Goal: Task Accomplishment & Management: Use online tool/utility

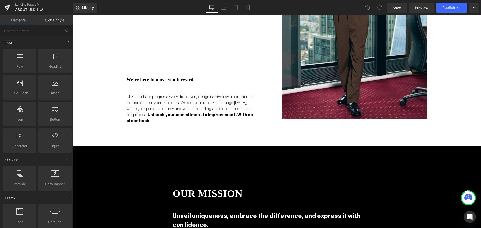
drag, startPoint x: 275, startPoint y: 105, endPoint x: 275, endPoint y: 88, distance: 16.3
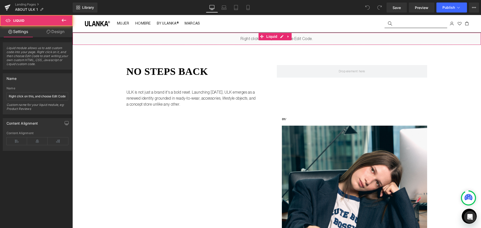
click at [217, 41] on div "Liquid" at bounding box center [276, 39] width 409 height 13
click at [288, 35] on icon at bounding box center [289, 37] width 4 height 4
click at [284, 36] on icon at bounding box center [285, 37] width 4 height 4
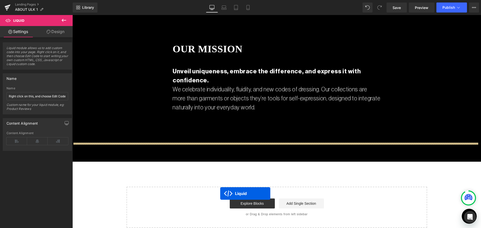
scroll to position [712, 0]
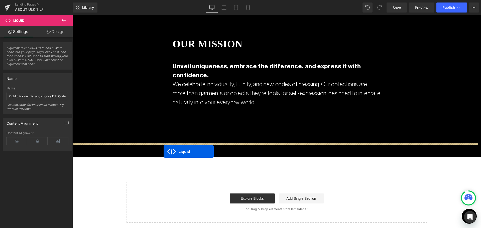
drag, startPoint x: 262, startPoint y: 48, endPoint x: 164, endPoint y: 152, distance: 143.2
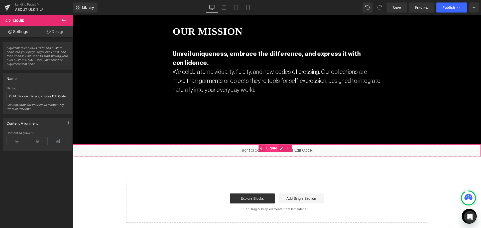
click at [271, 145] on span "Liquid" at bounding box center [272, 149] width 14 height 8
click at [288, 147] on icon at bounding box center [288, 148] width 1 height 2
click at [272, 144] on div "Liquid" at bounding box center [276, 150] width 409 height 13
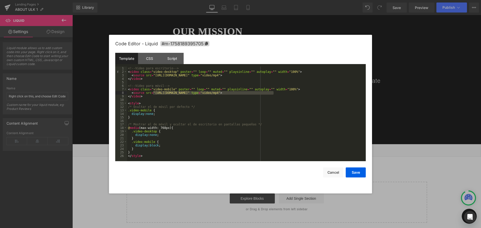
drag, startPoint x: 153, startPoint y: 93, endPoint x: 274, endPoint y: 94, distance: 120.8
click at [274, 94] on div "<!-- Video para escritorio --> < video class = "video-desktop" poster = "" loop…" at bounding box center [246, 118] width 239 height 102
drag, startPoint x: 153, startPoint y: 75, endPoint x: 273, endPoint y: 77, distance: 119.6
click at [273, 77] on div "<!-- Video para escritorio --> < video class = "video-desktop" poster = "" loop…" at bounding box center [246, 118] width 239 height 102
click at [353, 175] on button "Save" at bounding box center [356, 173] width 20 height 10
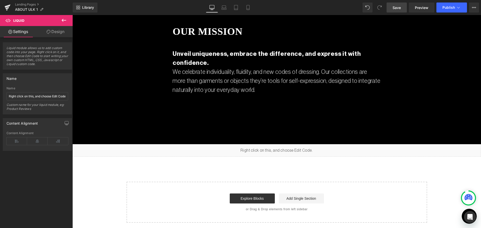
click at [393, 10] on link "Save" at bounding box center [397, 8] width 20 height 10
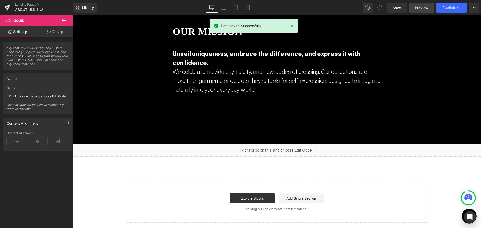
click at [417, 10] on link "Preview" at bounding box center [422, 8] width 26 height 10
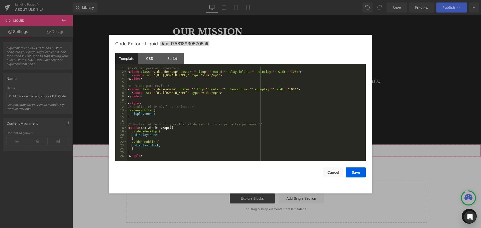
click at [281, 144] on div "Liquid" at bounding box center [276, 150] width 409 height 13
click at [309, 134] on div "<!-- Video para escritorio --> < video class = "video-desktop" poster = "" loop…" at bounding box center [246, 118] width 239 height 102
click at [201, 77] on div "<!-- Video para escritorio --> < video class = "video-desktop" poster = "" loop…" at bounding box center [246, 118] width 239 height 102
click at [177, 76] on div "<!-- Video para escritorio --> < video class = "video-desktop" poster = "" loop…" at bounding box center [246, 118] width 239 height 102
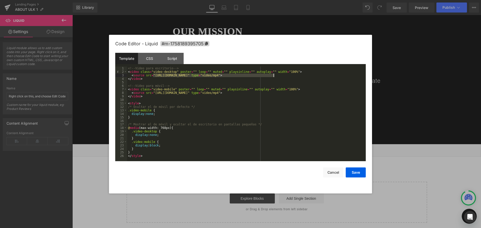
drag, startPoint x: 153, startPoint y: 75, endPoint x: 274, endPoint y: 75, distance: 121.6
click at [274, 75] on div "<!-- Video para escritorio --> < video class = "video-desktop" poster = "" loop…" at bounding box center [246, 118] width 239 height 102
click at [361, 170] on button "Save" at bounding box center [356, 173] width 20 height 10
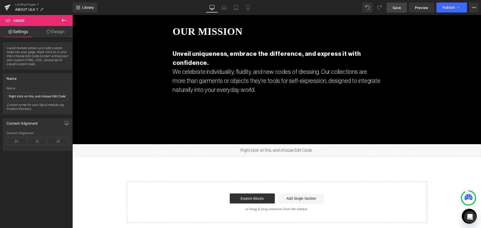
click at [398, 12] on link "Save" at bounding box center [397, 8] width 20 height 10
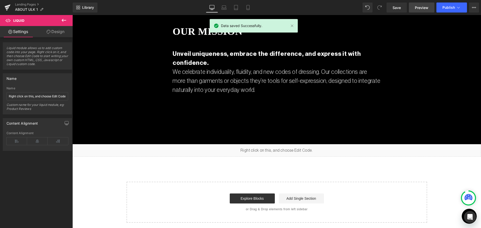
click at [429, 6] on span "Preview" at bounding box center [422, 7] width 14 height 5
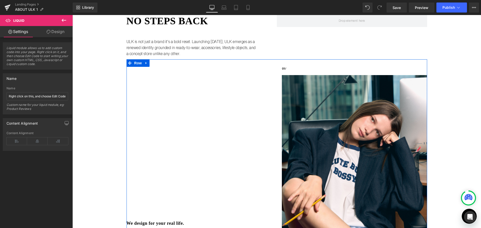
scroll to position [0, 0]
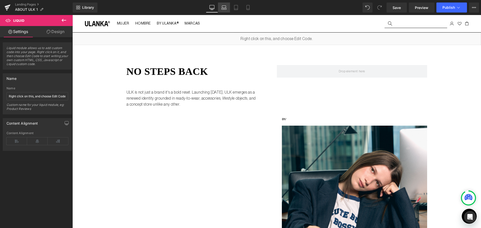
click at [226, 9] on icon at bounding box center [224, 7] width 5 height 5
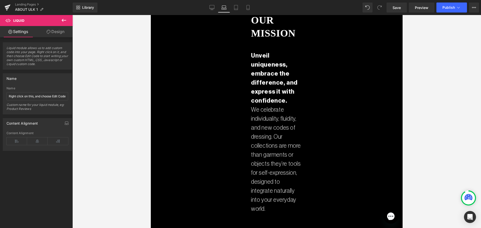
scroll to position [702, 0]
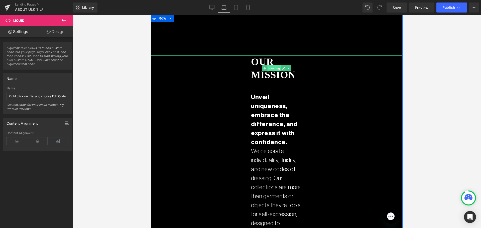
click at [271, 67] on span "Heading" at bounding box center [274, 68] width 14 height 6
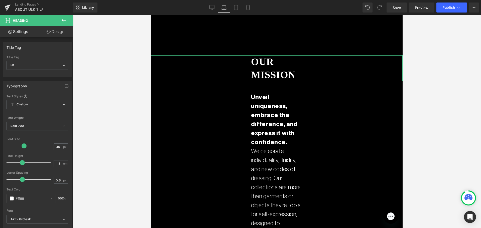
click at [49, 33] on icon at bounding box center [49, 32] width 4 height 4
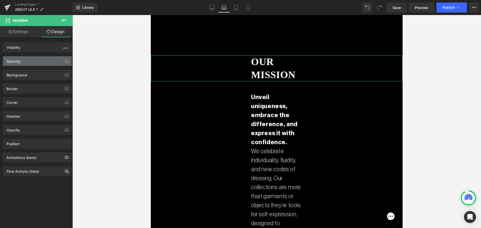
click at [30, 61] on div "Spacing" at bounding box center [37, 61] width 69 height 10
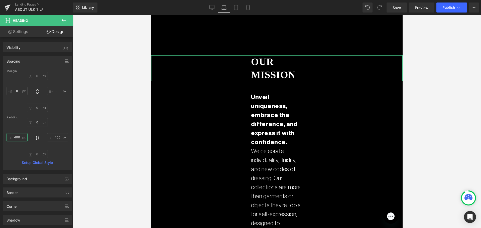
click at [18, 137] on input "400" at bounding box center [17, 137] width 21 height 8
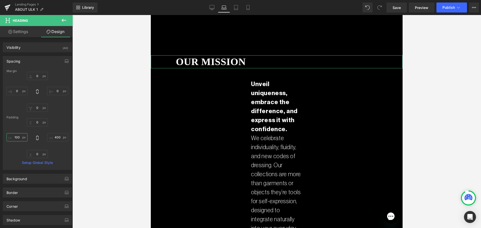
click at [18, 137] on input "100" at bounding box center [17, 137] width 21 height 8
type input "150"
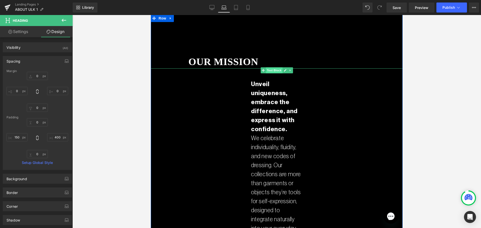
click at [274, 68] on span "Text Block" at bounding box center [274, 70] width 17 height 6
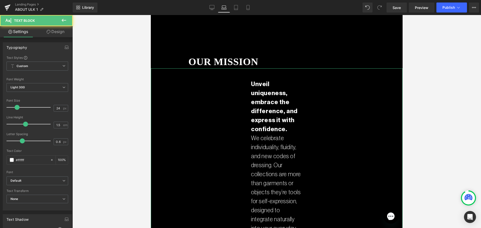
click at [65, 30] on link "Design" at bounding box center [55, 31] width 36 height 11
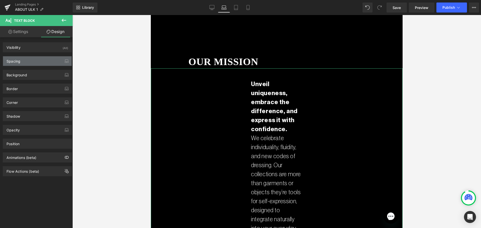
click at [11, 63] on div "Spacing" at bounding box center [14, 59] width 14 height 7
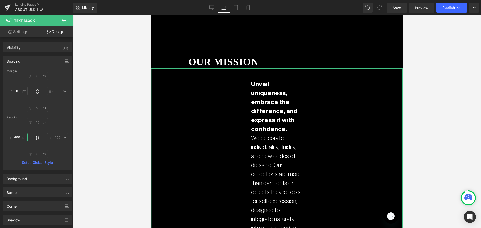
click at [17, 138] on input "400" at bounding box center [17, 137] width 21 height 8
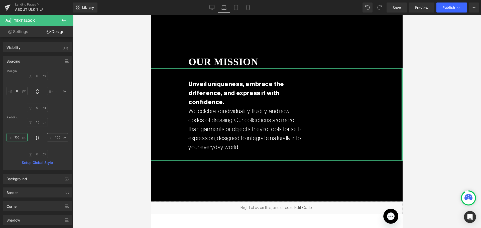
type input "150"
click at [56, 137] on input "400" at bounding box center [57, 137] width 21 height 8
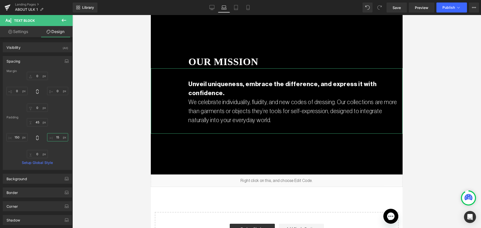
type input "1"
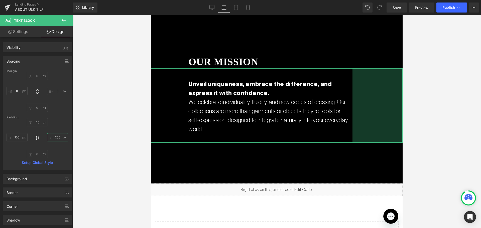
click at [58, 138] on input "200" at bounding box center [57, 137] width 21 height 8
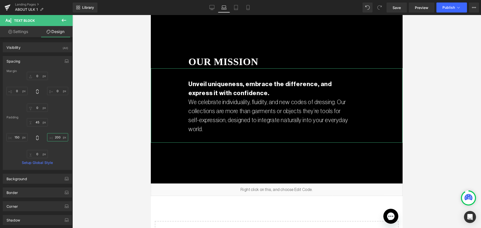
click at [58, 138] on input "200" at bounding box center [57, 137] width 21 height 8
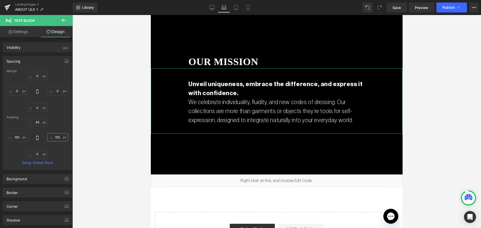
click at [56, 137] on input "150" at bounding box center [57, 137] width 21 height 8
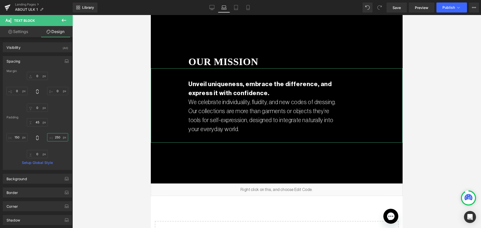
click at [54, 136] on input "250" at bounding box center [57, 137] width 21 height 8
type input "230"
click at [60, 126] on div "45px 45 230 230 0px 0 150 150" at bounding box center [38, 138] width 62 height 40
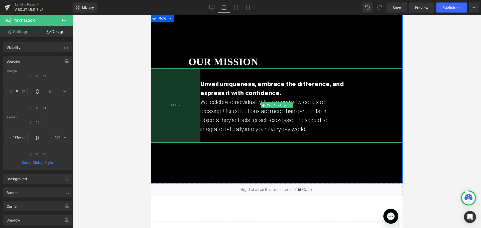
type input "200px"
drag, startPoint x: 182, startPoint y: 87, endPoint x: 194, endPoint y: 83, distance: 13.2
click at [194, 83] on div "200px" at bounding box center [176, 105] width 50 height 74
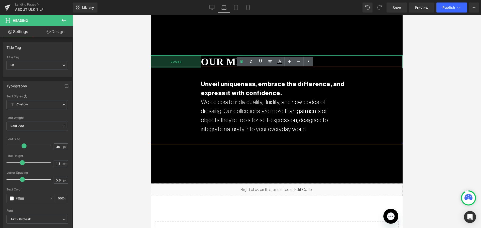
drag, startPoint x: 180, startPoint y: 60, endPoint x: 192, endPoint y: 55, distance: 13.3
click at [192, 55] on div "200px" at bounding box center [176, 61] width 50 height 13
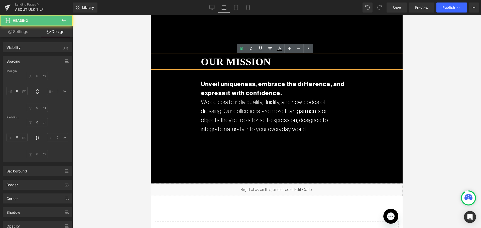
type input "0"
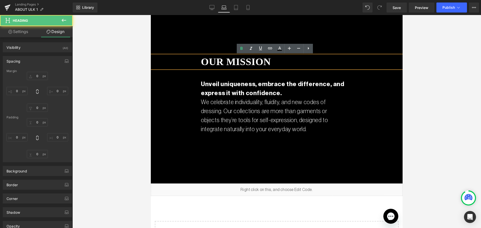
type input "400"
type input "0"
type input "200"
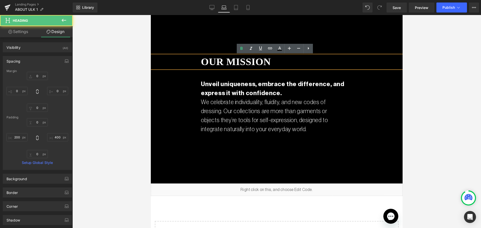
click at [117, 47] on div at bounding box center [276, 121] width 409 height 213
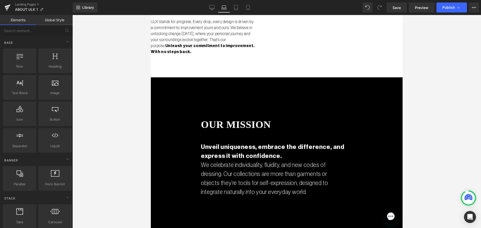
scroll to position [677, 0]
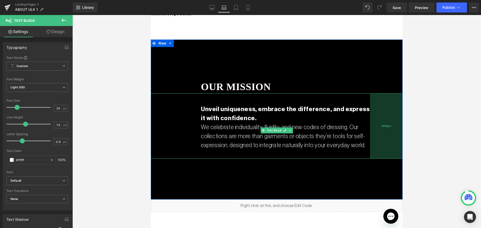
drag, startPoint x: 360, startPoint y: 107, endPoint x: 379, endPoint y: 107, distance: 18.5
click at [379, 107] on div "130px" at bounding box center [386, 125] width 33 height 65
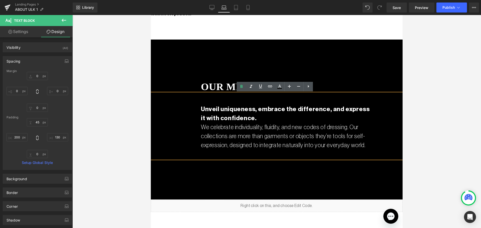
click at [169, 103] on div "Unveil uniqueness, embrace the difference, and express it with confidence. We c…" at bounding box center [277, 125] width 252 height 65
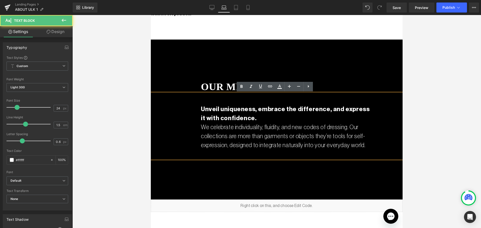
click at [106, 100] on div at bounding box center [276, 121] width 409 height 213
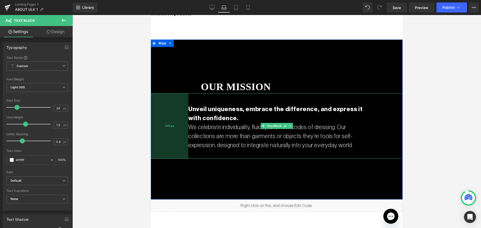
drag, startPoint x: 194, startPoint y: 123, endPoint x: 182, endPoint y: 122, distance: 12.5
click at [182, 122] on div "150px" at bounding box center [170, 125] width 38 height 65
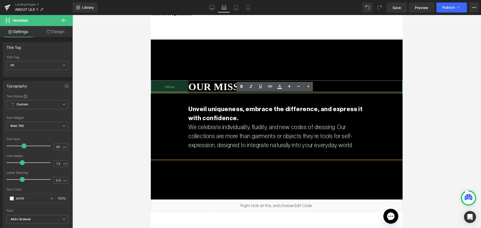
drag, startPoint x: 196, startPoint y: 86, endPoint x: 263, endPoint y: 88, distance: 67.5
click at [183, 86] on div "150px" at bounding box center [170, 86] width 38 height 13
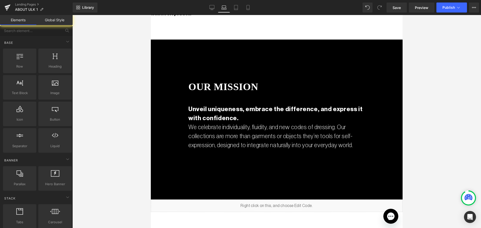
click at [110, 66] on div at bounding box center [276, 121] width 409 height 213
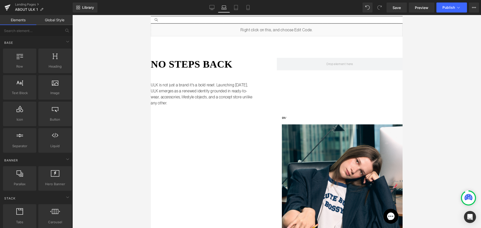
scroll to position [0, 0]
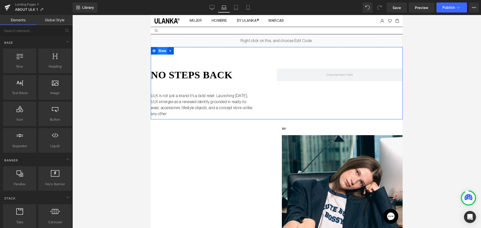
click at [161, 48] on span "Row" at bounding box center [162, 51] width 10 height 8
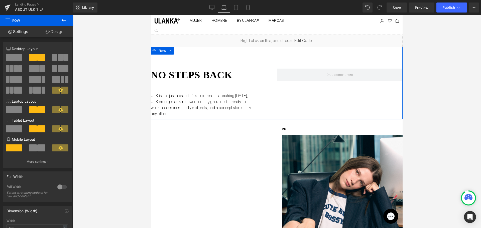
click at [58, 110] on icon at bounding box center [60, 110] width 4 height 4
click at [41, 161] on p "More settings" at bounding box center [37, 162] width 20 height 5
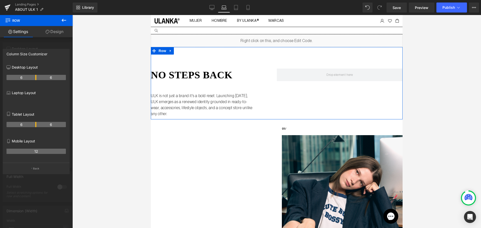
click at [31, 92] on p "Laptop Layout" at bounding box center [36, 92] width 59 height 5
click at [56, 185] on div at bounding box center [36, 123] width 73 height 216
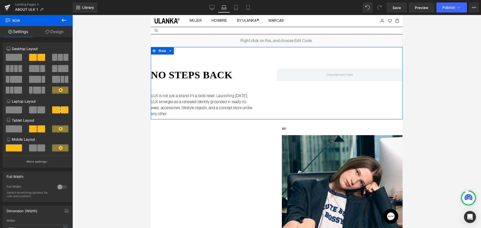
click at [32, 111] on span at bounding box center [33, 110] width 8 height 7
click at [31, 162] on p "More settings" at bounding box center [37, 162] width 20 height 5
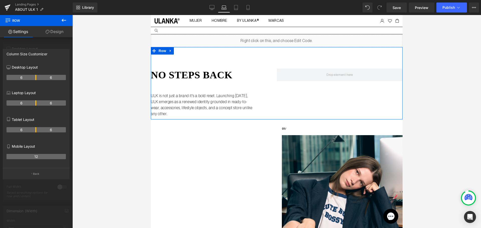
drag, startPoint x: 38, startPoint y: 106, endPoint x: 47, endPoint y: 107, distance: 8.9
click at [47, 107] on div "6 6" at bounding box center [36, 105] width 59 height 14
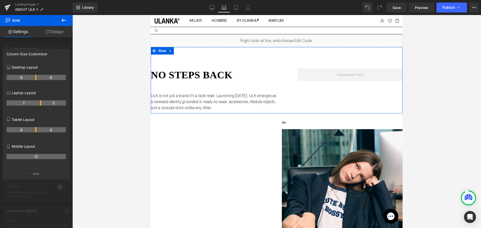
drag, startPoint x: 36, startPoint y: 101, endPoint x: 43, endPoint y: 102, distance: 7.0
click at [43, 102] on tr "7 5" at bounding box center [36, 103] width 59 height 5
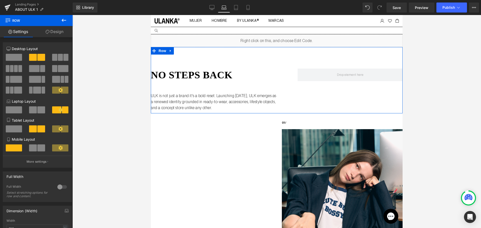
click at [60, 35] on link "Design" at bounding box center [54, 31] width 36 height 11
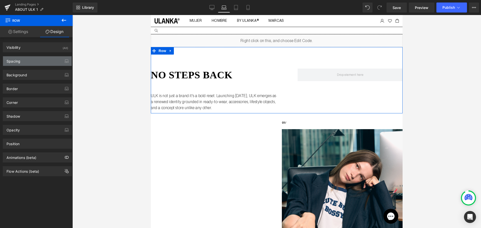
click at [37, 65] on div "Spacing" at bounding box center [37, 61] width 69 height 10
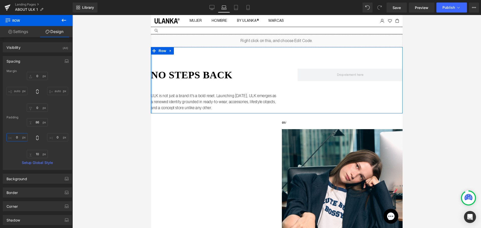
click at [18, 134] on input "0" at bounding box center [17, 137] width 21 height 8
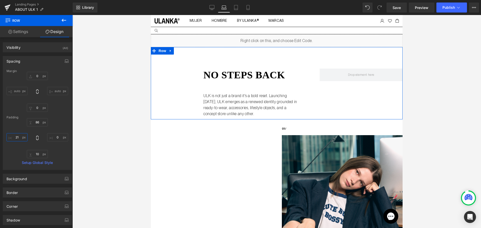
type input "2"
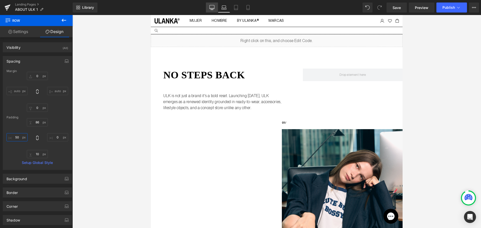
type input "50"
click at [213, 6] on icon at bounding box center [212, 7] width 5 height 5
type input "0"
type input "80"
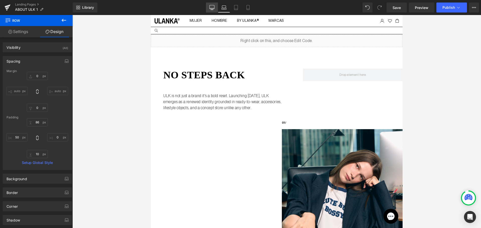
type input "0"
type input "10"
type input "0"
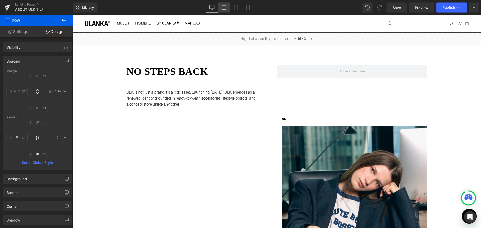
click at [222, 8] on icon at bounding box center [224, 7] width 5 height 5
type input "0"
type input "86"
type input "0"
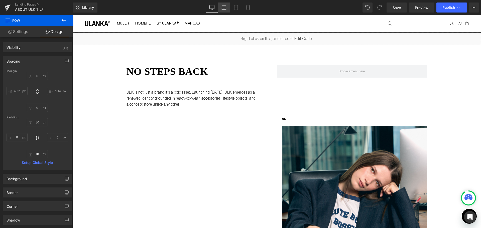
type input "10"
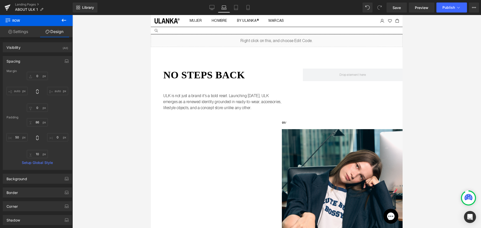
scroll to position [2, 0]
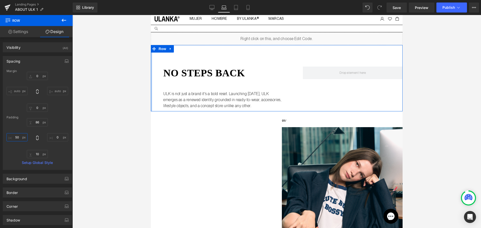
click at [18, 136] on input "50" at bounding box center [17, 137] width 21 height 8
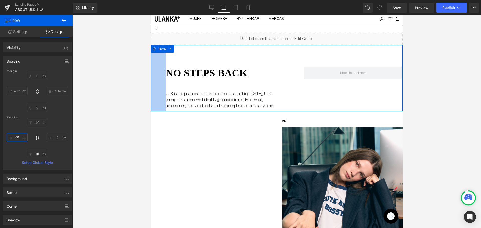
click at [17, 137] on input "60" at bounding box center [17, 137] width 21 height 8
type input "7"
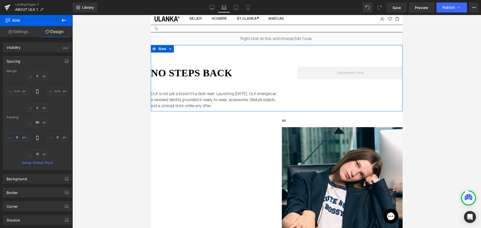
type input "60"
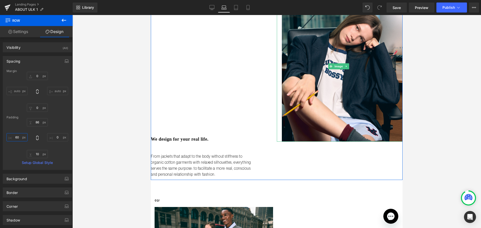
scroll to position [152, 0]
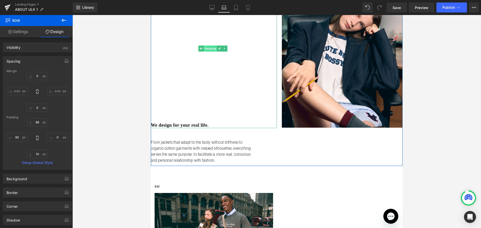
click at [212, 50] on span "Heading" at bounding box center [211, 49] width 14 height 6
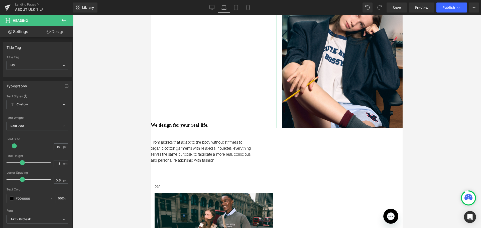
drag, startPoint x: 54, startPoint y: 32, endPoint x: 32, endPoint y: 61, distance: 36.8
click at [54, 32] on link "Design" at bounding box center [55, 31] width 36 height 11
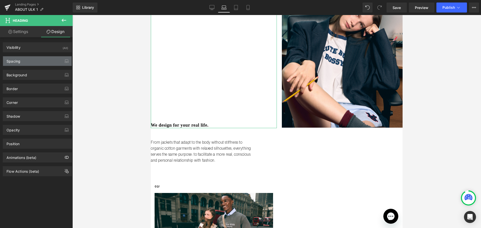
type input "0"
type input "614"
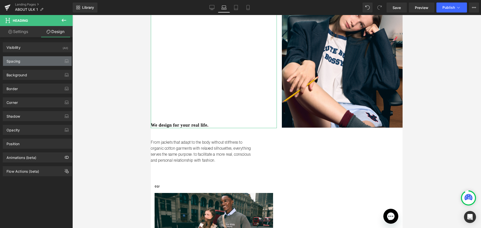
type input "0"
click at [31, 64] on div "Spacing" at bounding box center [37, 61] width 69 height 10
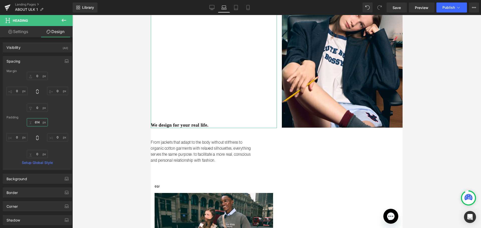
click at [36, 125] on input "614" at bounding box center [37, 122] width 21 height 8
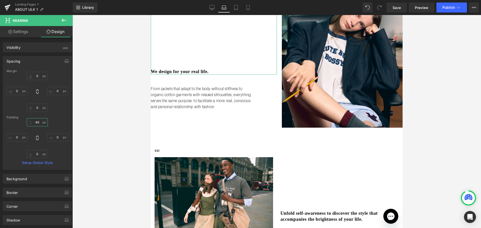
type input "4"
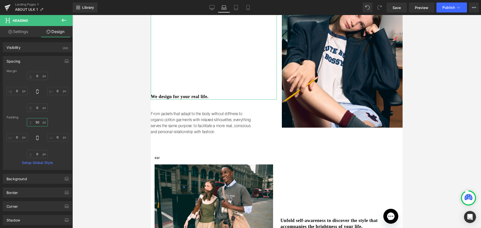
type input "5"
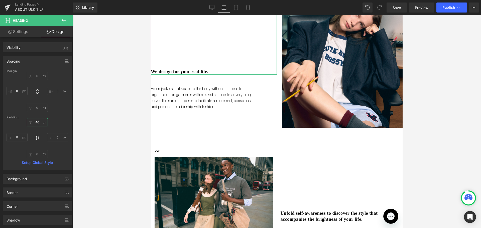
type input "4"
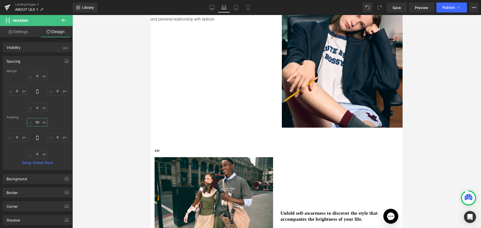
type input "5"
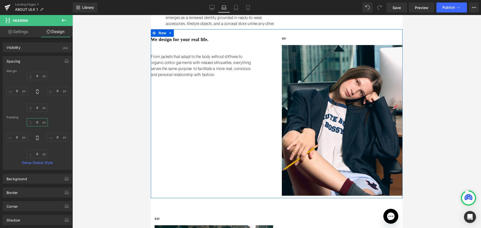
scroll to position [77, 0]
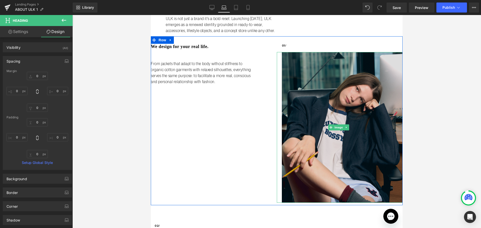
click at [303, 74] on img at bounding box center [340, 127] width 126 height 151
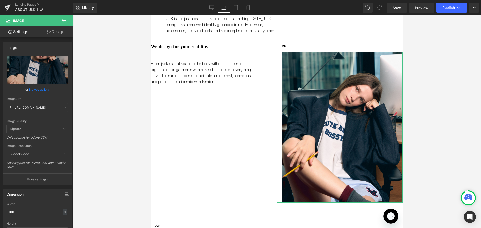
click at [54, 31] on link "Design" at bounding box center [55, 31] width 36 height 11
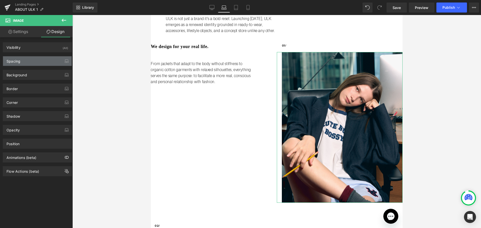
click at [30, 59] on div "Spacing" at bounding box center [37, 61] width 69 height 10
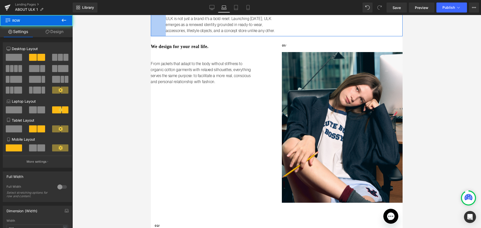
click at [163, 28] on div "60px" at bounding box center [158, 3] width 15 height 66
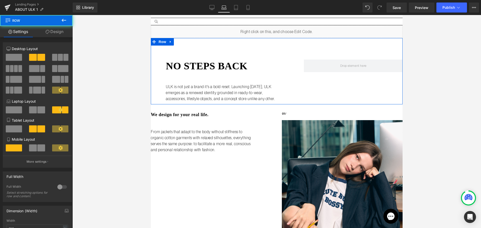
scroll to position [0, 0]
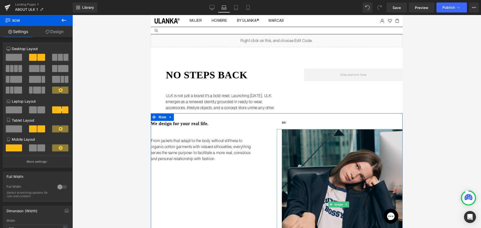
click at [372, 155] on img at bounding box center [340, 204] width 126 height 151
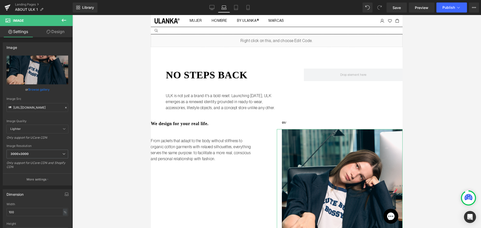
click at [51, 30] on link "Design" at bounding box center [55, 31] width 36 height 11
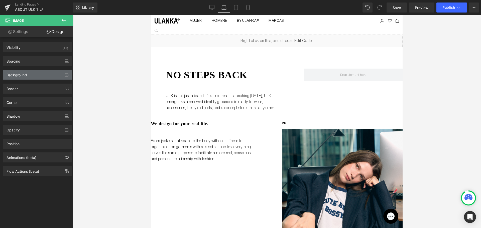
type input "0"
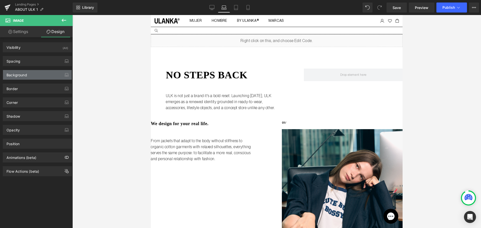
type input "0"
type input "20"
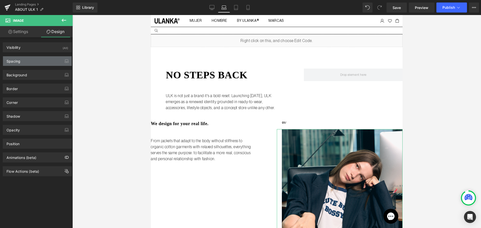
drag, startPoint x: 34, startPoint y: 60, endPoint x: 32, endPoint y: 62, distance: 3.2
click at [34, 60] on div "Spacing" at bounding box center [37, 61] width 69 height 10
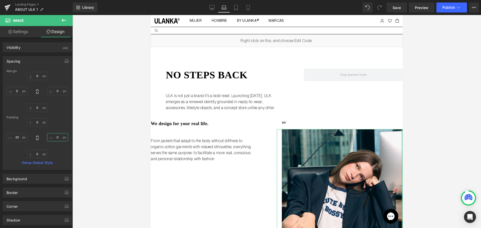
click at [56, 137] on input "0" at bounding box center [57, 137] width 21 height 8
type input "60"
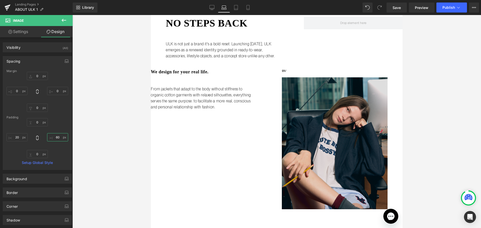
scroll to position [50, 0]
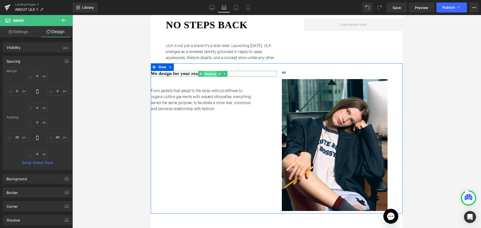
click at [208, 73] on span "Heading" at bounding box center [211, 74] width 14 height 6
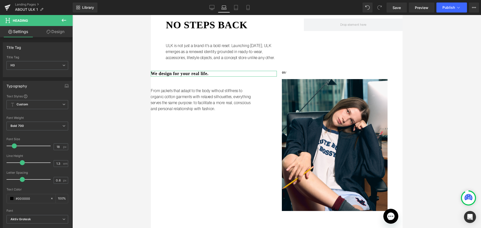
click at [57, 34] on link "Design" at bounding box center [55, 31] width 36 height 11
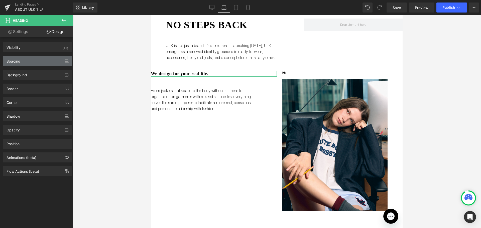
click at [19, 59] on div "Spacing" at bounding box center [14, 59] width 14 height 7
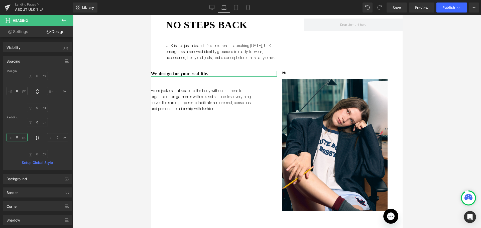
click at [18, 139] on input "0" at bounding box center [17, 137] width 21 height 8
type input "60"
click at [153, 103] on p "From jackets that adapt to the body without stiffness to organic cotton garment…" at bounding box center [203, 100] width 105 height 24
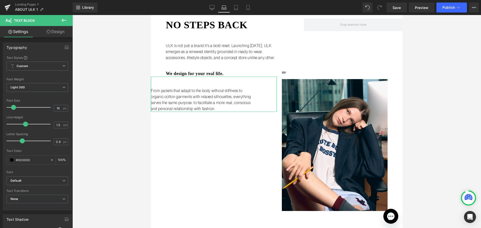
click at [47, 33] on icon at bounding box center [49, 32] width 4 height 4
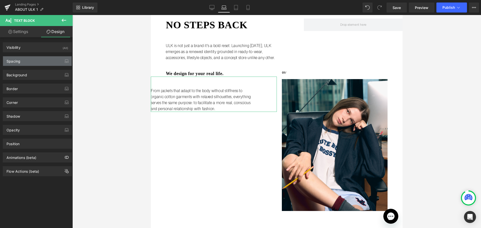
click at [17, 62] on div "Spacing" at bounding box center [14, 59] width 14 height 7
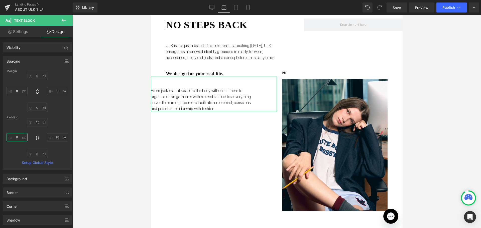
click at [20, 135] on input "0" at bounding box center [17, 137] width 21 height 8
type input "60"
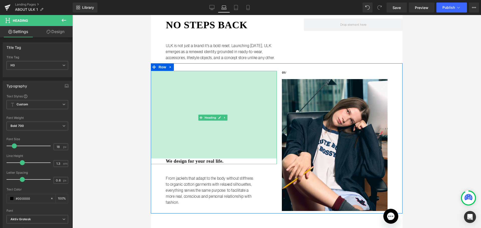
drag, startPoint x: 180, startPoint y: 72, endPoint x: 246, endPoint y: 139, distance: 93.8
click at [169, 160] on div "We design for your real life. Heading 350px 60px" at bounding box center [214, 117] width 126 height 93
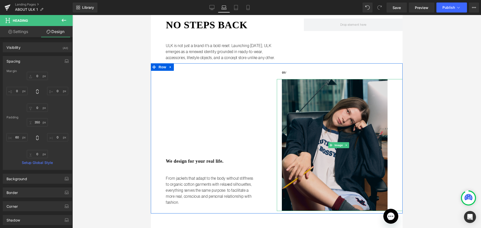
click at [296, 83] on img at bounding box center [340, 145] width 126 height 132
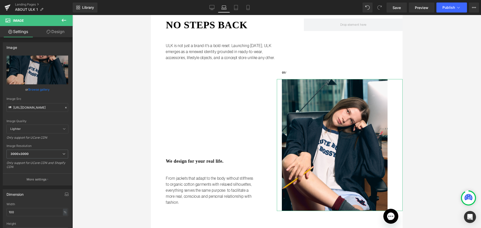
click at [56, 29] on link "Design" at bounding box center [55, 31] width 36 height 11
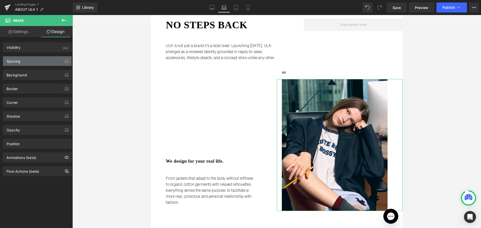
click at [40, 61] on div "Spacing" at bounding box center [37, 61] width 69 height 10
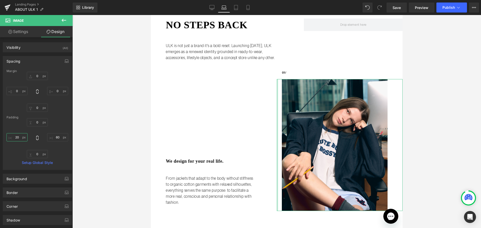
click at [19, 138] on input "20" at bounding box center [17, 137] width 21 height 8
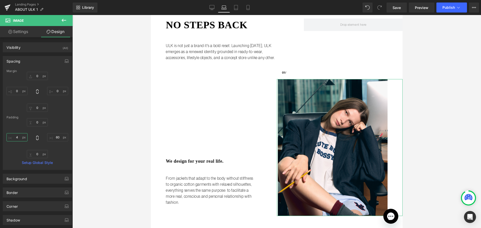
type input "40"
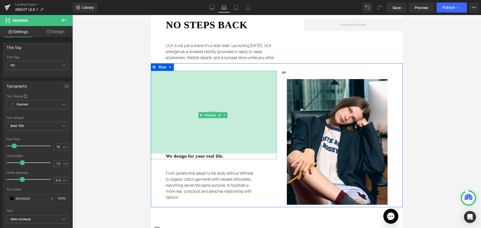
drag, startPoint x: 193, startPoint y: 149, endPoint x: 195, endPoint y: 144, distance: 5.5
click at [195, 144] on div "330px" at bounding box center [214, 112] width 126 height 83
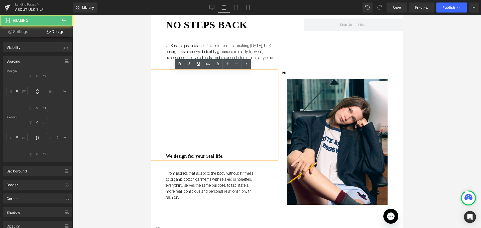
type input "0"
type input "330"
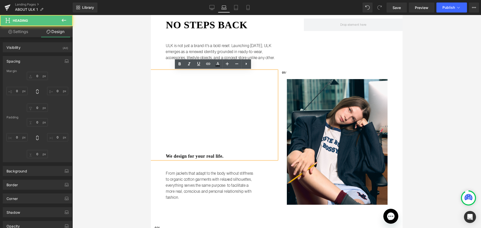
type input "0"
type input "60"
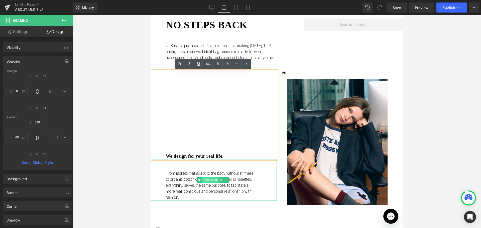
click at [206, 178] on span "Text Block" at bounding box center [210, 180] width 17 height 6
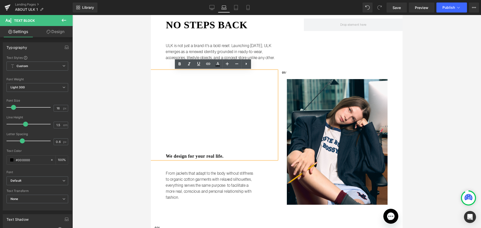
click at [96, 134] on div at bounding box center [276, 121] width 409 height 213
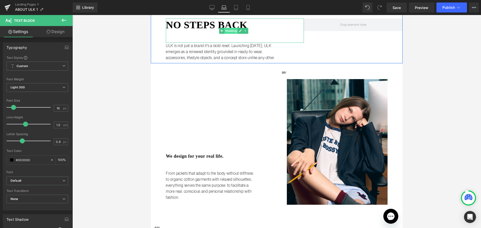
click at [231, 31] on span "Heading" at bounding box center [232, 31] width 14 height 6
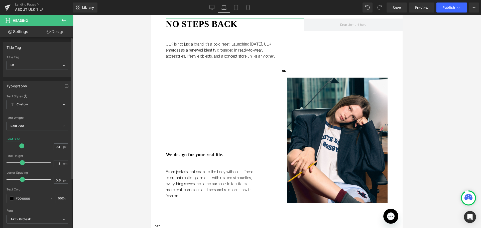
type input "33"
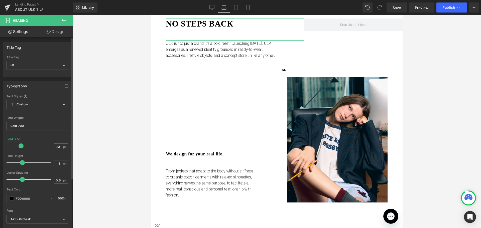
drag, startPoint x: 24, startPoint y: 146, endPoint x: 21, endPoint y: 146, distance: 2.8
click at [21, 146] on span at bounding box center [21, 146] width 5 height 5
click at [54, 34] on link "Design" at bounding box center [55, 31] width 36 height 11
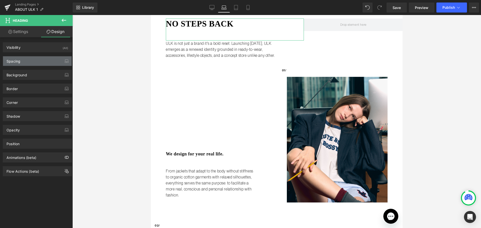
click at [37, 60] on div "Spacing" at bounding box center [37, 61] width 69 height 10
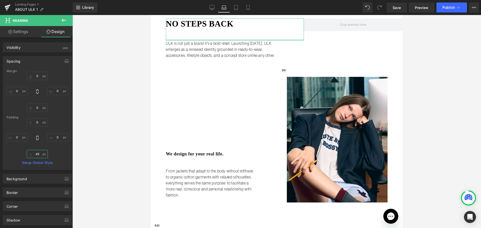
click at [35, 155] on input "45" at bounding box center [37, 154] width 21 height 8
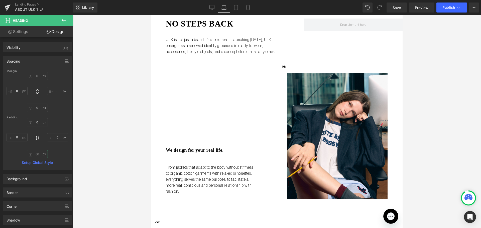
type input "30"
click at [123, 62] on div at bounding box center [276, 121] width 409 height 213
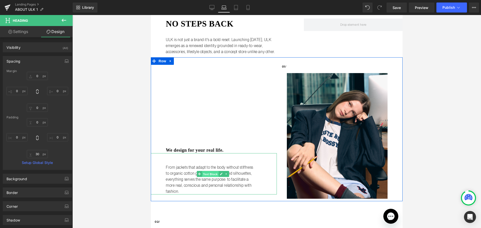
click at [213, 173] on span "Text Block" at bounding box center [210, 174] width 17 height 6
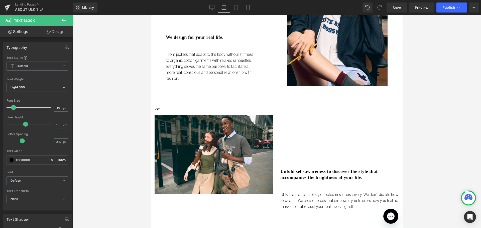
scroll to position [175, 0]
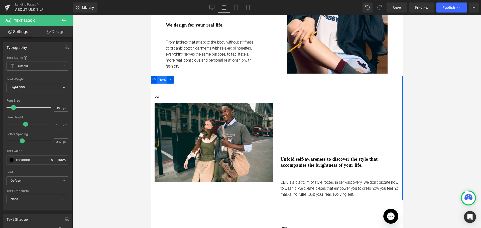
click at [163, 78] on span "Row" at bounding box center [162, 80] width 10 height 8
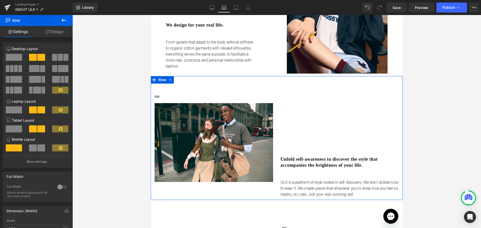
click at [61, 32] on link "Design" at bounding box center [54, 31] width 36 height 11
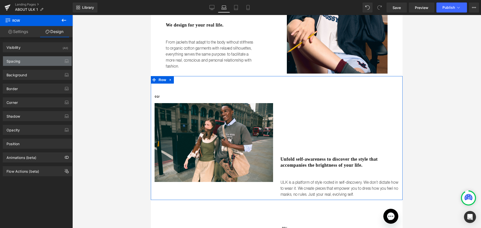
click at [16, 63] on div "Spacing" at bounding box center [14, 59] width 14 height 7
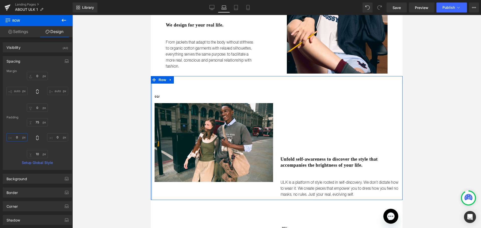
click at [16, 140] on input "0" at bounding box center [17, 137] width 21 height 8
type input "60"
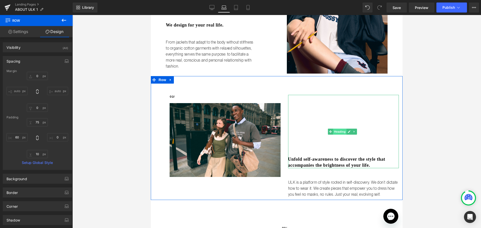
click at [336, 129] on span "Heading" at bounding box center [340, 132] width 14 height 6
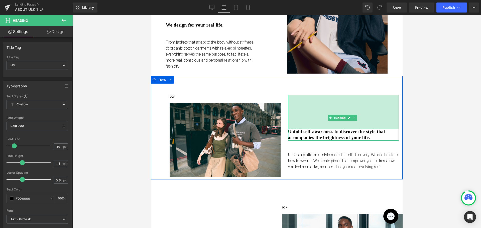
drag, startPoint x: 331, startPoint y: 93, endPoint x: 324, endPoint y: 65, distance: 28.5
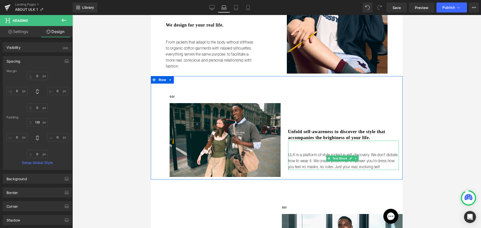
click at [390, 153] on p "ULK is a platform of style rooted in self-discovery. We don’t dictate how to we…" at bounding box center [343, 161] width 111 height 18
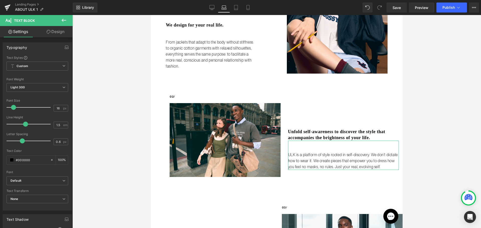
click at [60, 30] on link "Design" at bounding box center [55, 31] width 36 height 11
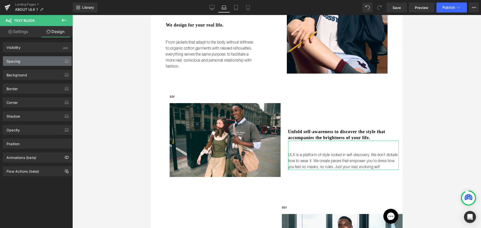
click at [23, 63] on div "Spacing" at bounding box center [37, 61] width 69 height 10
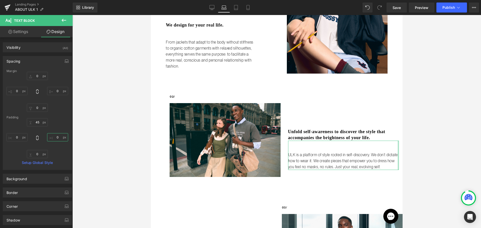
click at [54, 138] on input "0" at bounding box center [57, 137] width 21 height 8
type input "50"
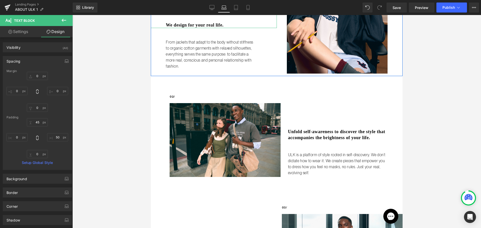
click at [208, 25] on h3 "We design for your real life." at bounding box center [221, 25] width 111 height 6
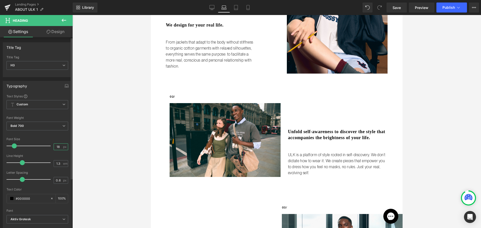
click at [56, 144] on input "18" at bounding box center [58, 147] width 9 height 6
type input "16"
click at [53, 153] on div at bounding box center [38, 152] width 62 height 3
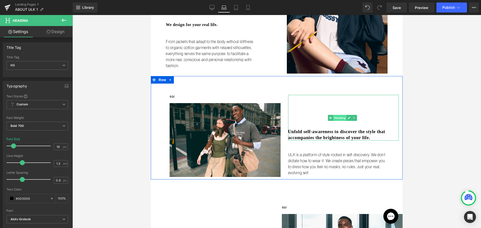
click at [340, 115] on span "Heading" at bounding box center [340, 118] width 14 height 6
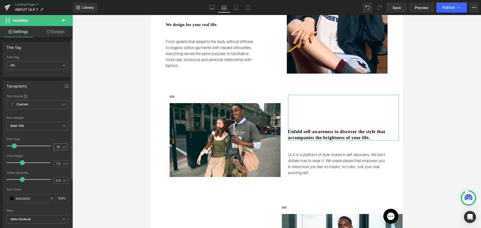
click at [59, 146] on input "18" at bounding box center [58, 147] width 9 height 6
click at [56, 147] on input "18" at bounding box center [58, 147] width 9 height 6
type input "16"
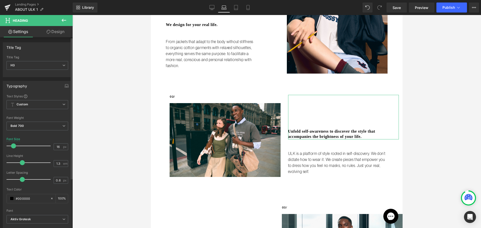
click at [62, 156] on div "Line Height" at bounding box center [38, 156] width 62 height 4
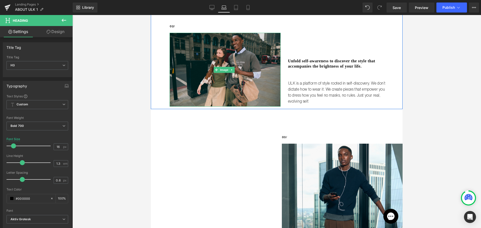
scroll to position [276, 0]
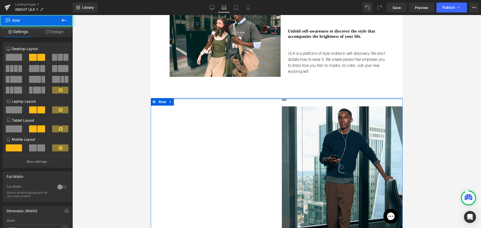
drag, startPoint x: 284, startPoint y: 98, endPoint x: 283, endPoint y: 78, distance: 19.1
click at [283, 82] on div "Liquid no steps back Heading ULK is not just a brand it's a bold reset. Launchi…" at bounding box center [277, 169] width 252 height 820
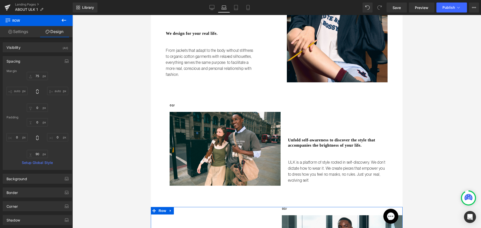
scroll to position [175, 0]
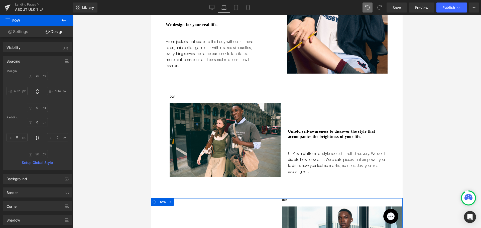
type input "75"
type input "0"
type input "30"
type input "0"
type input "90"
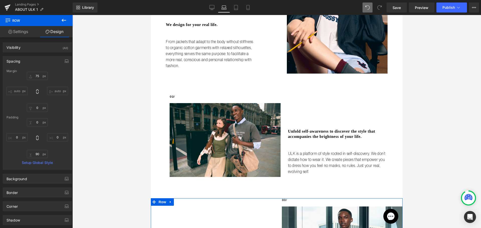
type input "0"
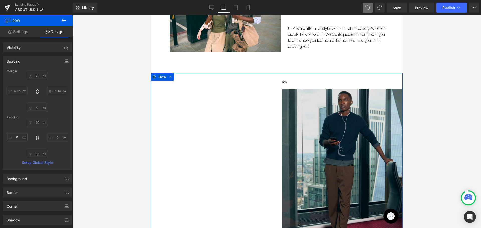
scroll to position [401, 0]
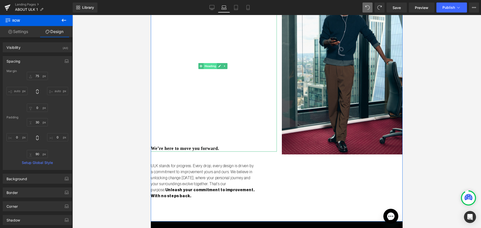
click at [209, 63] on span "Heading" at bounding box center [211, 66] width 14 height 6
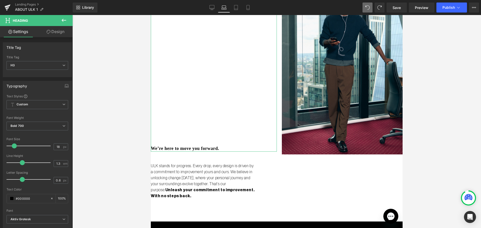
click at [57, 29] on link "Design" at bounding box center [55, 31] width 36 height 11
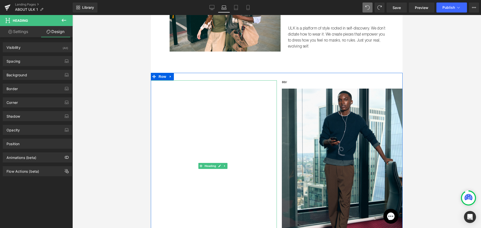
scroll to position [301, 0]
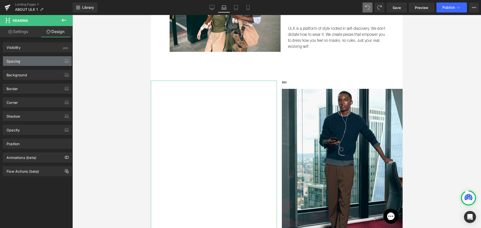
click at [16, 56] on div "Spacing" at bounding box center [14, 59] width 14 height 7
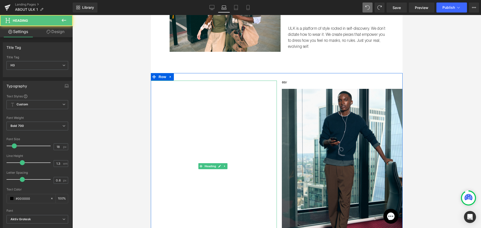
drag, startPoint x: 206, startPoint y: 129, endPoint x: 208, endPoint y: 102, distance: 27.4
click at [208, 102] on div "We’re here to move you forward." at bounding box center [214, 166] width 126 height 171
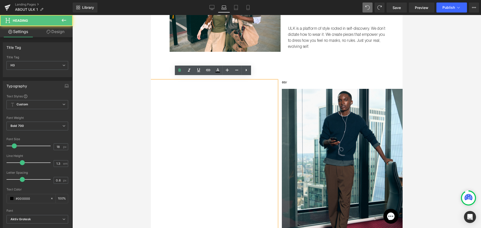
drag, startPoint x: 184, startPoint y: 124, endPoint x: 186, endPoint y: 112, distance: 12.4
click at [186, 112] on div "We’re here to move you forward." at bounding box center [214, 166] width 126 height 171
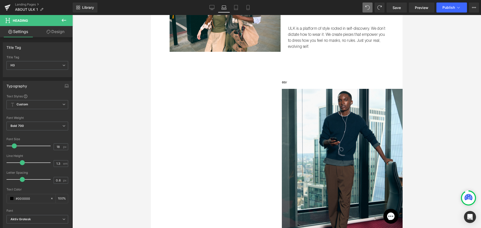
click at [68, 21] on button at bounding box center [64, 20] width 18 height 11
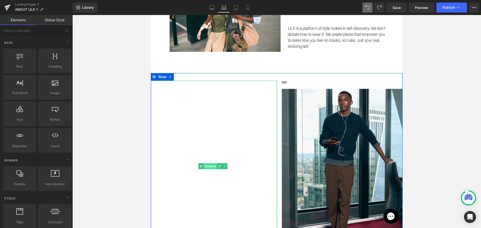
click at [215, 163] on span "Heading" at bounding box center [211, 166] width 14 height 6
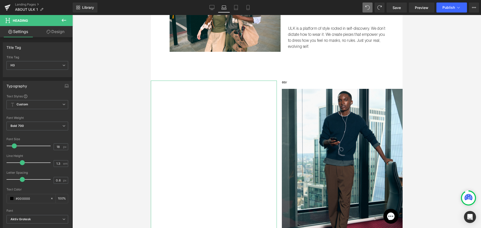
click at [53, 31] on link "Design" at bounding box center [55, 31] width 36 height 11
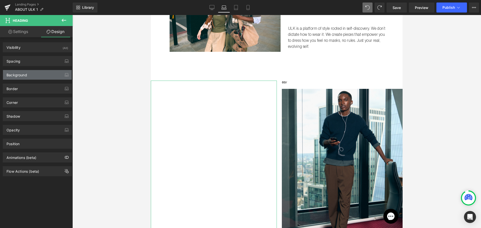
type input "0"
type input "660"
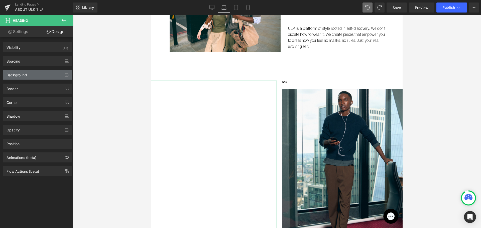
type input "0"
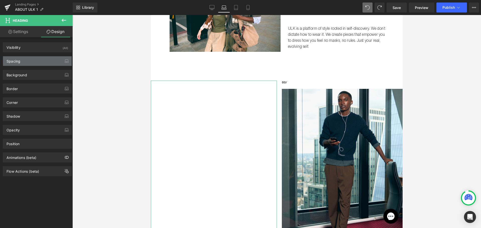
click at [22, 64] on div "Spacing" at bounding box center [37, 61] width 69 height 10
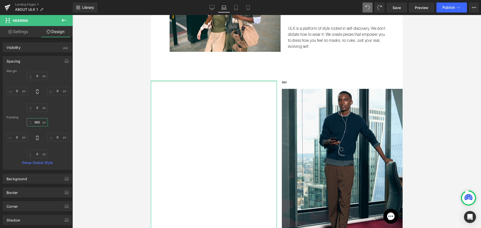
click at [37, 122] on input "660" at bounding box center [37, 122] width 21 height 8
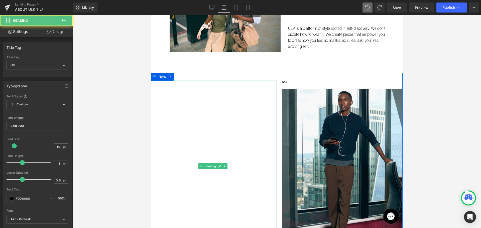
drag, startPoint x: 205, startPoint y: 196, endPoint x: 204, endPoint y: 172, distance: 23.4
click at [204, 172] on div "We’re here to move you forward." at bounding box center [214, 166] width 126 height 171
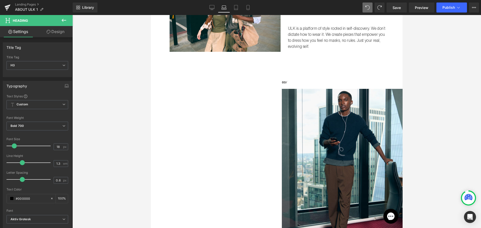
click at [63, 28] on link "Design" at bounding box center [55, 31] width 36 height 11
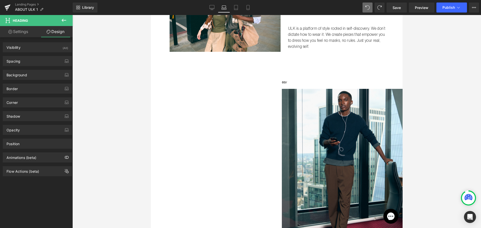
type input "0"
type input "660"
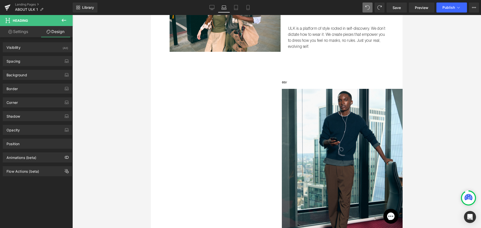
type input "0"
click at [43, 61] on div "Spacing" at bounding box center [37, 61] width 69 height 10
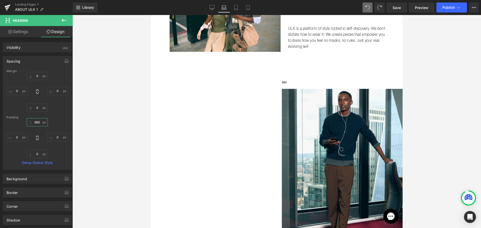
click at [34, 125] on input "660" at bounding box center [37, 122] width 21 height 8
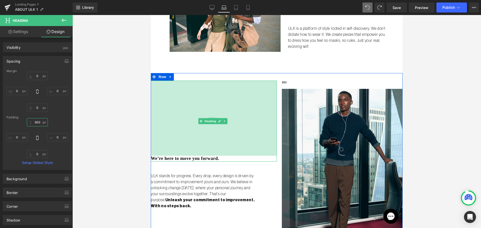
scroll to position [326, 0]
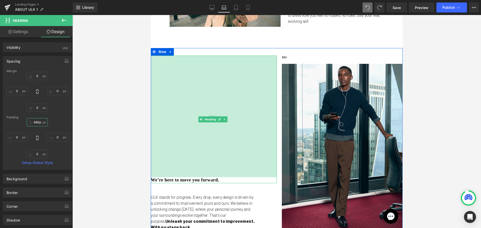
type input "479px"
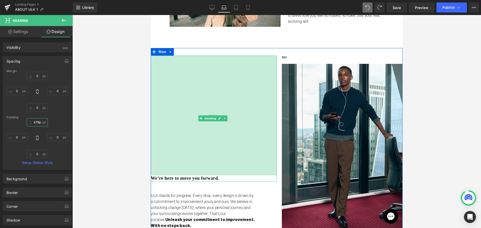
drag, startPoint x: 237, startPoint y: 97, endPoint x: 240, endPoint y: 142, distance: 45.0
click at [240, 142] on div "479px" at bounding box center [214, 116] width 126 height 120
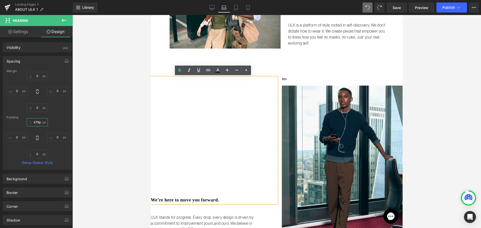
scroll to position [301, 0]
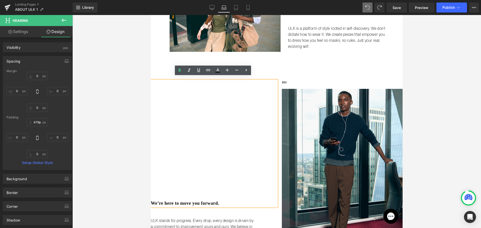
click at [195, 201] on h3 "We’re here to move you forward." at bounding box center [214, 204] width 126 height 6
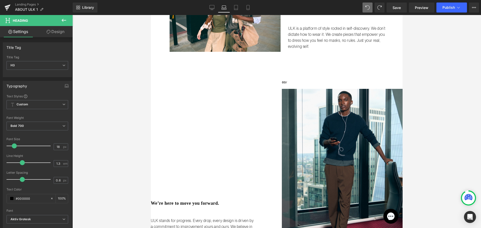
click at [66, 22] on icon at bounding box center [64, 20] width 6 height 6
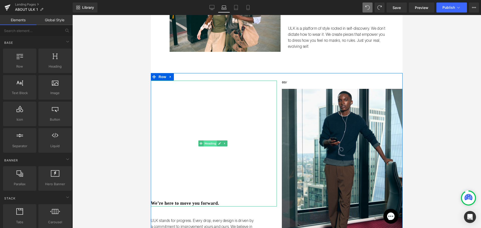
click at [210, 142] on span "Heading" at bounding box center [211, 144] width 14 height 6
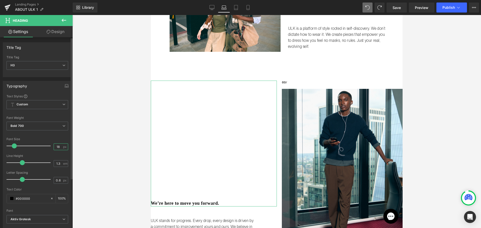
click at [58, 146] on input "18" at bounding box center [58, 147] width 9 height 6
click at [54, 146] on input "18" at bounding box center [58, 147] width 9 height 6
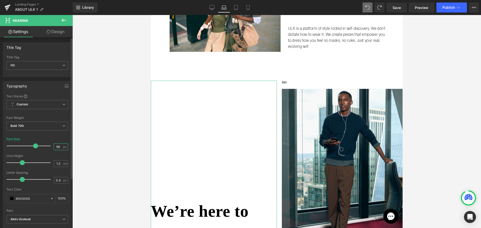
click at [57, 146] on input "66" at bounding box center [58, 147] width 9 height 6
type input "16"
click at [56, 134] on div at bounding box center [38, 134] width 62 height 3
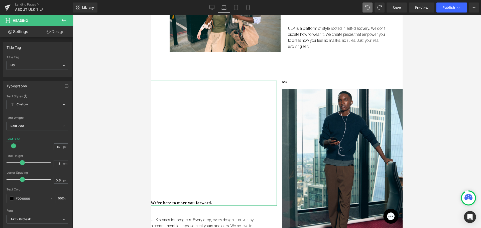
drag, startPoint x: 52, startPoint y: 32, endPoint x: 55, endPoint y: 59, distance: 27.2
click at [52, 32] on link "Design" at bounding box center [55, 31] width 36 height 11
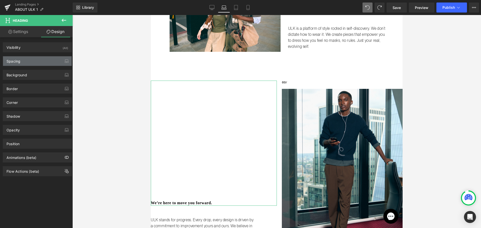
type input "0"
type input "479"
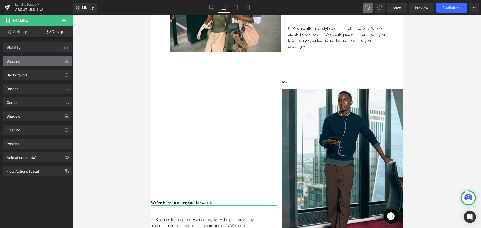
type input "0"
click at [46, 62] on div "Spacing" at bounding box center [37, 61] width 69 height 10
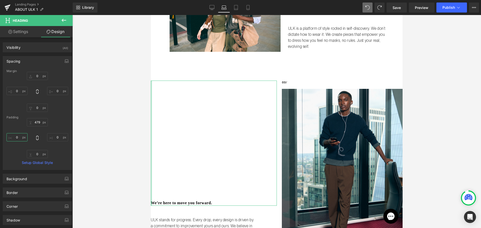
click at [17, 137] on input "0" at bounding box center [17, 137] width 21 height 8
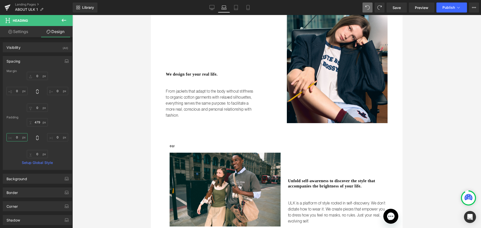
scroll to position [125, 0]
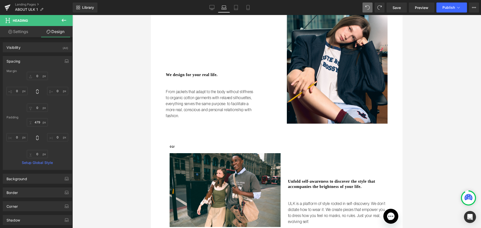
click at [150, 73] on div at bounding box center [276, 121] width 409 height 213
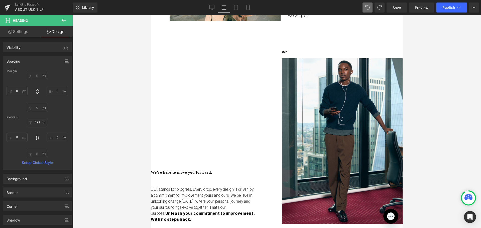
scroll to position [401, 0]
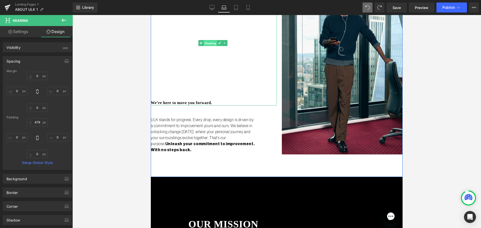
click at [214, 40] on span "Heading" at bounding box center [211, 43] width 14 height 6
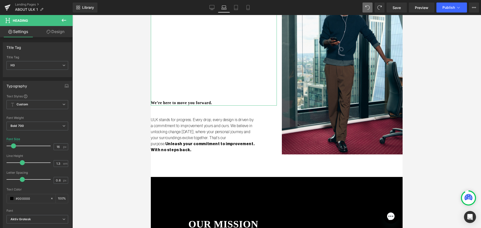
click at [53, 33] on link "Design" at bounding box center [55, 31] width 36 height 11
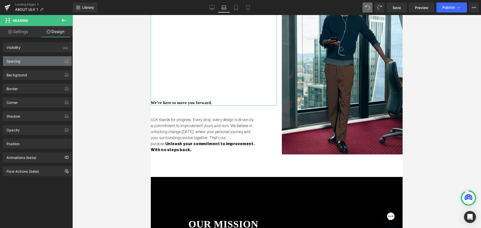
click at [16, 58] on div "Spacing" at bounding box center [14, 59] width 14 height 7
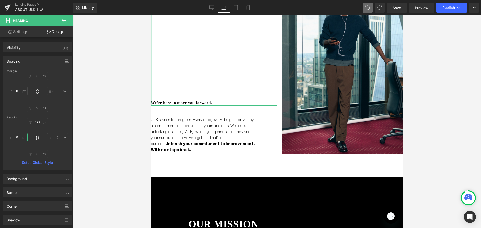
click at [19, 140] on input "0" at bounding box center [17, 137] width 21 height 8
type input "60"
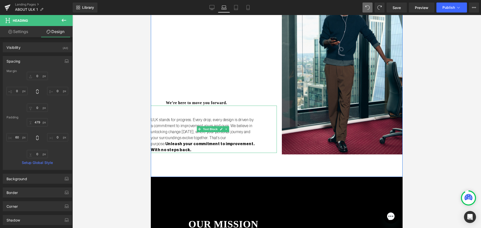
click at [173, 119] on p "ULK stands for progress. Every drop, every design is driven by a commitment to …" at bounding box center [203, 135] width 105 height 36
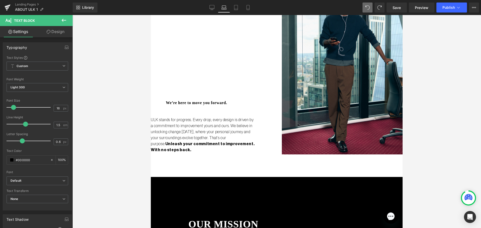
click at [56, 31] on link "Design" at bounding box center [55, 31] width 36 height 11
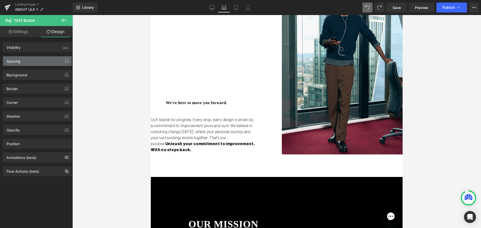
click at [21, 60] on div "Spacing" at bounding box center [37, 61] width 69 height 10
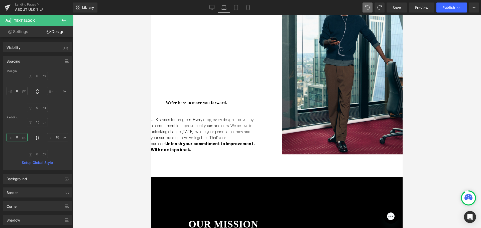
click at [17, 138] on input "0" at bounding box center [17, 137] width 21 height 8
type input "60"
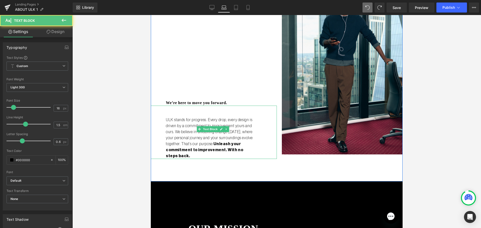
click at [243, 147] on strong "Unleash your commitment to improvement. With no steps back." at bounding box center [204, 150] width 77 height 16
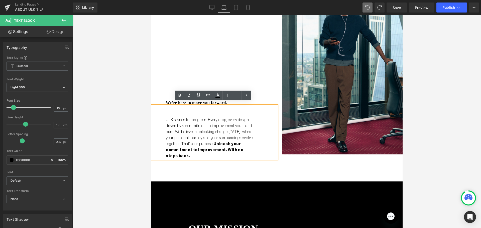
click at [142, 49] on div at bounding box center [276, 121] width 409 height 213
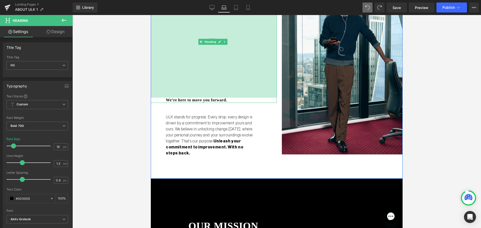
drag, startPoint x: 221, startPoint y: 86, endPoint x: 222, endPoint y: 83, distance: 2.8
click at [222, 83] on div "468px" at bounding box center [214, 38] width 126 height 117
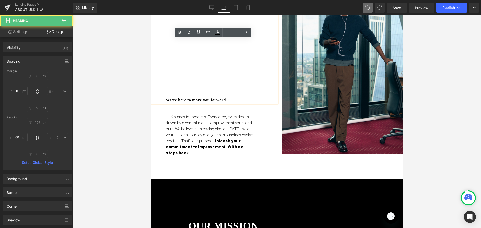
type input "0"
type input "468"
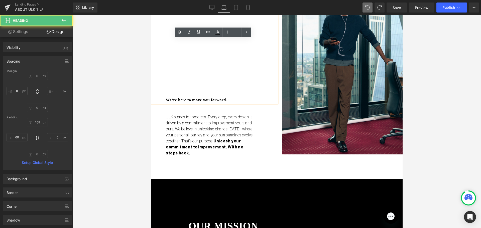
type input "0"
type input "60"
click at [94, 79] on div at bounding box center [276, 121] width 409 height 213
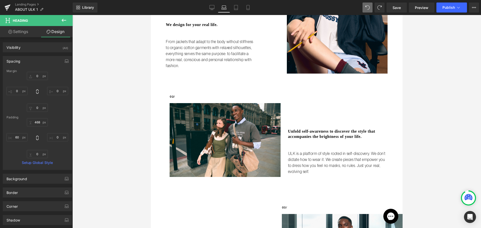
scroll to position [276, 0]
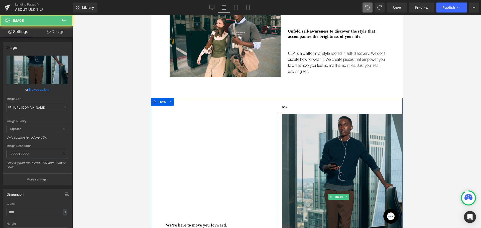
click at [393, 129] on img at bounding box center [340, 197] width 126 height 166
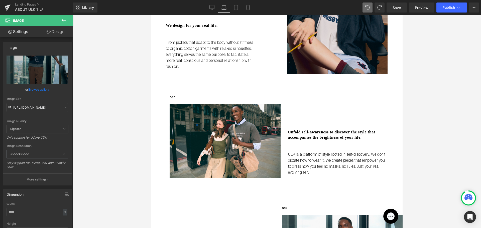
scroll to position [100, 0]
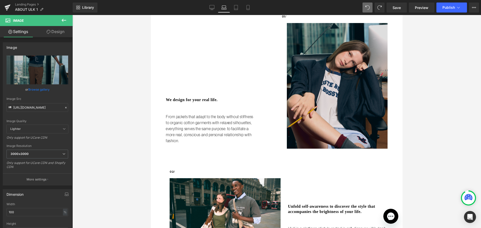
click at [315, 70] on img at bounding box center [340, 86] width 126 height 126
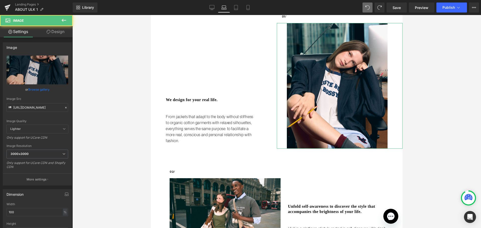
click at [60, 29] on link "Design" at bounding box center [55, 31] width 36 height 11
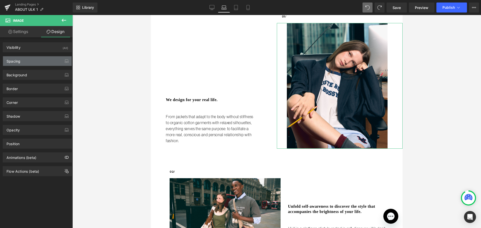
click at [36, 60] on div "Spacing" at bounding box center [37, 61] width 69 height 10
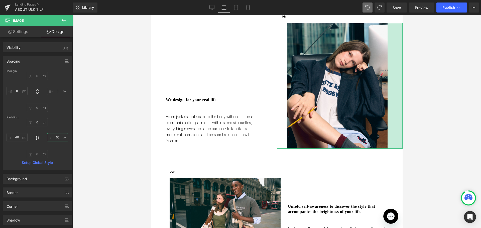
click at [55, 135] on input "60" at bounding box center [57, 137] width 21 height 8
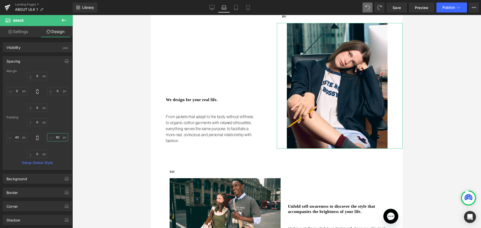
click at [55, 135] on input "60" at bounding box center [57, 137] width 21 height 8
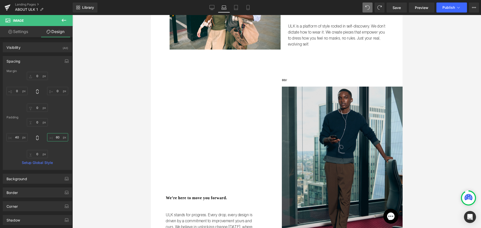
scroll to position [351, 0]
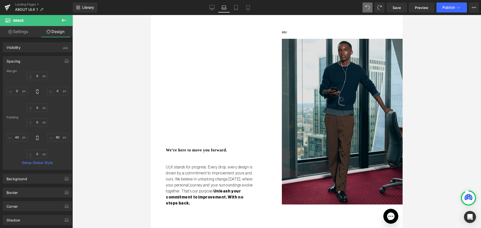
click at [324, 126] on img at bounding box center [340, 122] width 126 height 166
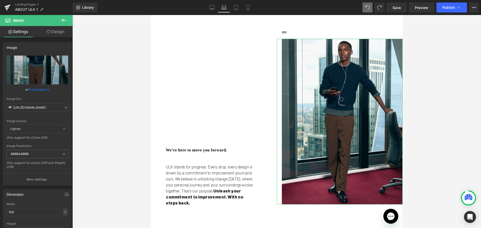
click at [54, 29] on link "Design" at bounding box center [55, 31] width 36 height 11
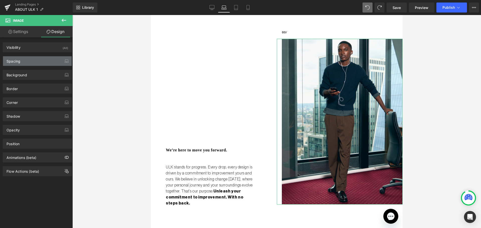
click at [34, 65] on div "Spacing" at bounding box center [37, 61] width 69 height 10
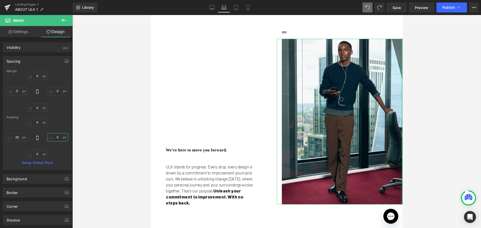
click at [58, 136] on input "0" at bounding box center [57, 137] width 21 height 8
paste input "6"
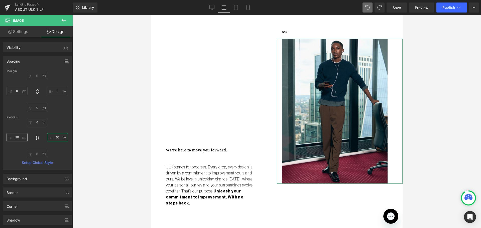
type input "60"
click at [15, 137] on input "20" at bounding box center [17, 137] width 21 height 8
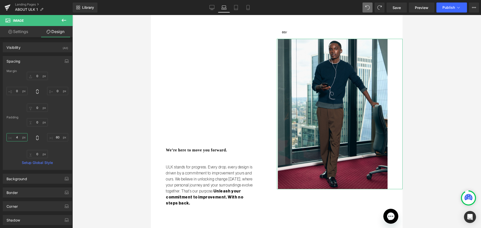
type input "40"
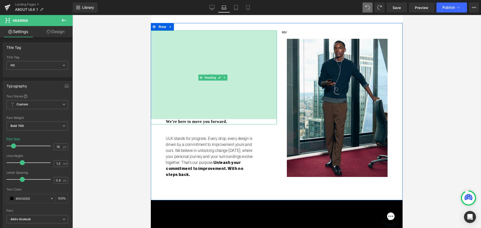
drag, startPoint x: 206, startPoint y: 141, endPoint x: 208, endPoint y: 112, distance: 28.6
click at [208, 112] on div "354px" at bounding box center [214, 75] width 126 height 89
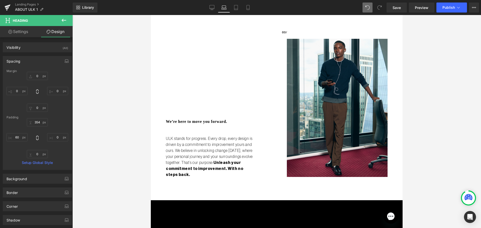
click at [90, 66] on div at bounding box center [276, 121] width 409 height 213
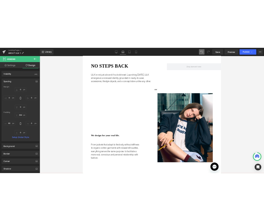
scroll to position [0, 0]
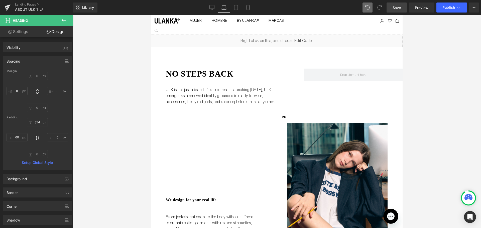
click at [392, 10] on link "Save" at bounding box center [397, 8] width 20 height 10
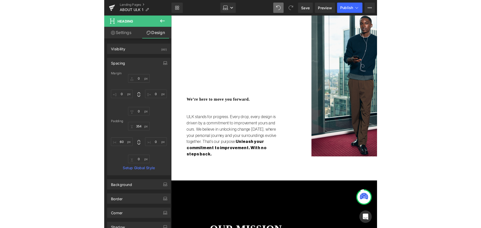
scroll to position [526, 0]
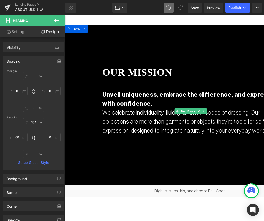
click at [150, 114] on p "We celebrate individuality, fluidity, and new codes of dressing. Our collection…" at bounding box center [194, 121] width 182 height 27
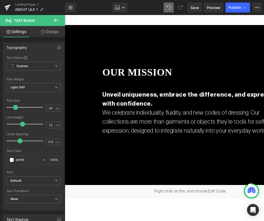
click at [49, 32] on link "Design" at bounding box center [50, 31] width 33 height 11
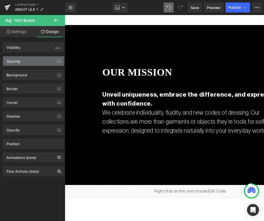
click at [40, 58] on div "Spacing" at bounding box center [33, 61] width 61 height 10
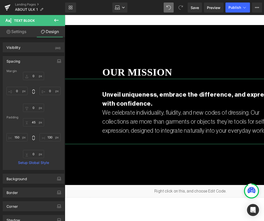
click at [18, 28] on link "Settings" at bounding box center [16, 31] width 33 height 11
type input "100"
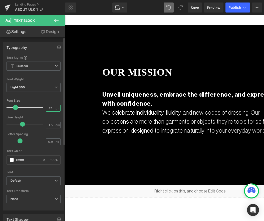
click at [49, 107] on input "24" at bounding box center [50, 108] width 9 height 6
type input "20"
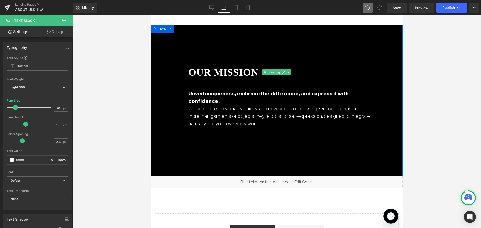
click at [232, 66] on h1 "our mission" at bounding box center [245, 72] width 114 height 13
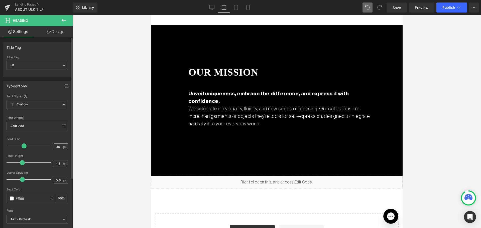
click at [58, 145] on input "40" at bounding box center [58, 147] width 9 height 6
click at [55, 146] on input "40" at bounding box center [58, 147] width 9 height 6
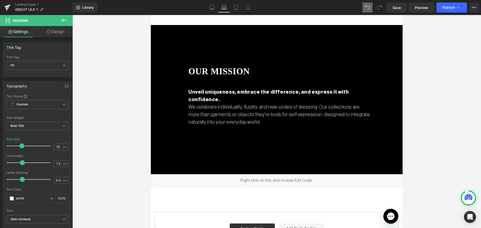
type input "35"
click at [84, 95] on div at bounding box center [276, 121] width 409 height 213
click at [58, 30] on link "Design" at bounding box center [55, 31] width 36 height 11
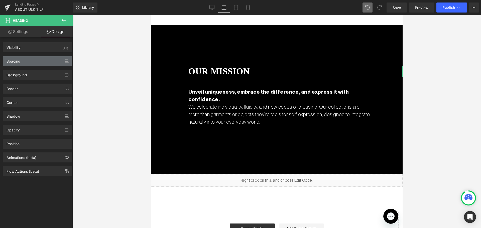
click at [52, 64] on div "Spacing" at bounding box center [37, 61] width 69 height 10
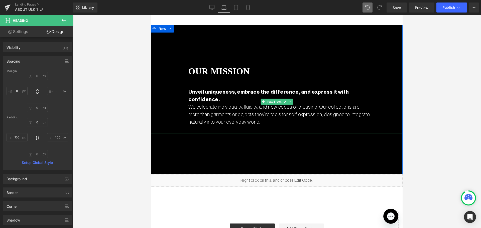
click at [366, 88] on p "Unveil uniqueness, embrace the difference, and express it with confidence." at bounding box center [279, 95] width 182 height 15
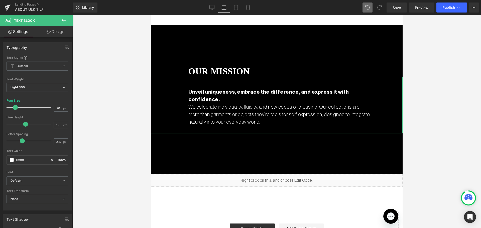
click at [57, 31] on link "Design" at bounding box center [55, 31] width 36 height 11
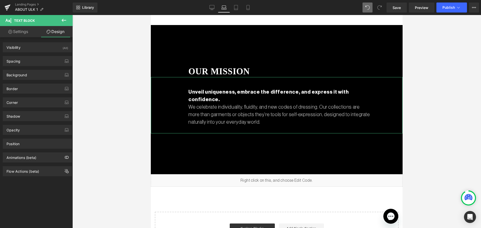
click at [38, 66] on div "Background Color & Image color transparent Color transparent 0 % Image Replace …" at bounding box center [37, 73] width 75 height 14
click at [40, 62] on div "Spacing" at bounding box center [37, 61] width 69 height 10
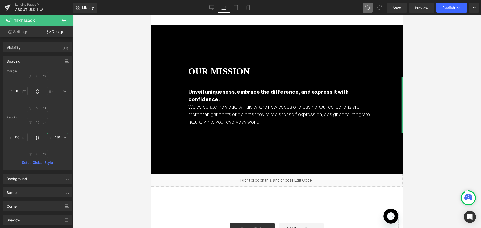
click at [54, 136] on input "130" at bounding box center [57, 137] width 21 height 8
type input "200"
click at [237, 6] on icon at bounding box center [236, 7] width 5 height 5
type input "0"
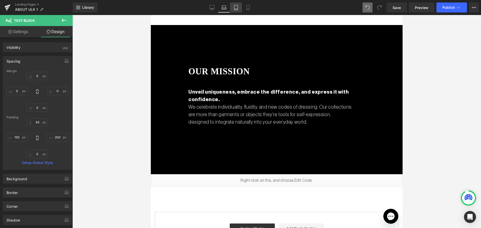
type input "0"
type input "45"
type input "400"
type input "0"
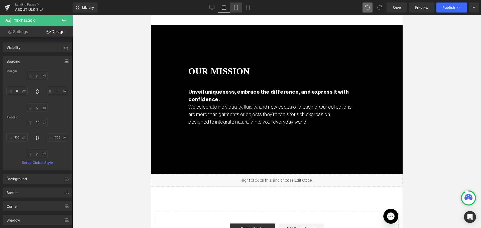
type input "400"
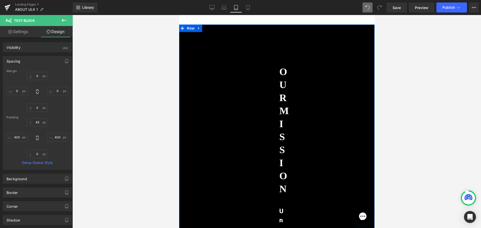
scroll to position [544, 0]
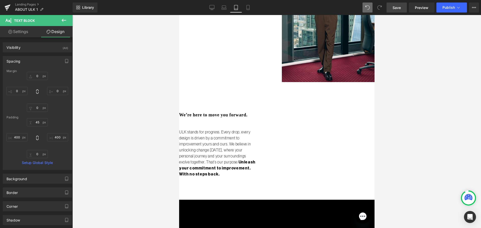
click at [402, 4] on link "Save" at bounding box center [397, 8] width 20 height 10
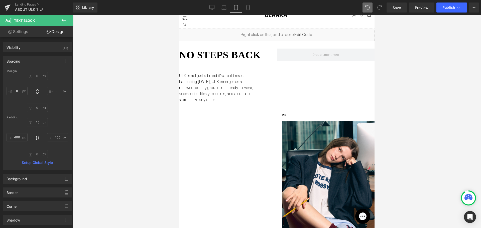
scroll to position [0, 0]
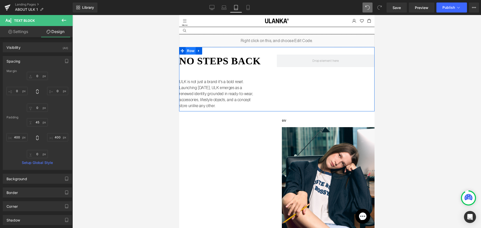
click at [188, 50] on span "Row" at bounding box center [190, 51] width 10 height 8
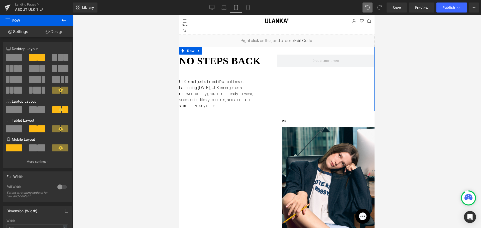
click at [16, 129] on span at bounding box center [14, 129] width 16 height 7
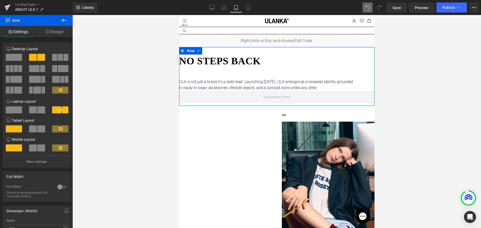
click at [62, 33] on link "Design" at bounding box center [54, 31] width 36 height 11
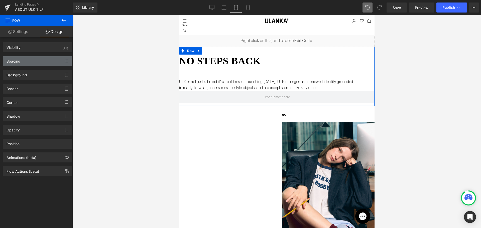
type input "0"
type input "30"
type input "0"
type input "10"
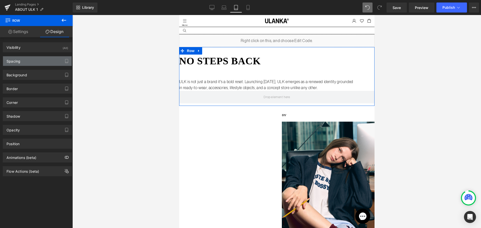
click at [50, 63] on div "Spacing" at bounding box center [37, 61] width 69 height 10
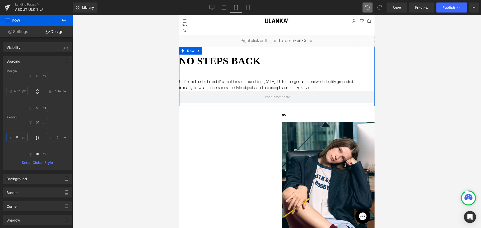
click at [18, 138] on input "0" at bounding box center [17, 137] width 21 height 8
type input "4"
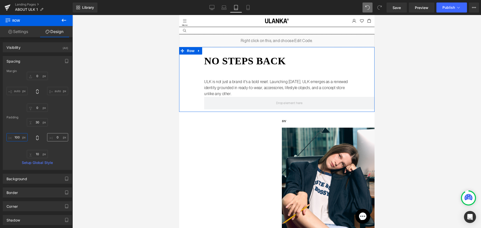
type input "100"
click at [58, 137] on input "0" at bounding box center [57, 137] width 21 height 8
type input "100"
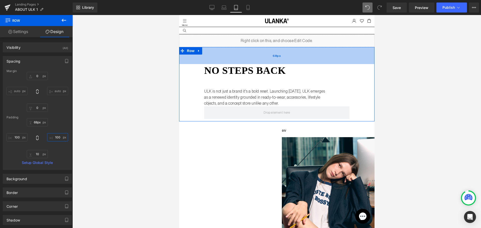
type input "67px"
drag, startPoint x: 252, startPoint y: 53, endPoint x: 256, endPoint y: 63, distance: 10.1
click at [256, 63] on div "67px" at bounding box center [277, 55] width 196 height 17
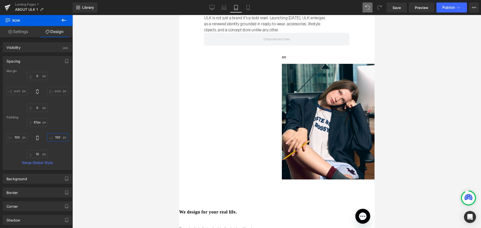
scroll to position [75, 0]
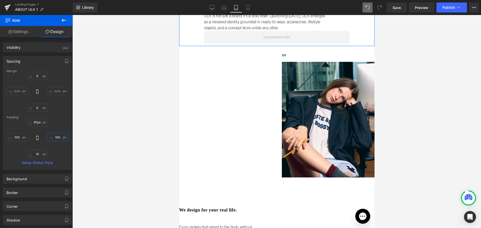
type input "100"
click at [19, 33] on link "Settings" at bounding box center [18, 31] width 36 height 11
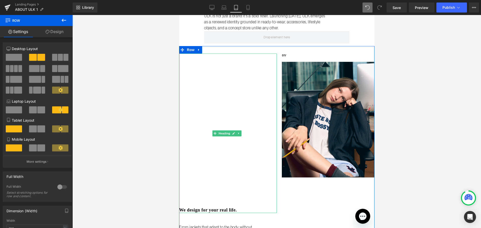
click at [226, 69] on div "We design for your real life." at bounding box center [228, 134] width 98 height 160
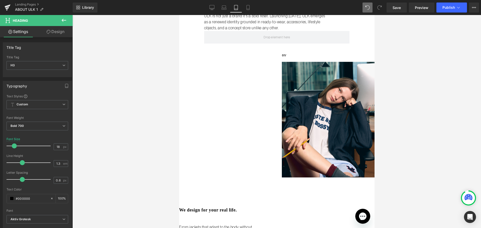
click at [150, 56] on div at bounding box center [276, 121] width 409 height 213
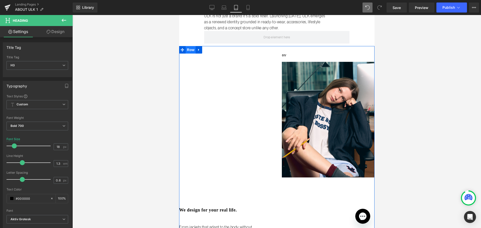
click at [190, 49] on span "Row" at bounding box center [190, 50] width 10 height 8
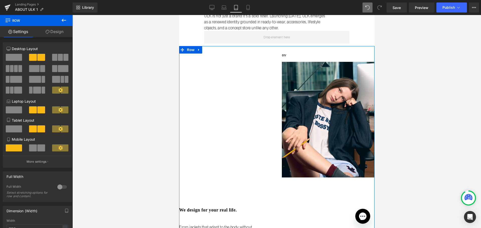
click at [13, 132] on span at bounding box center [14, 129] width 16 height 7
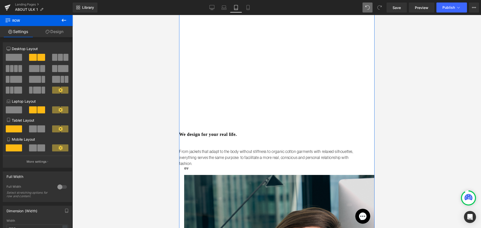
scroll to position [150, 0]
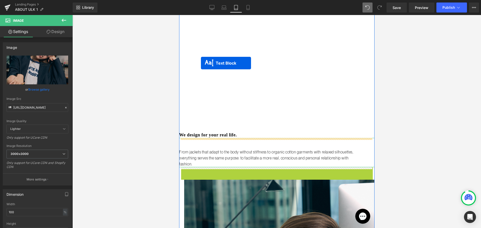
drag, startPoint x: 270, startPoint y: 172, endPoint x: 201, endPoint y: 54, distance: 137.0
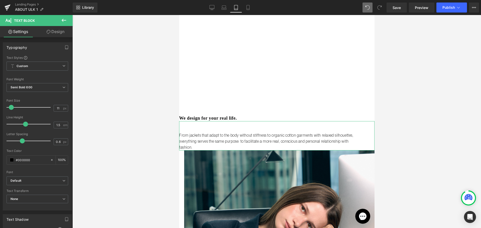
scroll to position [226, 0]
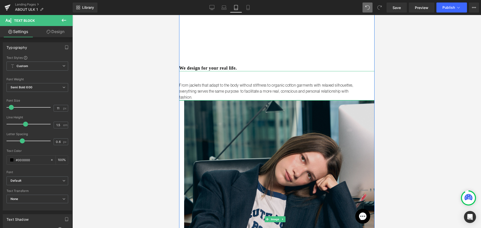
click at [192, 107] on img at bounding box center [277, 220] width 196 height 238
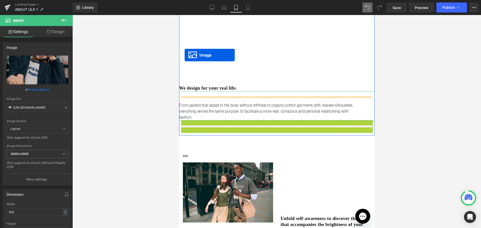
scroll to position [201, 0]
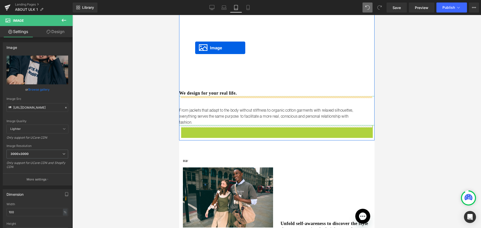
drag, startPoint x: 272, startPoint y: 217, endPoint x: 195, endPoint y: 48, distance: 185.8
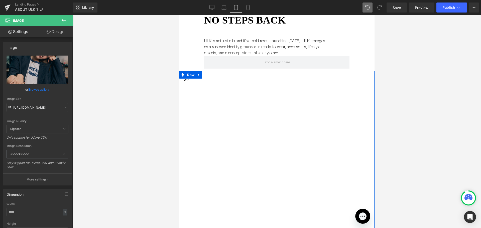
scroll to position [0, 0]
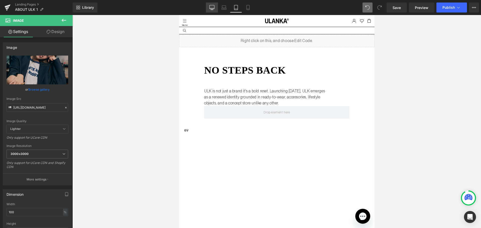
click at [208, 6] on link "Desktop" at bounding box center [212, 8] width 12 height 10
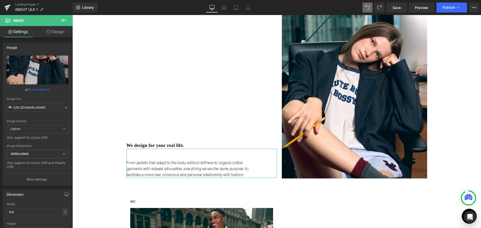
scroll to position [181, 0]
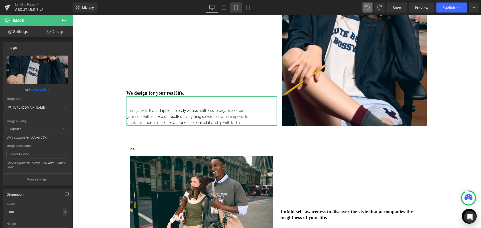
click at [235, 7] on icon at bounding box center [236, 7] width 5 height 5
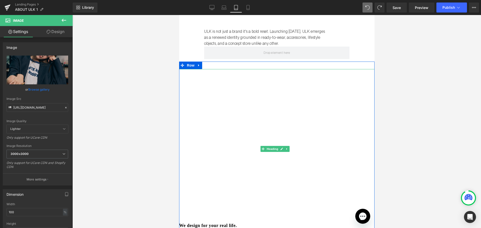
scroll to position [64, 0]
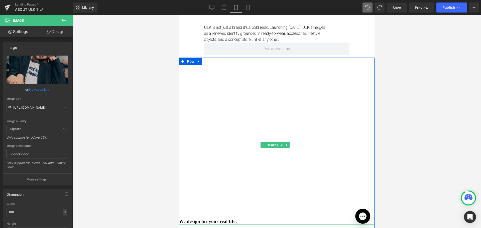
click at [232, 82] on div "We design for your real life." at bounding box center [277, 145] width 196 height 160
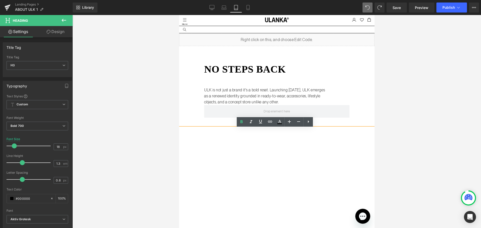
scroll to position [0, 0]
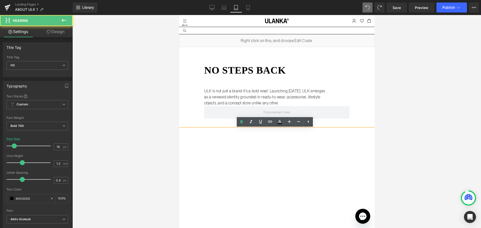
click at [242, 150] on div "We design for your real life." at bounding box center [277, 209] width 196 height 160
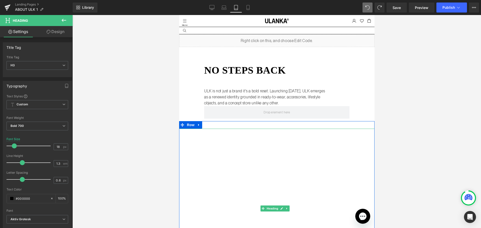
click at [241, 158] on div "We design for your real life." at bounding box center [277, 209] width 196 height 160
click at [192, 126] on span "Row" at bounding box center [190, 125] width 10 height 8
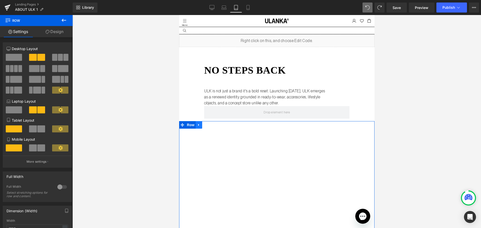
click at [199, 124] on icon at bounding box center [199, 125] width 4 height 4
click at [206, 124] on icon at bounding box center [206, 125] width 4 height 4
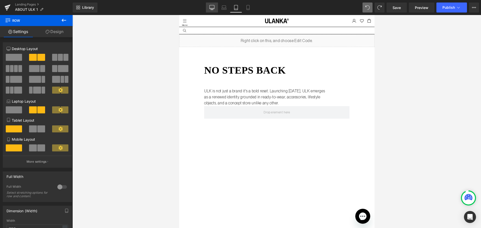
click at [207, 9] on link "Desktop" at bounding box center [212, 8] width 12 height 10
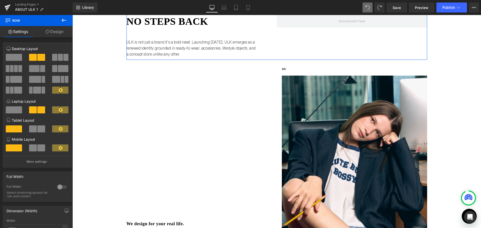
scroll to position [25, 0]
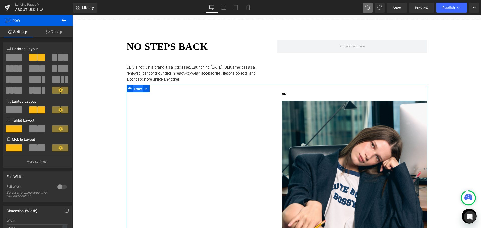
click at [134, 89] on span "Row" at bounding box center [138, 89] width 10 height 8
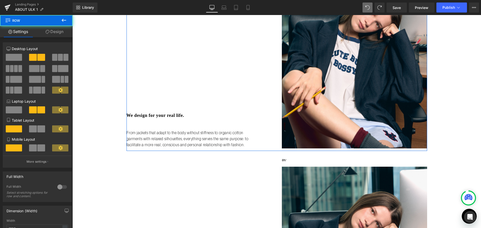
scroll to position [175, 0]
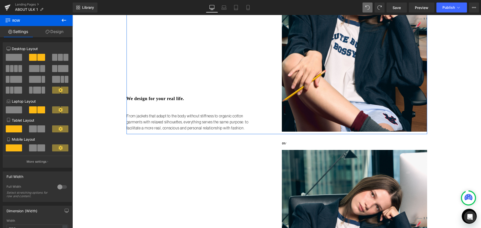
click at [49, 30] on link "Design" at bounding box center [54, 31] width 36 height 11
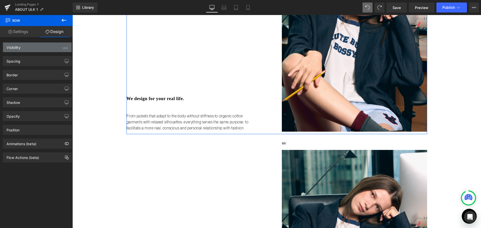
click at [44, 47] on div "Visibility (All)" at bounding box center [37, 48] width 69 height 10
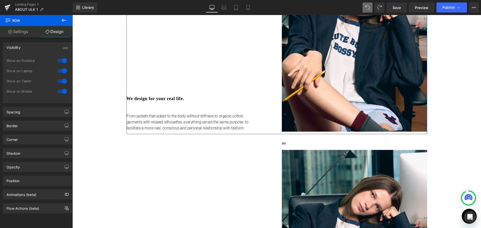
click at [61, 79] on div at bounding box center [62, 81] width 12 height 8
click at [63, 90] on div at bounding box center [62, 91] width 12 height 8
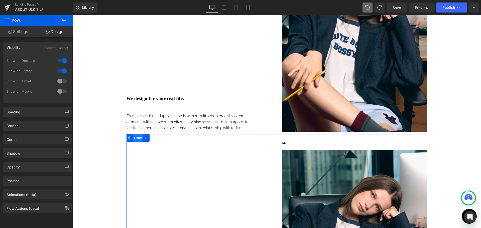
click at [137, 138] on span "Row" at bounding box center [138, 138] width 10 height 8
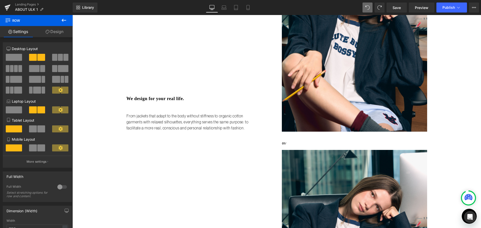
click at [61, 26] on button at bounding box center [64, 20] width 18 height 11
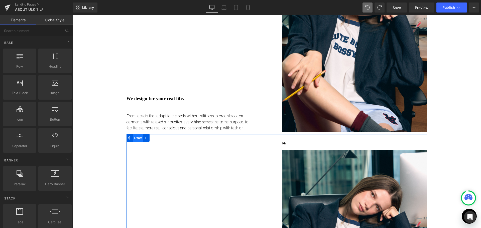
click at [135, 139] on span "Row" at bounding box center [138, 138] width 10 height 8
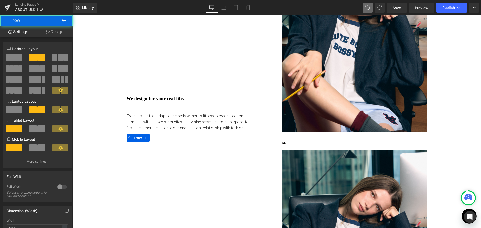
click at [49, 31] on link "Design" at bounding box center [54, 31] width 36 height 11
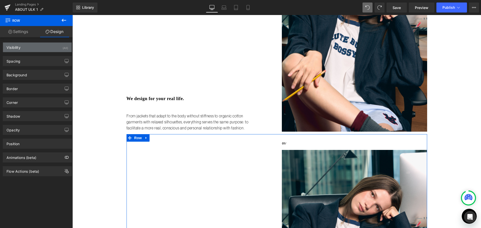
click at [37, 51] on div "Visibility (All)" at bounding box center [37, 48] width 69 height 10
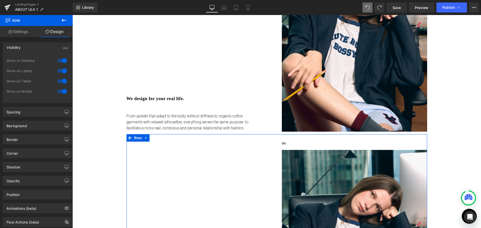
click at [59, 62] on div at bounding box center [62, 61] width 12 height 8
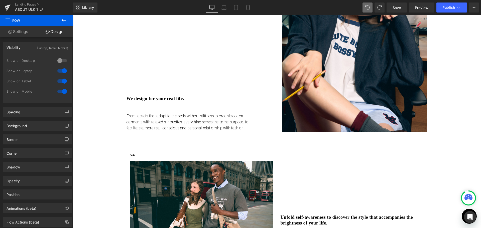
click at [61, 70] on div at bounding box center [62, 71] width 12 height 8
click at [238, 5] on icon at bounding box center [236, 7] width 5 height 5
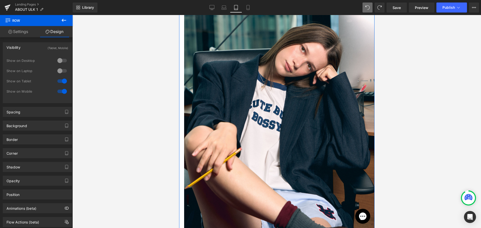
scroll to position [160, 0]
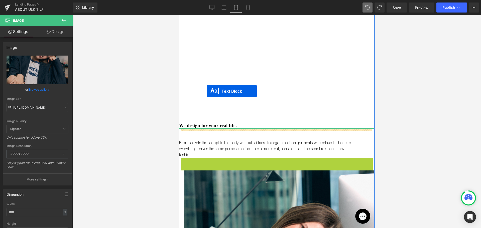
drag, startPoint x: 274, startPoint y: 163, endPoint x: 207, endPoint y: 91, distance: 98.8
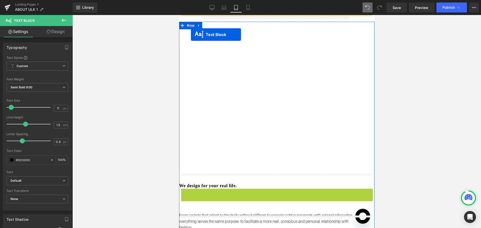
scroll to position [69, 0]
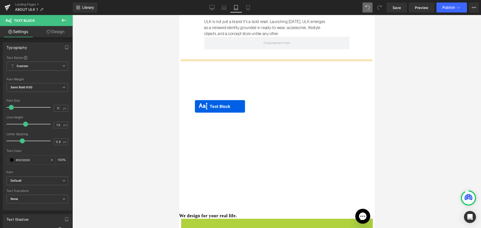
drag, startPoint x: 269, startPoint y: 133, endPoint x: 195, endPoint y: 107, distance: 78.8
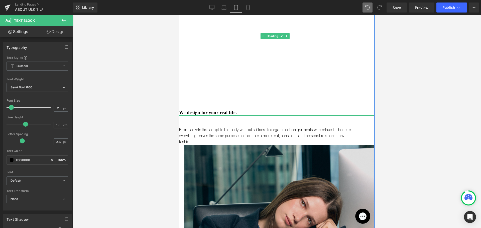
scroll to position [220, 0]
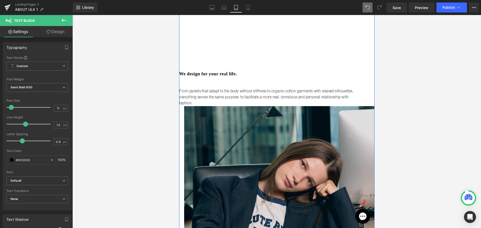
click at [258, 121] on img at bounding box center [277, 225] width 196 height 238
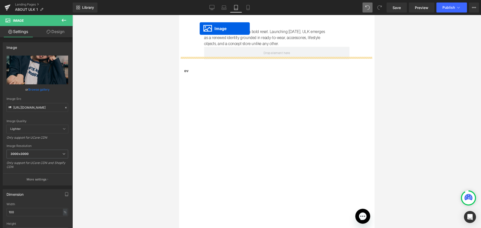
scroll to position [54, 0]
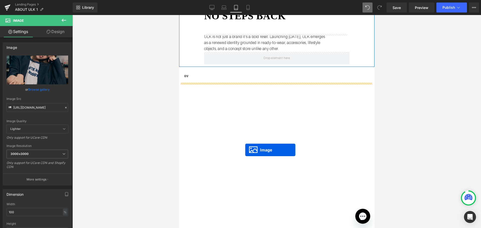
drag, startPoint x: 274, startPoint y: 222, endPoint x: 245, endPoint y: 150, distance: 77.5
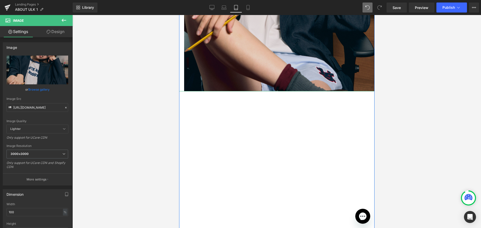
scroll to position [355, 0]
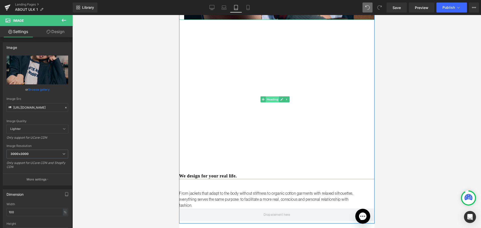
click at [273, 96] on span "Heading" at bounding box center [272, 99] width 14 height 6
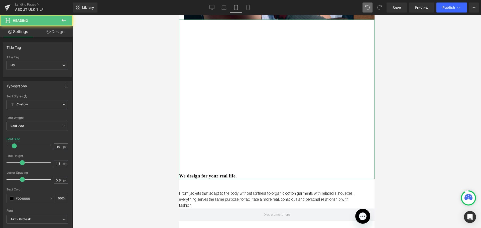
click at [58, 29] on link "Design" at bounding box center [55, 31] width 36 height 11
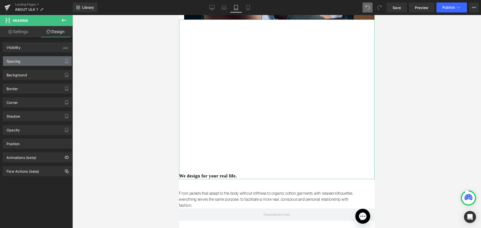
click at [23, 62] on div "Spacing" at bounding box center [37, 61] width 69 height 10
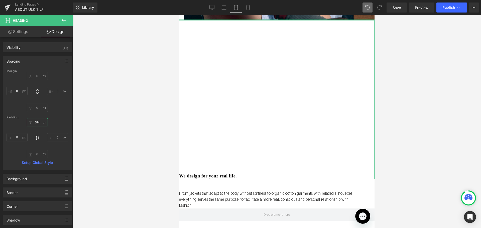
click at [33, 122] on input "614" at bounding box center [37, 122] width 21 height 8
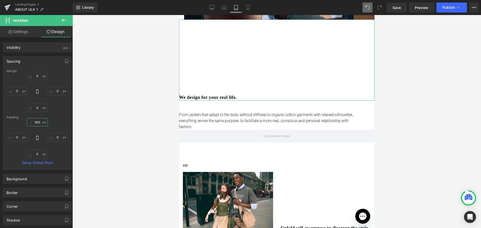
click at [37, 120] on input "300" at bounding box center [37, 122] width 21 height 8
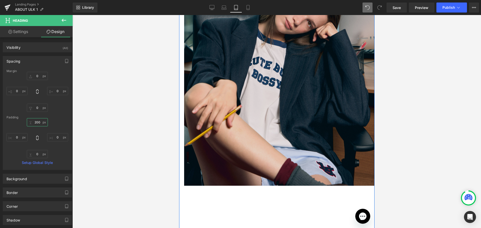
scroll to position [180, 0]
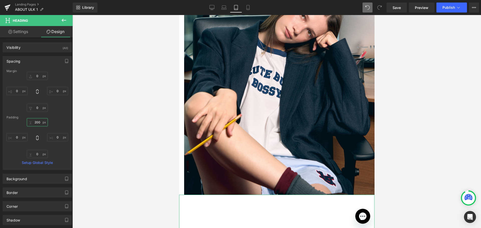
click at [37, 122] on input "200" at bounding box center [37, 122] width 21 height 8
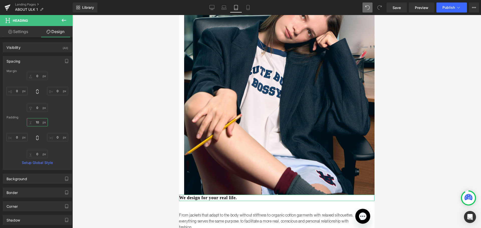
type input "100"
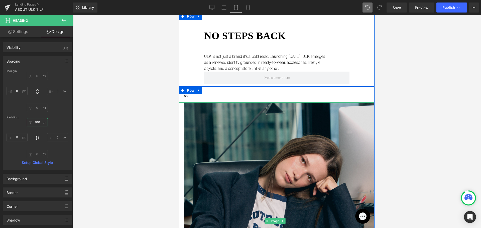
scroll to position [29, 0]
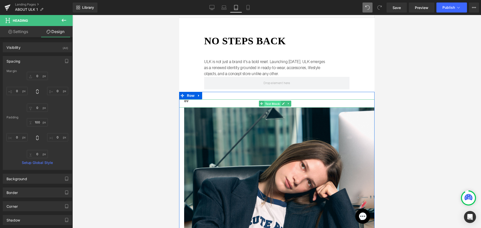
click at [265, 102] on span "Text Block" at bounding box center [272, 104] width 17 height 6
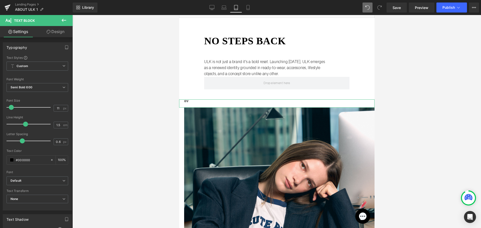
drag, startPoint x: 57, startPoint y: 32, endPoint x: 39, endPoint y: 68, distance: 40.7
click at [57, 32] on link "Design" at bounding box center [55, 31] width 36 height 11
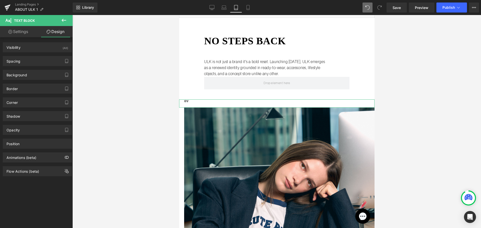
type input "0"
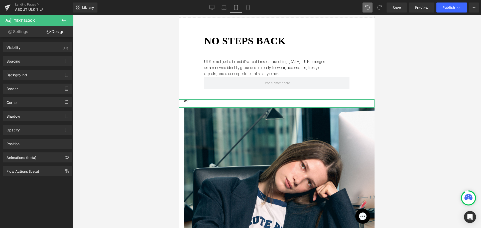
type input "0"
click at [39, 67] on div "Background Color & Image color transparent Color transparent 0 % Image Replace …" at bounding box center [37, 73] width 75 height 14
click at [38, 62] on div "Spacing" at bounding box center [37, 61] width 69 height 10
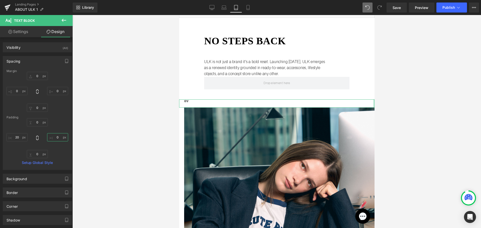
click at [55, 138] on input "0" at bounding box center [57, 137] width 21 height 8
click at [21, 136] on input "20" at bounding box center [17, 137] width 21 height 8
type input "60"
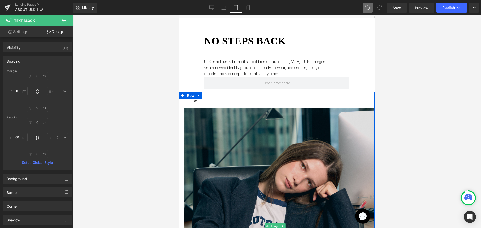
click at [222, 116] on img at bounding box center [277, 227] width 196 height 238
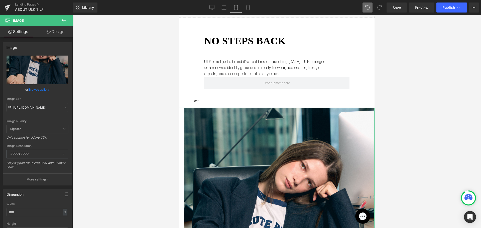
click at [55, 35] on link "Design" at bounding box center [55, 31] width 36 height 11
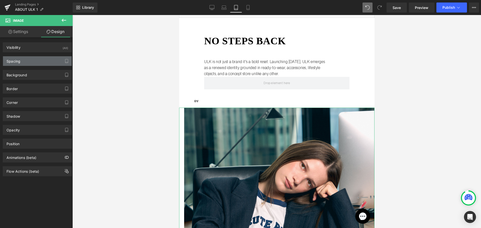
click at [27, 65] on div "Spacing" at bounding box center [37, 61] width 69 height 10
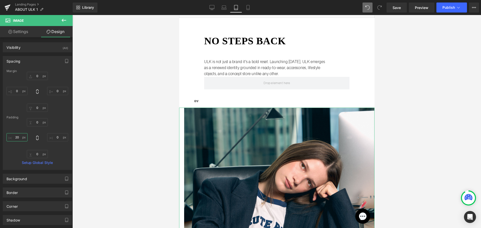
click at [17, 137] on input "20" at bounding box center [17, 137] width 21 height 8
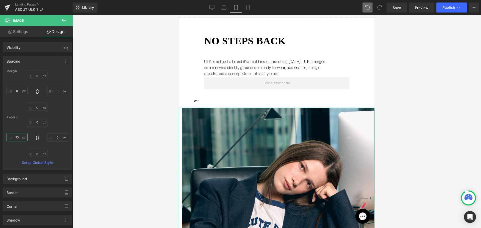
type input "1"
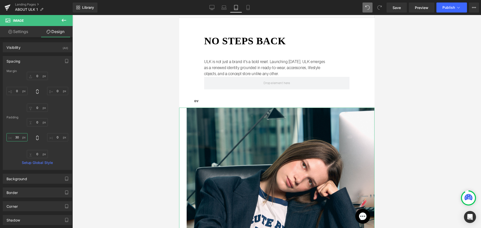
type input "300"
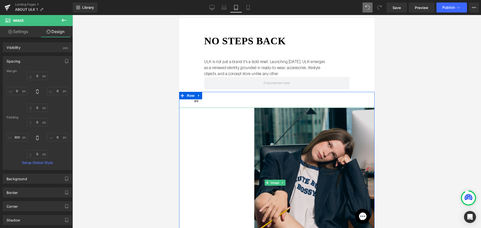
click at [274, 111] on img at bounding box center [277, 183] width 196 height 150
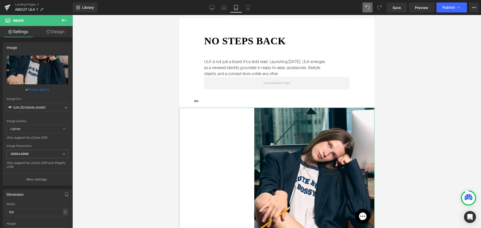
click at [49, 27] on link "Design" at bounding box center [55, 31] width 36 height 11
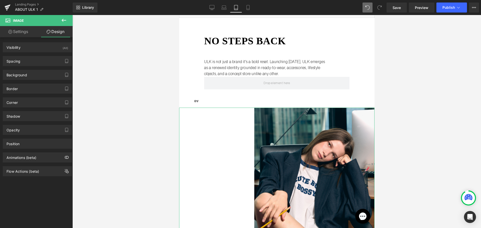
click at [36, 56] on div "Spacing Margin 0px 0 0px 0 0px 0 0px 0 Padding 0px 0 0px 0 0px 0 300px 300 Setu…" at bounding box center [37, 61] width 69 height 10
click at [36, 62] on div "Spacing" at bounding box center [37, 61] width 69 height 10
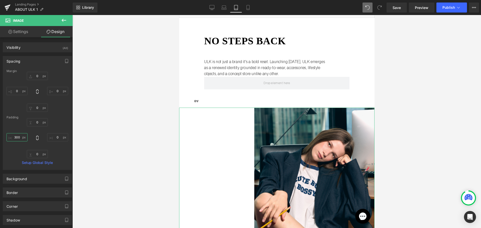
click at [20, 137] on input "300" at bounding box center [17, 137] width 21 height 8
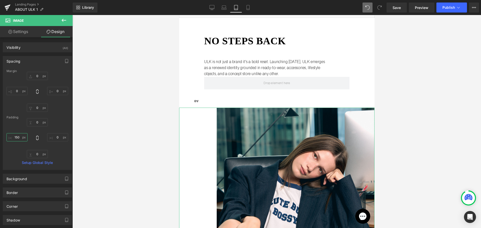
type input "150"
click at [66, 132] on div "0px 0 0px 0 0px 0 150 150" at bounding box center [38, 138] width 62 height 40
click at [55, 137] on input "0" at bounding box center [57, 137] width 21 height 8
type input "150"
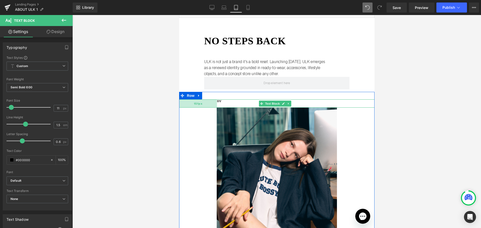
drag, startPoint x: 190, startPoint y: 103, endPoint x: 213, endPoint y: 101, distance: 22.9
click at [213, 101] on div "151px" at bounding box center [198, 104] width 38 height 8
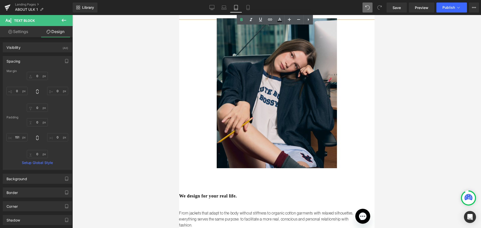
scroll to position [155, 0]
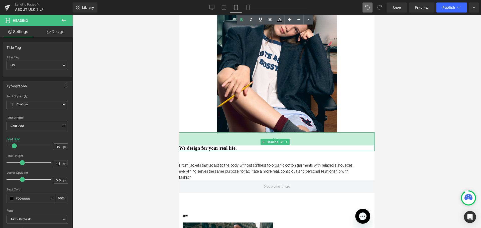
click at [239, 133] on div "52px" at bounding box center [277, 139] width 196 height 13
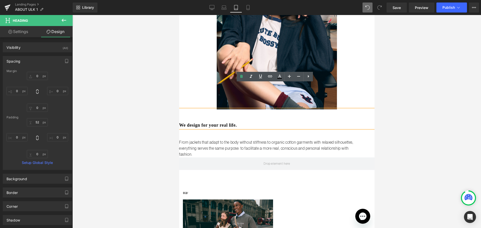
scroll to position [201, 0]
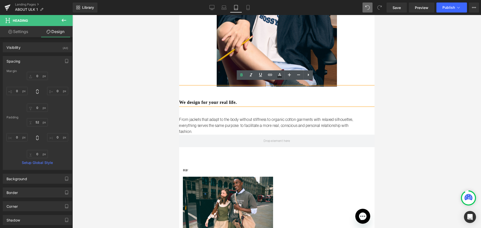
click at [220, 90] on div "We design for your real life." at bounding box center [277, 96] width 196 height 19
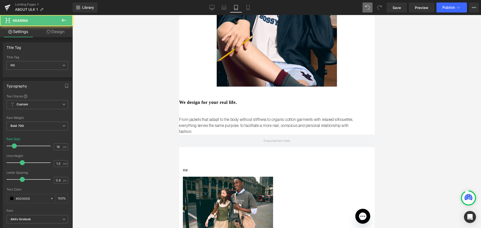
click at [154, 102] on div at bounding box center [276, 121] width 409 height 213
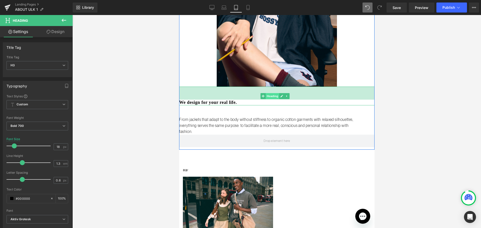
click at [276, 93] on span "Heading" at bounding box center [272, 96] width 14 height 6
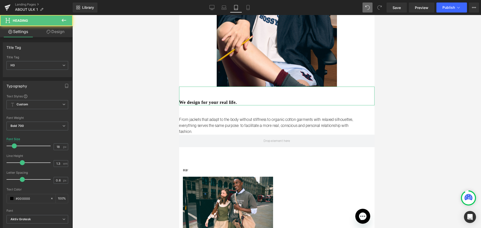
click at [55, 31] on link "Design" at bounding box center [55, 31] width 36 height 11
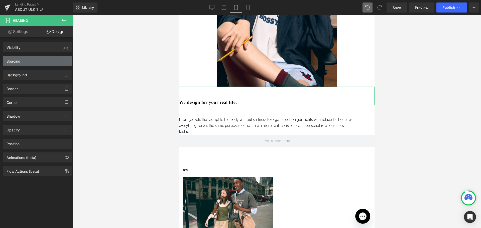
click at [38, 58] on div "Spacing" at bounding box center [37, 61] width 69 height 10
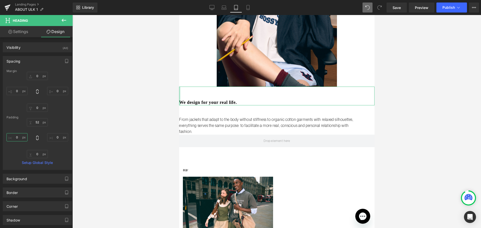
click at [17, 139] on input "0" at bounding box center [17, 137] width 21 height 8
type input "100"
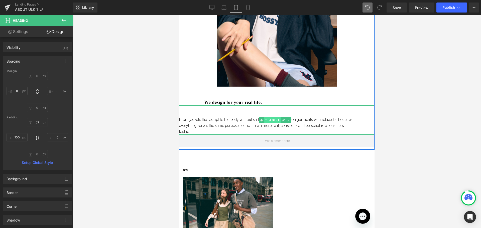
click at [275, 117] on span "Text Block" at bounding box center [272, 120] width 17 height 6
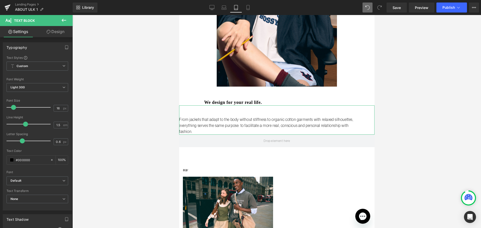
click at [48, 31] on icon at bounding box center [49, 32] width 4 height 4
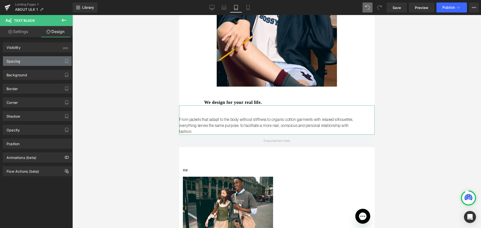
type input "0"
type input "45"
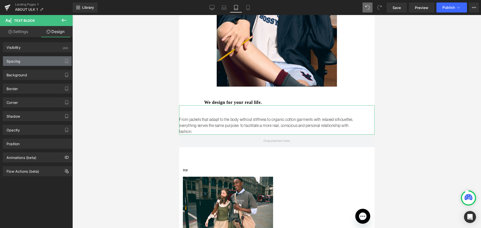
type input "83"
type input "0"
click at [26, 59] on div "Spacing" at bounding box center [37, 61] width 69 height 10
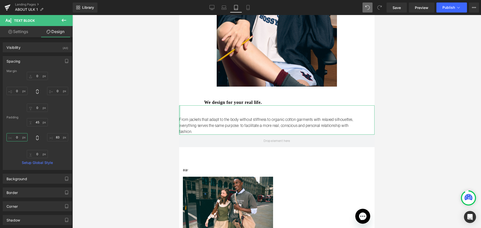
click at [18, 136] on input "0" at bounding box center [17, 137] width 21 height 8
type input "100"
click at [123, 124] on div at bounding box center [276, 121] width 409 height 213
click at [213, 5] on icon at bounding box center [212, 7] width 5 height 4
type input "0"
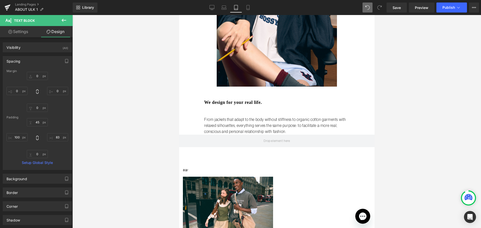
type input "0"
type input "45"
type input "83"
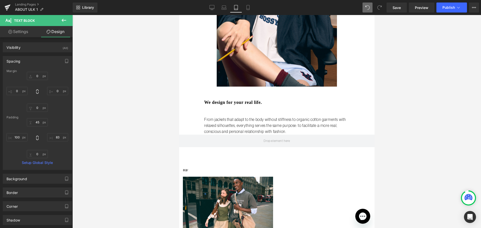
type input "0"
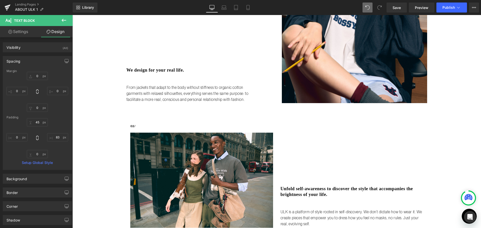
scroll to position [226, 0]
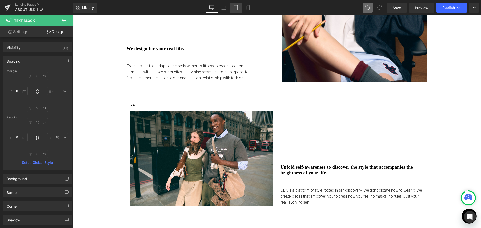
click at [234, 9] on icon at bounding box center [236, 7] width 5 height 5
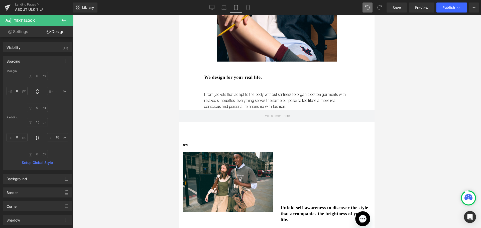
type input "0"
type input "45"
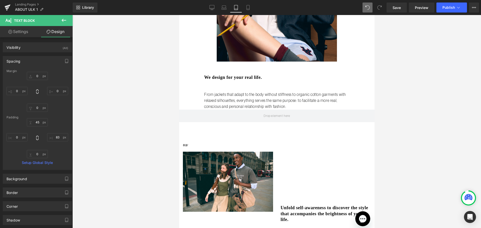
type input "83"
type input "0"
type input "100"
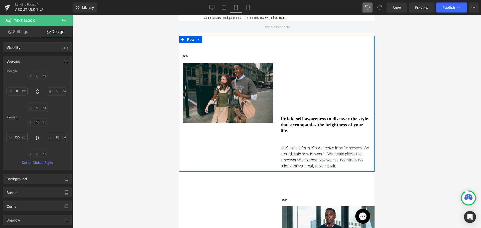
scroll to position [315, 0]
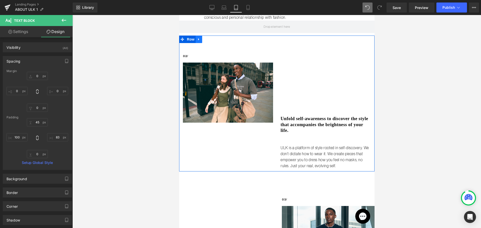
click at [201, 36] on link at bounding box center [199, 40] width 7 height 8
click at [207, 36] on link at bounding box center [205, 40] width 7 height 8
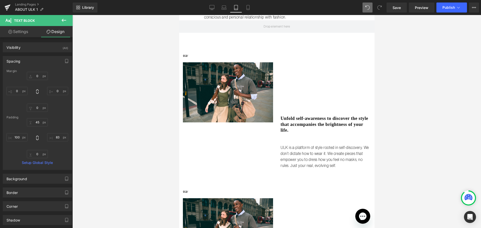
scroll to position [271, 0]
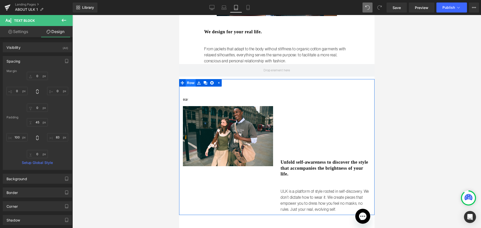
drag, startPoint x: 191, startPoint y: 77, endPoint x: 333, endPoint y: 88, distance: 142.8
click at [191, 79] on span "Row" at bounding box center [190, 83] width 10 height 8
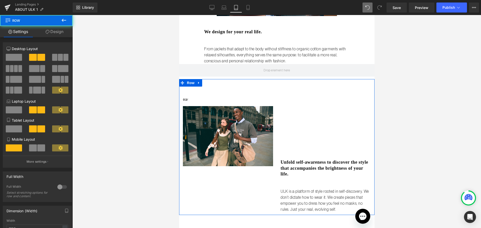
click at [48, 32] on icon at bounding box center [48, 32] width 4 height 4
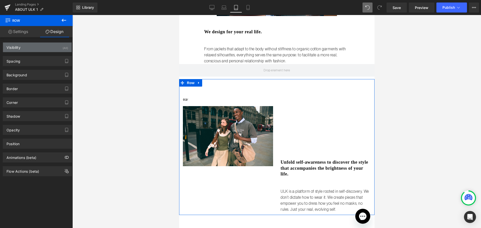
click at [30, 45] on div "Visibility (All)" at bounding box center [37, 48] width 69 height 10
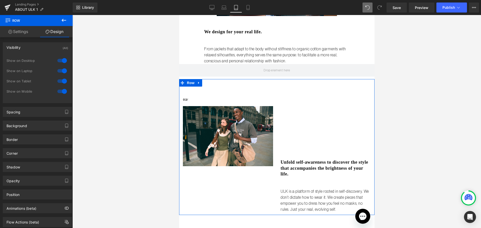
click at [60, 63] on div at bounding box center [62, 61] width 12 height 8
click at [62, 70] on div at bounding box center [62, 71] width 12 height 8
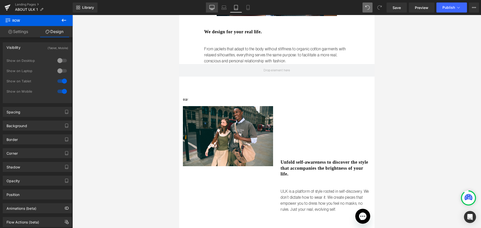
click at [212, 7] on icon at bounding box center [212, 7] width 5 height 5
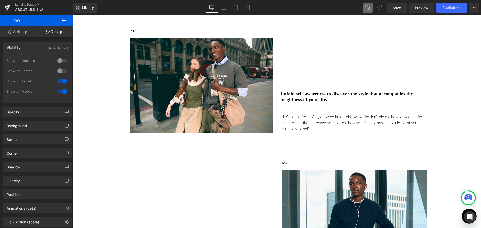
scroll to position [226, 0]
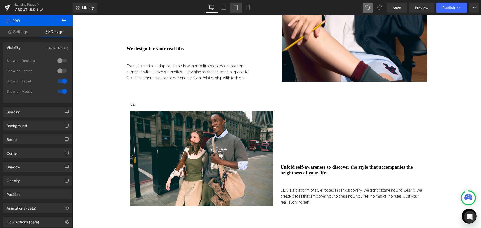
click at [236, 7] on icon at bounding box center [236, 7] width 5 height 5
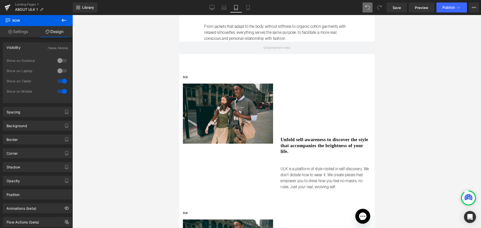
scroll to position [334, 0]
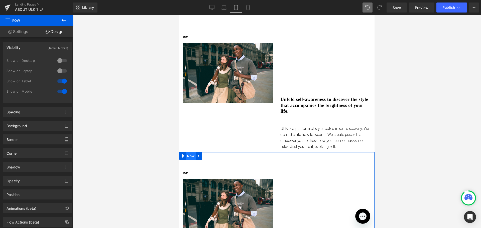
click at [190, 153] on span "Row" at bounding box center [190, 156] width 10 height 8
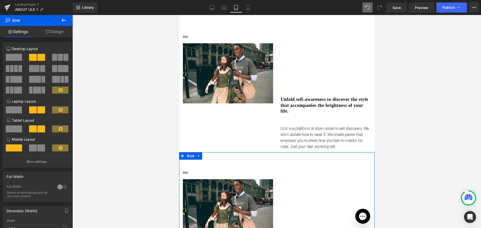
click at [57, 32] on link "Design" at bounding box center [54, 31] width 36 height 11
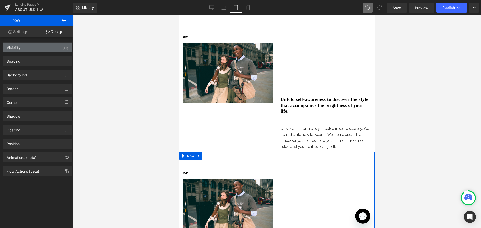
click at [52, 50] on div "Visibility (All)" at bounding box center [37, 48] width 69 height 10
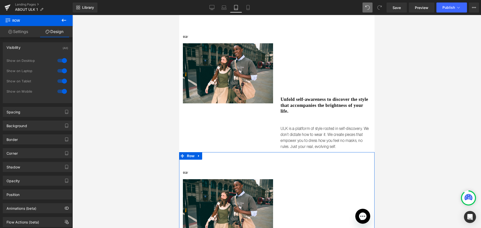
click at [59, 79] on div at bounding box center [62, 81] width 12 height 8
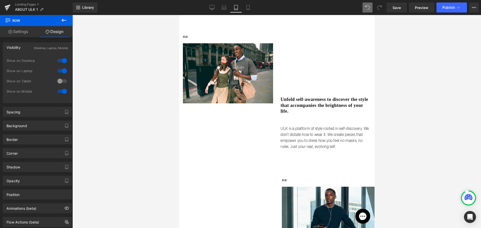
click at [65, 92] on div at bounding box center [62, 91] width 12 height 8
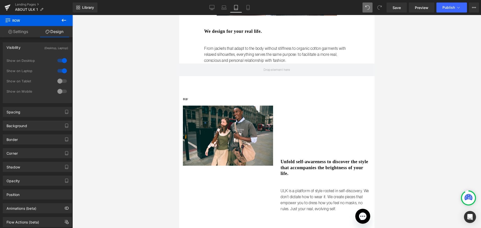
scroll to position [234, 0]
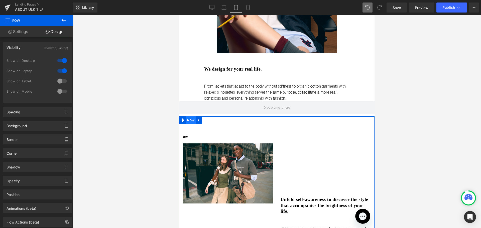
drag, startPoint x: 187, startPoint y: 115, endPoint x: 252, endPoint y: 90, distance: 69.2
click at [187, 117] on span "Row" at bounding box center [190, 121] width 10 height 8
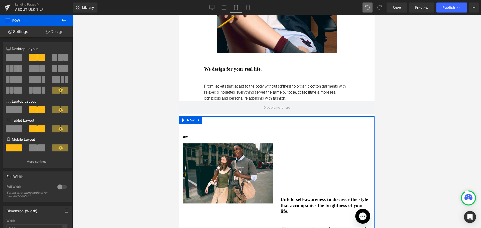
click at [14, 130] on span at bounding box center [14, 129] width 16 height 7
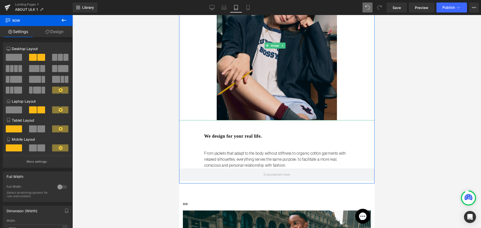
scroll to position [259, 0]
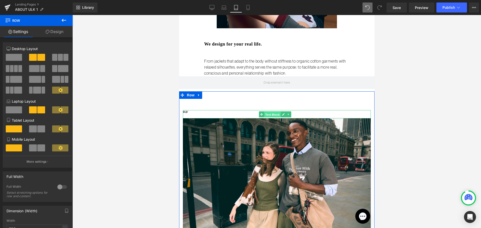
click at [271, 112] on span "Text Block" at bounding box center [272, 115] width 17 height 6
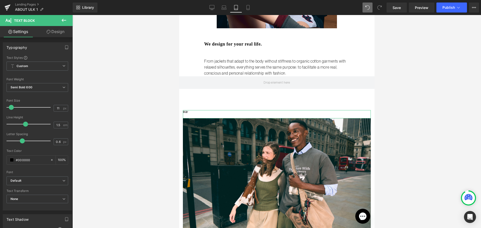
click at [63, 33] on link "Design" at bounding box center [55, 31] width 36 height 11
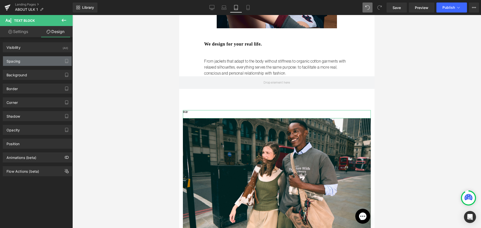
type input "0"
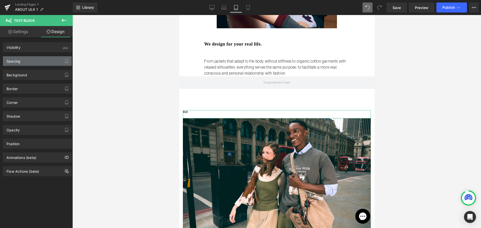
type input "0"
click at [24, 61] on div "Spacing" at bounding box center [37, 61] width 69 height 10
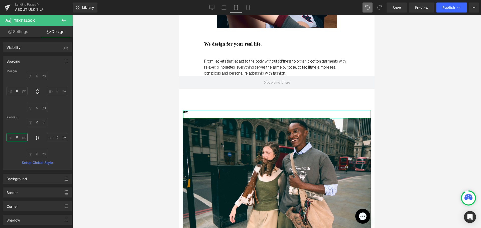
click at [16, 137] on input "0" at bounding box center [17, 137] width 21 height 8
type input "150"
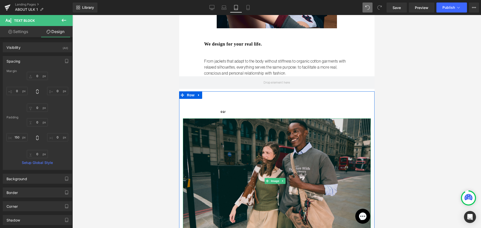
click at [250, 140] on img at bounding box center [277, 181] width 188 height 125
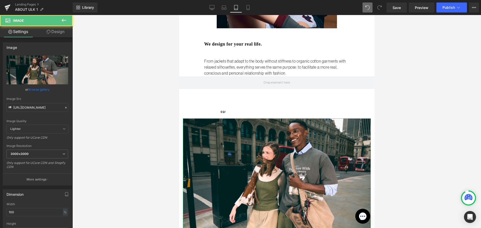
click at [49, 28] on link "Design" at bounding box center [55, 31] width 36 height 11
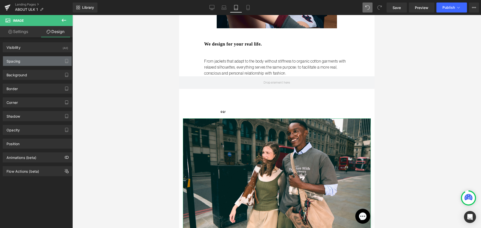
type input "0"
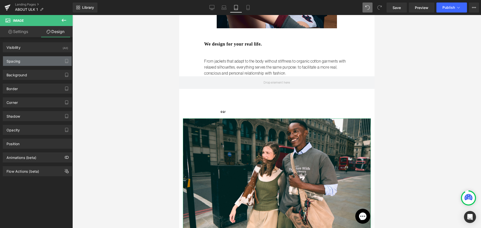
type input "0"
click at [16, 63] on div "Spacing" at bounding box center [14, 59] width 14 height 7
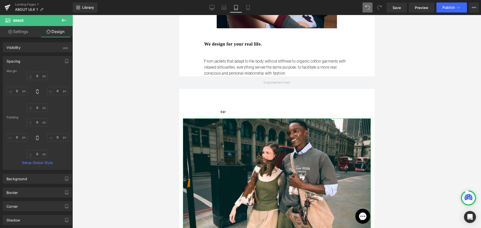
click at [15, 126] on div "0px 0 0px 0 0px 0 0px 0" at bounding box center [38, 138] width 62 height 40
click at [18, 136] on input "0" at bounding box center [17, 137] width 21 height 8
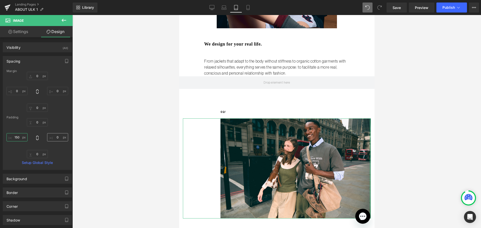
type input "150"
click at [54, 139] on input "0" at bounding box center [57, 137] width 21 height 8
type input "150"
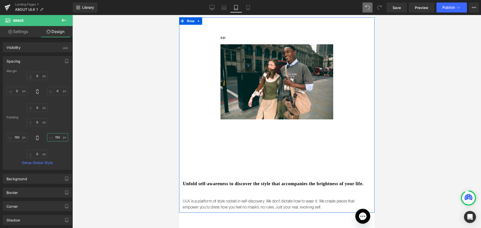
scroll to position [334, 0]
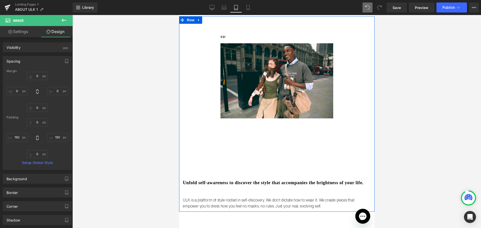
click at [264, 155] on div "Unfold self-awareness to discover the style that accompanies the brightness of …" at bounding box center [277, 152] width 188 height 67
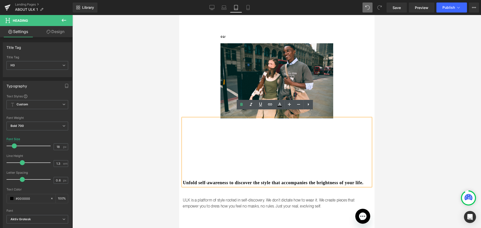
click at [138, 137] on div at bounding box center [276, 121] width 409 height 213
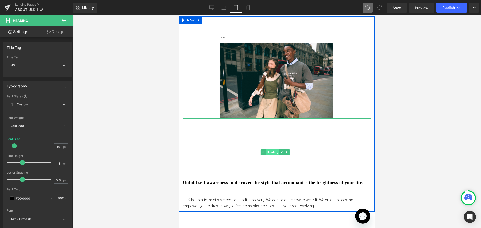
click at [276, 149] on span "Heading" at bounding box center [272, 152] width 14 height 6
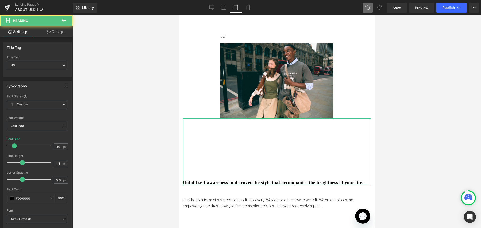
click at [60, 34] on link "Design" at bounding box center [55, 31] width 36 height 11
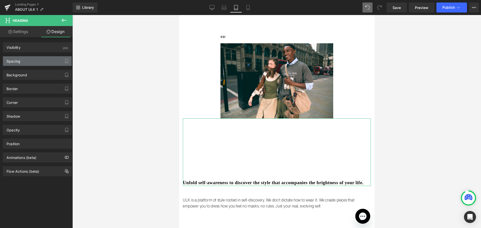
click at [38, 60] on div "Spacing" at bounding box center [37, 61] width 69 height 10
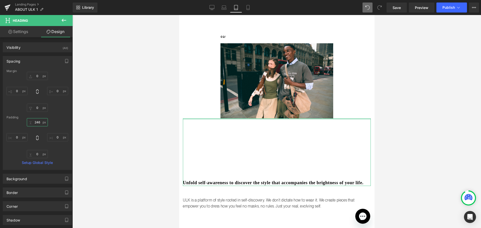
click at [35, 121] on input "246" at bounding box center [37, 122] width 21 height 8
type input "50"
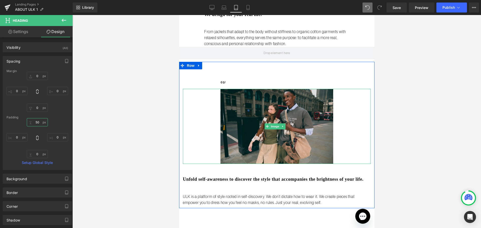
scroll to position [209, 0]
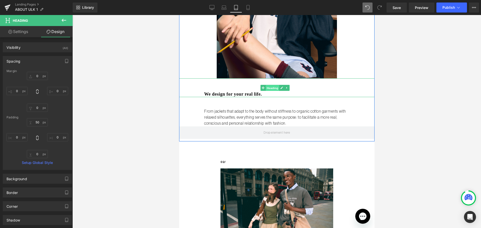
click at [272, 85] on span "Heading" at bounding box center [272, 88] width 14 height 6
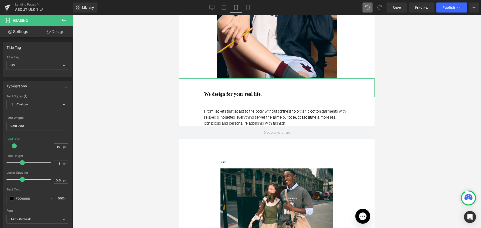
click at [58, 34] on link "Design" at bounding box center [55, 31] width 36 height 11
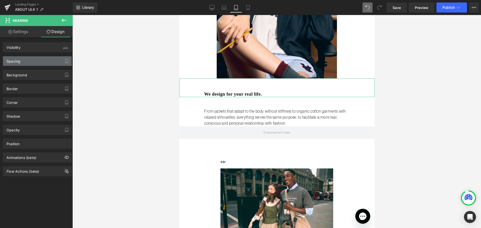
click at [41, 60] on div "Spacing" at bounding box center [37, 61] width 69 height 10
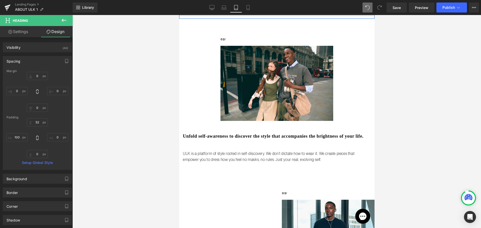
scroll to position [359, 0]
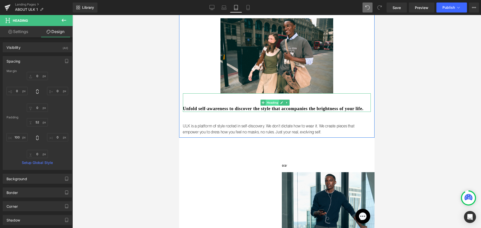
click at [271, 100] on span "Heading" at bounding box center [272, 103] width 14 height 6
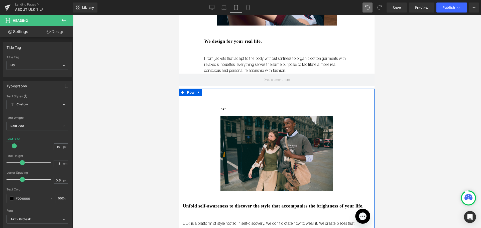
scroll to position [259, 0]
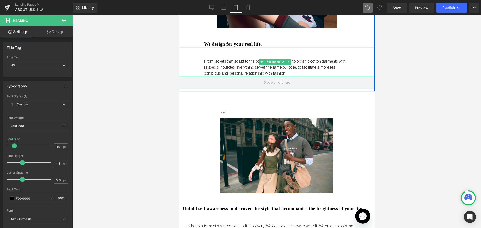
click at [192, 62] on div "From jackets that adapt to the body without stiffness to organic cotton garment…" at bounding box center [277, 61] width 196 height 29
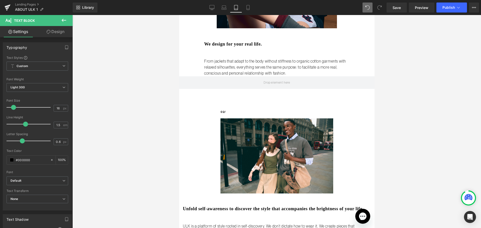
click at [170, 35] on div at bounding box center [276, 121] width 409 height 213
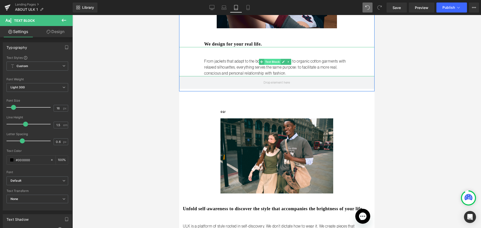
click at [275, 59] on span "Text Block" at bounding box center [272, 62] width 17 height 6
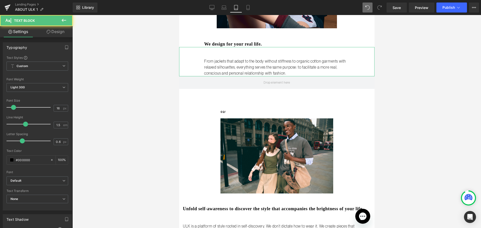
click at [55, 30] on link "Design" at bounding box center [55, 31] width 36 height 11
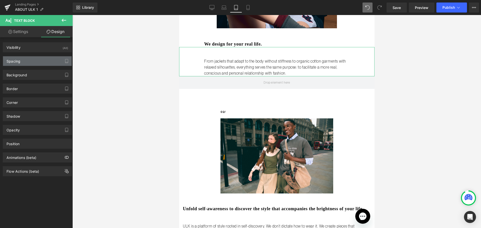
type input "0"
type input "45"
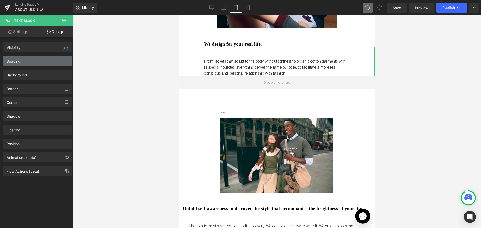
type input "83"
type input "0"
type input "100"
click at [35, 59] on div "Spacing" at bounding box center [37, 61] width 69 height 10
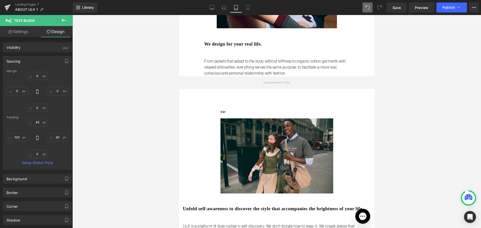
scroll to position [409, 0]
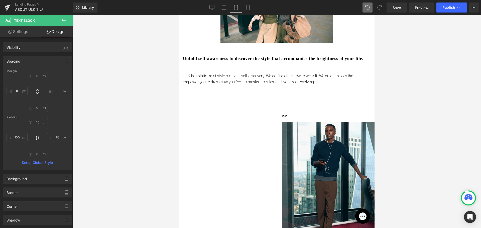
click at [225, 75] on p "ULK is a platform of style rooted in self-discovery. We don’t dictate how to we…" at bounding box center [277, 79] width 188 height 12
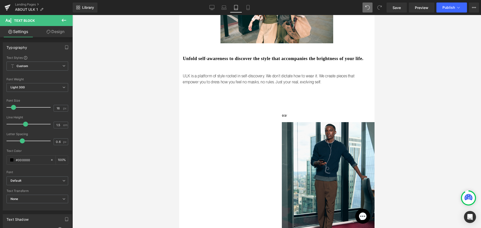
click at [55, 30] on link "Design" at bounding box center [55, 31] width 36 height 11
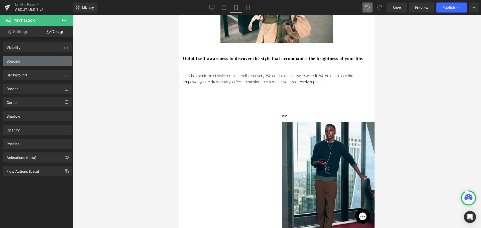
type input "0"
click at [26, 63] on div "Spacing" at bounding box center [37, 61] width 69 height 10
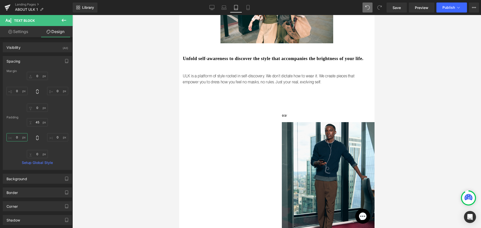
click at [13, 134] on input "0" at bounding box center [17, 137] width 21 height 8
click at [61, 137] on input "0" at bounding box center [57, 137] width 21 height 8
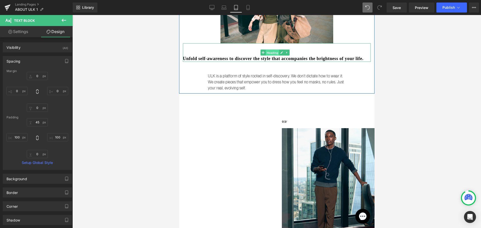
click at [273, 50] on span "Heading" at bounding box center [272, 53] width 14 height 6
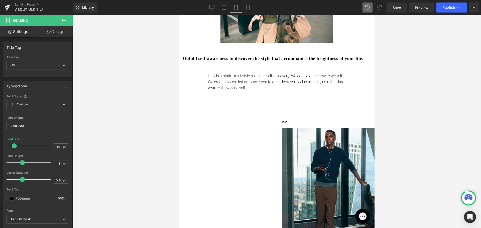
click at [63, 28] on link "Design" at bounding box center [55, 31] width 36 height 11
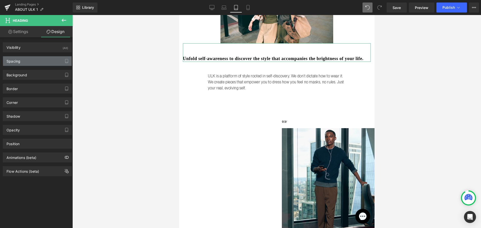
click at [24, 60] on div "Spacing" at bounding box center [37, 61] width 69 height 10
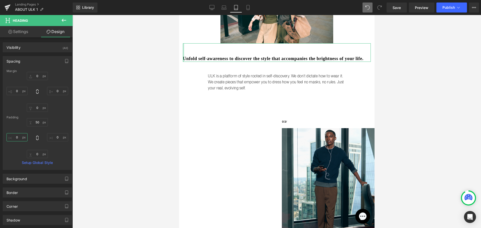
click at [16, 137] on input "0" at bounding box center [17, 137] width 21 height 8
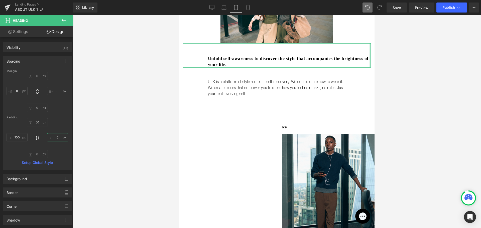
click at [54, 135] on input "0" at bounding box center [57, 137] width 21 height 8
click at [141, 74] on div at bounding box center [276, 121] width 409 height 213
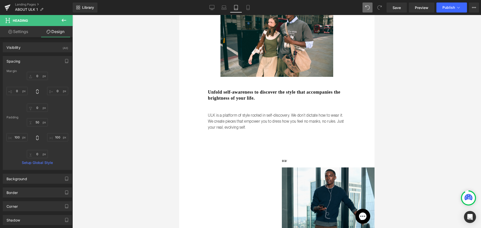
scroll to position [376, 0]
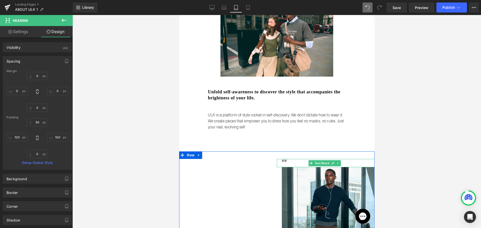
click at [298, 163] on p at bounding box center [328, 165] width 93 height 4
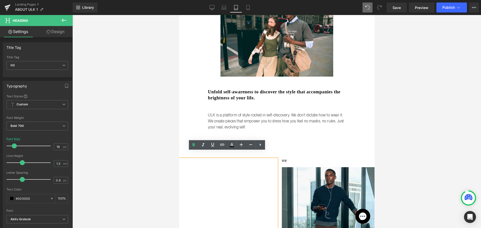
click at [138, 120] on div at bounding box center [276, 121] width 409 height 213
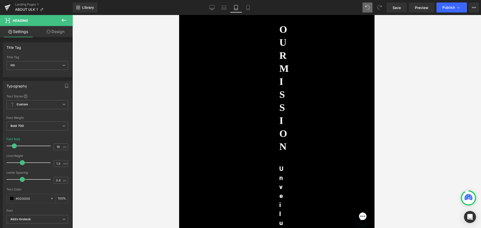
scroll to position [852, 0]
click at [279, 58] on h1 "our mission" at bounding box center [279, 42] width 0 height 130
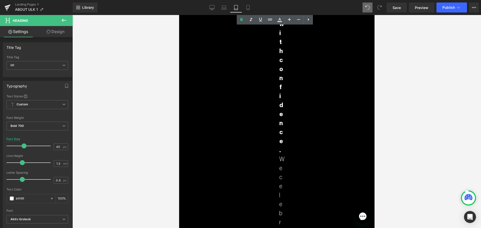
scroll to position [1429, 0]
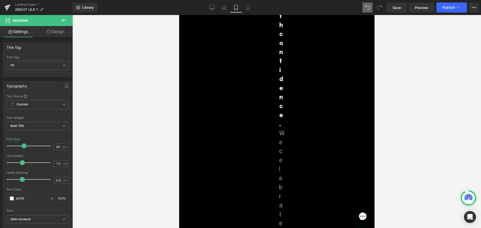
click at [60, 32] on link "Design" at bounding box center [55, 31] width 36 height 11
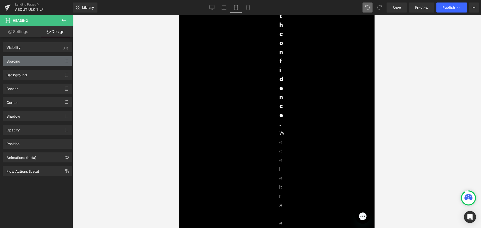
click at [36, 61] on div "Spacing" at bounding box center [37, 61] width 69 height 10
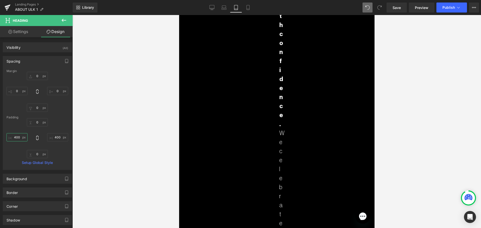
click at [18, 136] on input "400" at bounding box center [17, 137] width 21 height 8
click at [55, 138] on input "400" at bounding box center [57, 137] width 21 height 8
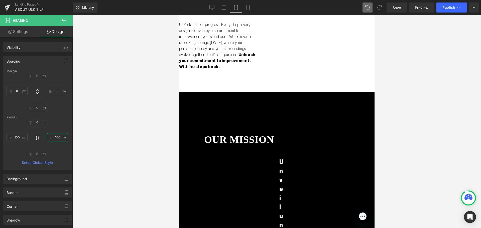
scroll to position [752, 0]
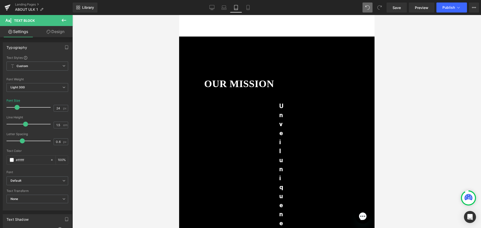
click at [55, 32] on link "Design" at bounding box center [55, 31] width 36 height 11
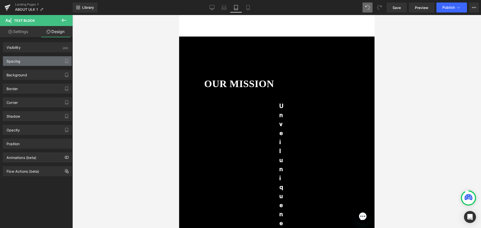
click at [26, 61] on div "Spacing" at bounding box center [37, 61] width 69 height 10
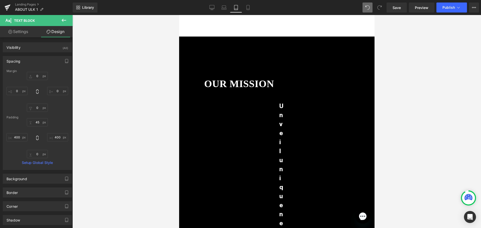
click at [12, 132] on div "45px 45 400px 400 0px 0 400px 400" at bounding box center [38, 138] width 62 height 40
click at [17, 135] on input "400" at bounding box center [17, 137] width 21 height 8
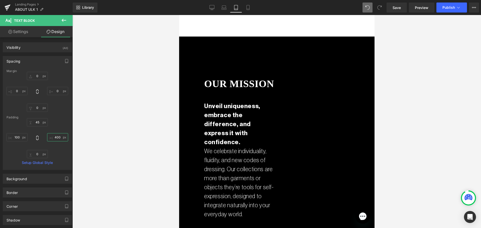
click at [54, 137] on input "400" at bounding box center [57, 137] width 21 height 8
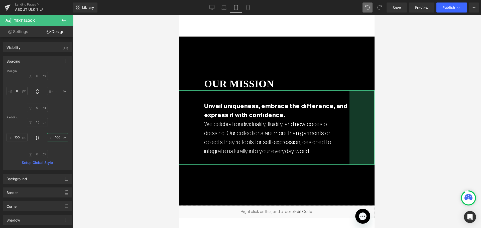
click at [53, 139] on input "100" at bounding box center [57, 137] width 21 height 8
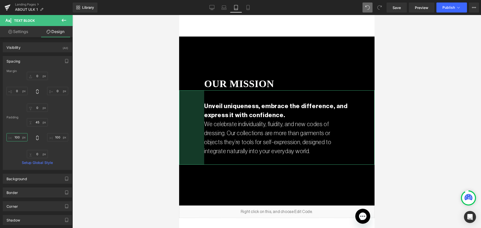
click at [24, 138] on input "100" at bounding box center [17, 137] width 21 height 8
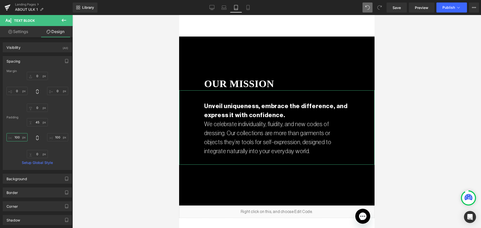
click at [24, 138] on input "100" at bounding box center [17, 137] width 21 height 8
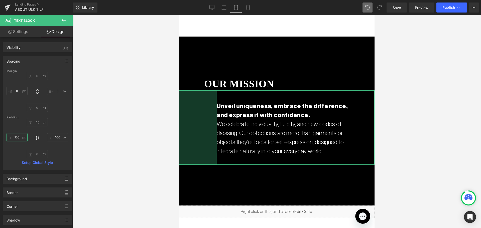
click at [17, 139] on input "150" at bounding box center [17, 137] width 21 height 8
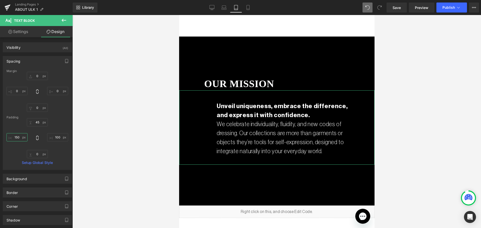
click at [17, 139] on input "150" at bounding box center [17, 137] width 21 height 8
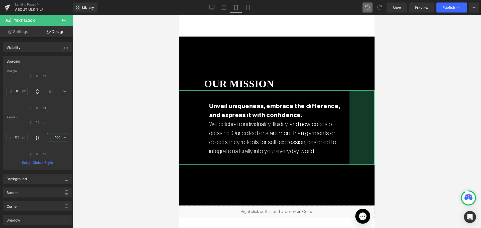
click at [57, 138] on input "100" at bounding box center [57, 137] width 21 height 8
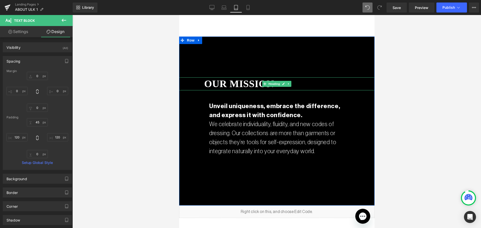
click at [221, 77] on h1 "our mission" at bounding box center [276, 83] width 145 height 13
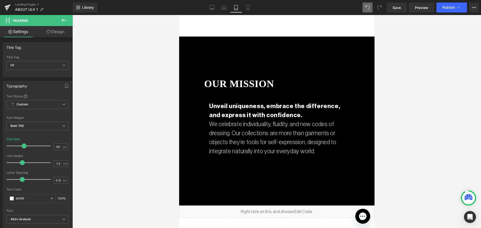
drag, startPoint x: 45, startPoint y: 30, endPoint x: 36, endPoint y: 122, distance: 91.8
click at [45, 30] on link "Design" at bounding box center [55, 31] width 36 height 11
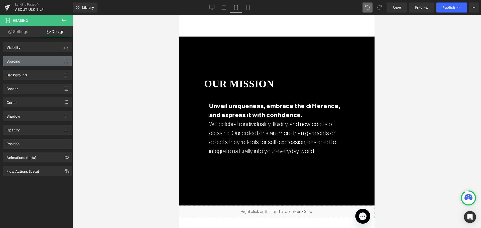
click at [26, 65] on div "Spacing" at bounding box center [37, 61] width 69 height 10
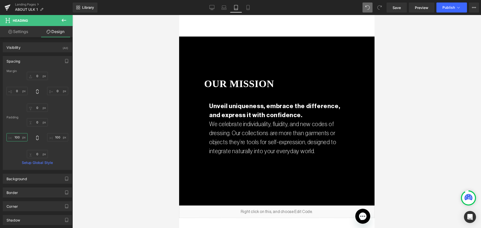
click at [11, 140] on input "100" at bounding box center [17, 137] width 21 height 8
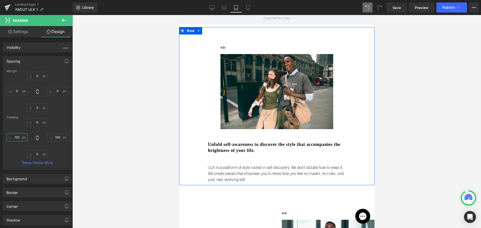
scroll to position [351, 0]
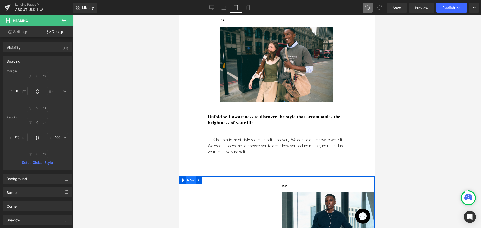
click at [190, 177] on span "Row" at bounding box center [190, 181] width 10 height 8
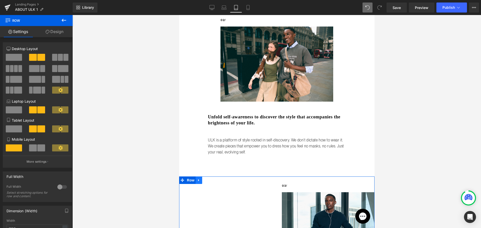
click at [197, 179] on icon at bounding box center [199, 181] width 4 height 4
click at [206, 179] on icon at bounding box center [206, 181] width 4 height 4
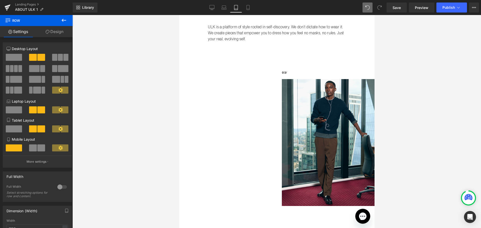
scroll to position [364, 0]
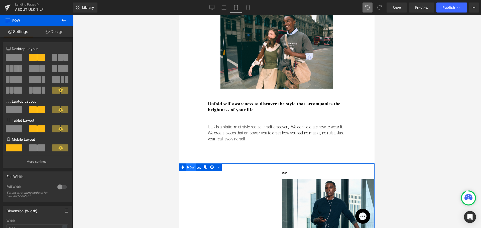
click at [191, 164] on span "Row" at bounding box center [190, 168] width 10 height 8
click at [61, 21] on icon at bounding box center [64, 20] width 6 height 6
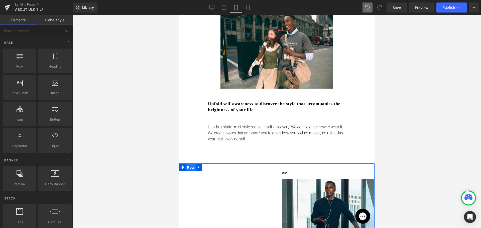
drag, startPoint x: 190, startPoint y: 159, endPoint x: 258, endPoint y: 96, distance: 93.1
click at [190, 164] on span "Row" at bounding box center [190, 168] width 10 height 8
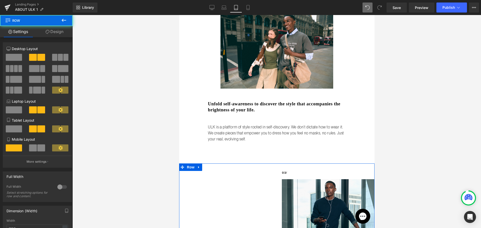
click at [51, 30] on link "Design" at bounding box center [54, 31] width 36 height 11
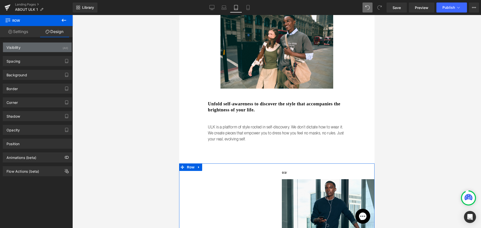
click at [37, 49] on div "Visibility (All)" at bounding box center [37, 48] width 69 height 10
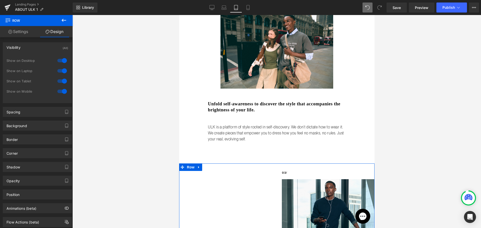
click at [62, 81] on div at bounding box center [62, 81] width 12 height 8
click at [65, 90] on div at bounding box center [62, 91] width 12 height 8
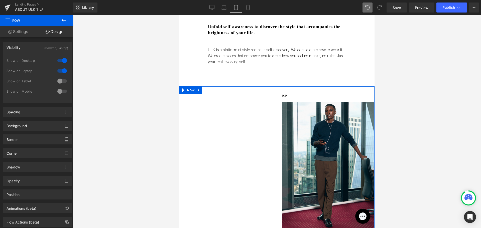
scroll to position [439, 0]
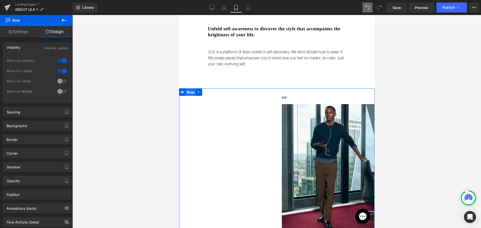
click at [189, 89] on span "Row" at bounding box center [190, 93] width 10 height 8
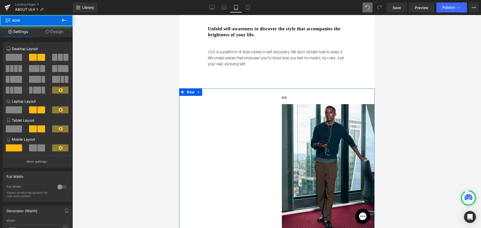
click at [56, 32] on link "Design" at bounding box center [54, 31] width 36 height 11
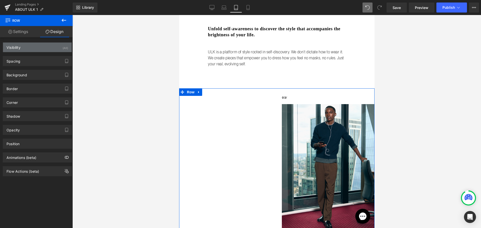
click at [51, 49] on div "Visibility (All)" at bounding box center [37, 48] width 69 height 10
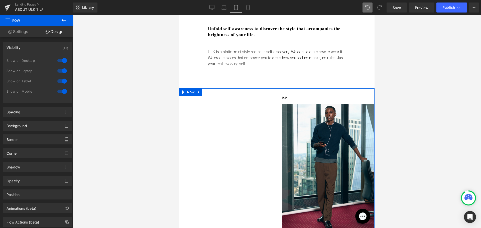
drag, startPoint x: 64, startPoint y: 62, endPoint x: 65, endPoint y: 65, distance: 2.9
click at [64, 63] on div at bounding box center [62, 61] width 12 height 8
click at [62, 71] on div at bounding box center [62, 71] width 12 height 8
click at [191, 88] on span "Row" at bounding box center [190, 92] width 10 height 8
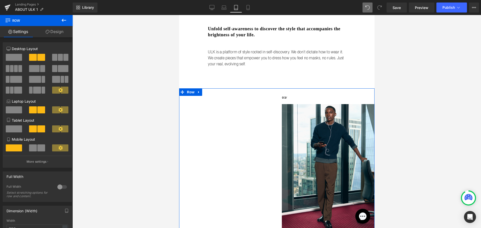
click at [14, 127] on span at bounding box center [14, 129] width 16 height 7
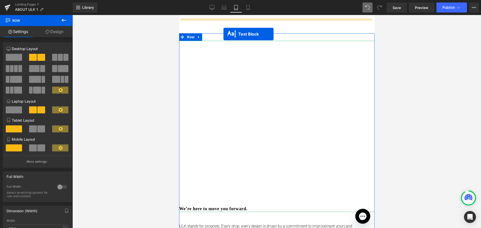
scroll to position [489, 0]
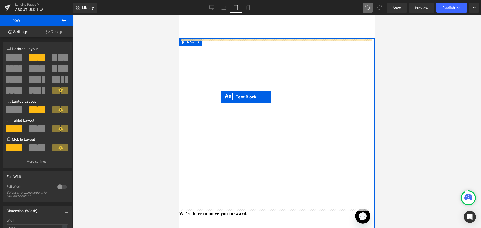
drag, startPoint x: 274, startPoint y: 195, endPoint x: 221, endPoint y: 93, distance: 115.1
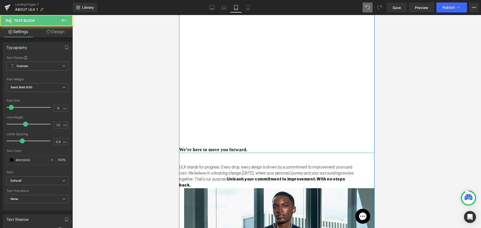
scroll to position [564, 0]
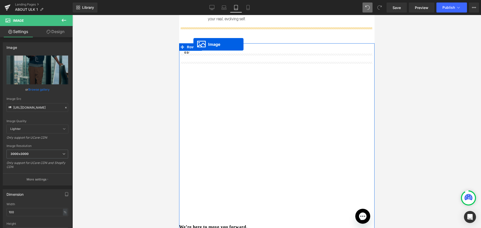
scroll to position [474, 0]
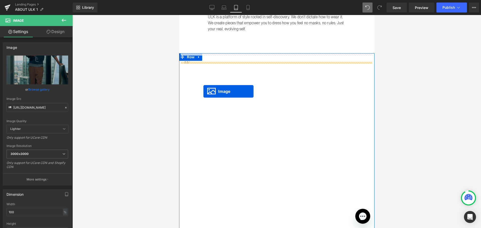
drag, startPoint x: 267, startPoint y: 201, endPoint x: 203, endPoint y: 91, distance: 126.6
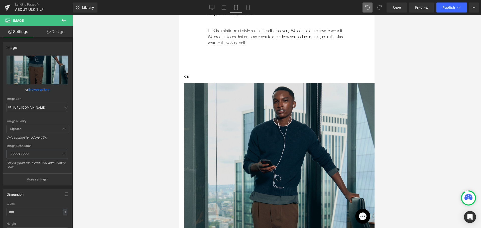
scroll to position [451, 0]
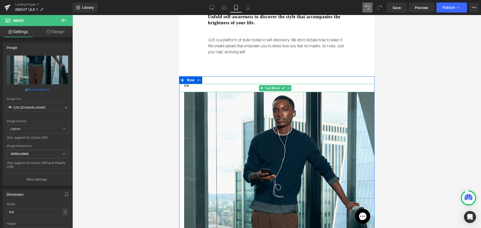
click at [191, 84] on p "03/" at bounding box center [279, 86] width 190 height 4
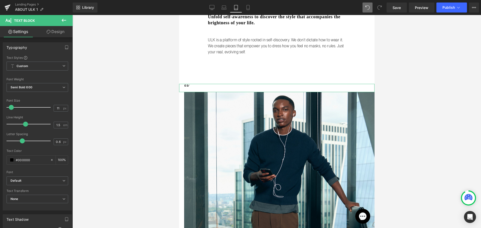
click at [57, 36] on link "Design" at bounding box center [55, 31] width 36 height 11
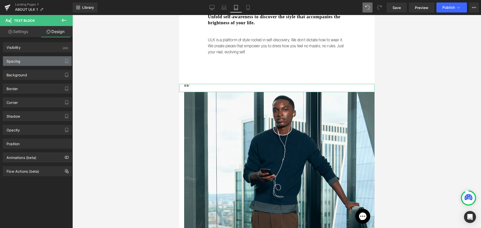
click at [20, 59] on div "Spacing" at bounding box center [14, 59] width 14 height 7
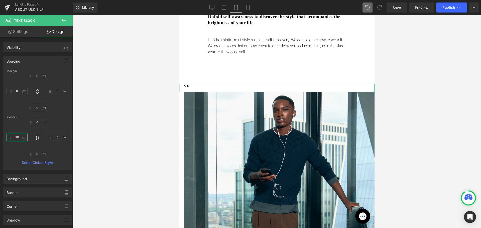
click at [11, 136] on input "20" at bounding box center [17, 137] width 21 height 8
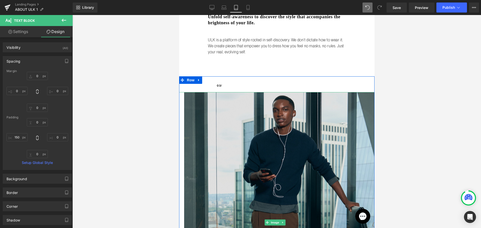
click at [311, 109] on img at bounding box center [277, 222] width 196 height 261
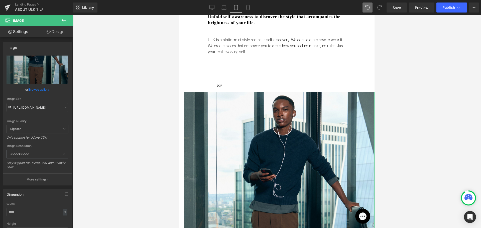
click at [58, 31] on link "Design" at bounding box center [55, 31] width 36 height 11
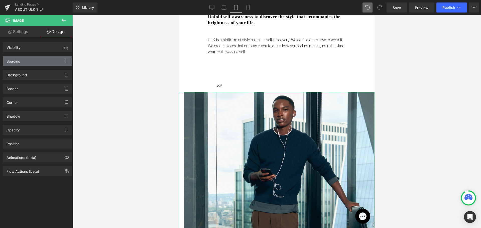
click at [27, 60] on div "Spacing" at bounding box center [37, 61] width 69 height 10
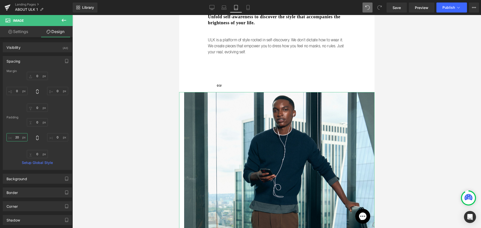
click at [16, 136] on input "20" at bounding box center [17, 137] width 21 height 8
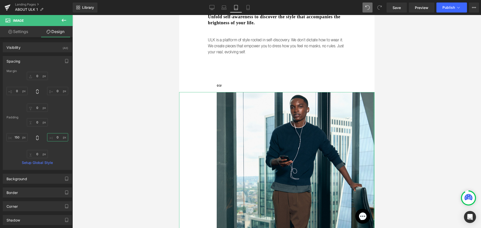
click at [58, 138] on input "0" at bounding box center [57, 137] width 21 height 8
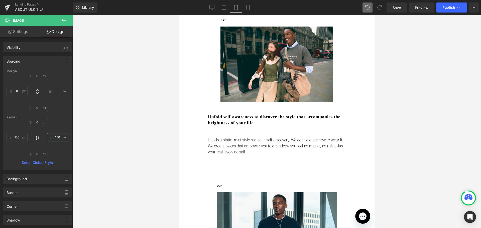
scroll to position [376, 0]
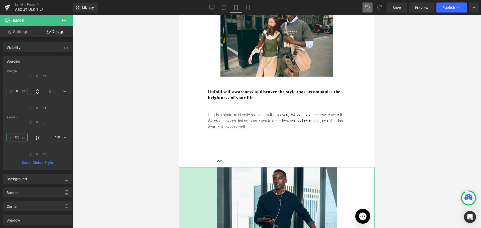
click at [17, 137] on input "150" at bounding box center [17, 137] width 21 height 8
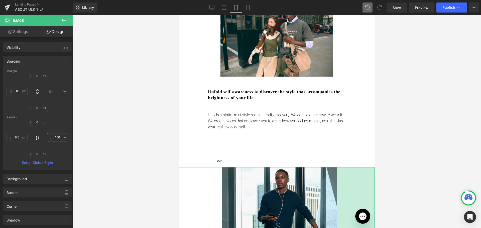
click at [57, 138] on input "150" at bounding box center [57, 137] width 21 height 8
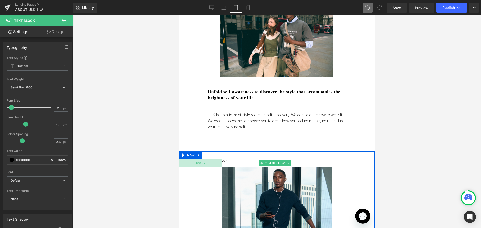
drag, startPoint x: 213, startPoint y: 154, endPoint x: 218, endPoint y: 152, distance: 5.2
click at [218, 159] on div "170px" at bounding box center [200, 163] width 43 height 8
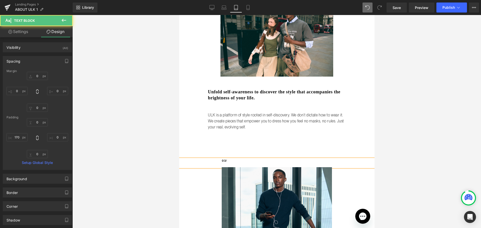
click at [99, 117] on div at bounding box center [276, 121] width 409 height 213
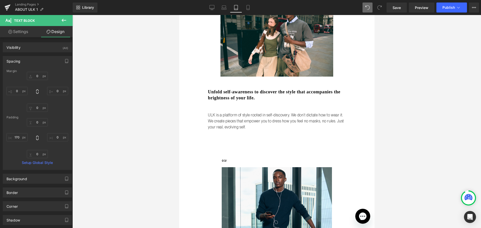
click at [240, 121] on p "ULK is a platform of style rooted in self-discovery. We don’t dictate how to we…" at bounding box center [277, 121] width 138 height 18
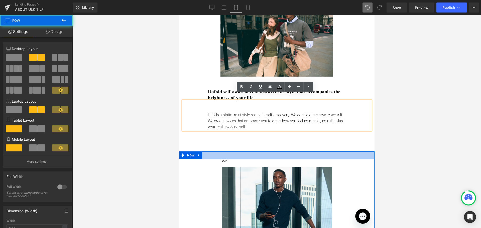
click at [242, 152] on div at bounding box center [277, 156] width 196 height 8
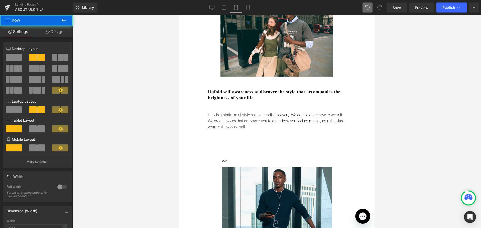
click at [129, 106] on div at bounding box center [276, 121] width 409 height 213
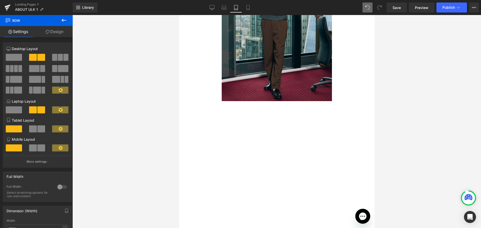
scroll to position [652, 0]
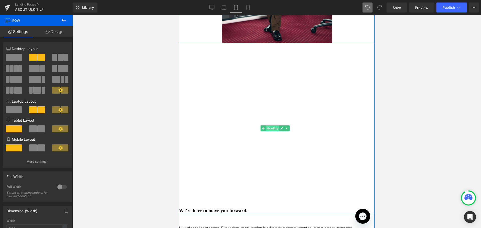
click at [273, 126] on span "Heading" at bounding box center [272, 129] width 14 height 6
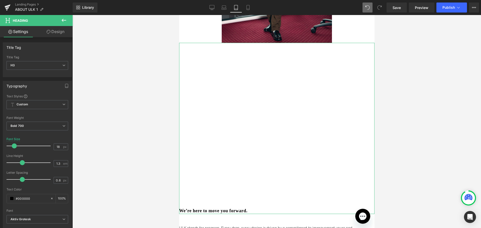
drag, startPoint x: 56, startPoint y: 34, endPoint x: 51, endPoint y: 84, distance: 50.2
click at [56, 34] on link "Design" at bounding box center [55, 31] width 36 height 11
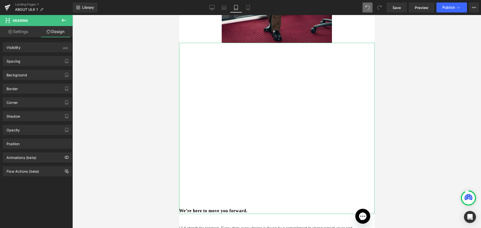
click at [35, 67] on div "Background Color & Image color transparent Color transparent 0 % Image Replace …" at bounding box center [37, 73] width 75 height 14
click at [32, 62] on div "Spacing" at bounding box center [37, 61] width 69 height 10
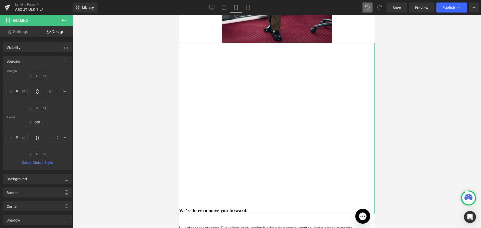
click at [39, 117] on div "Padding" at bounding box center [38, 118] width 62 height 4
click at [38, 121] on input "660" at bounding box center [37, 122] width 21 height 8
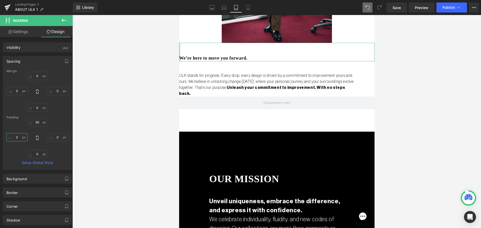
click at [15, 139] on input "0" at bounding box center [17, 137] width 21 height 8
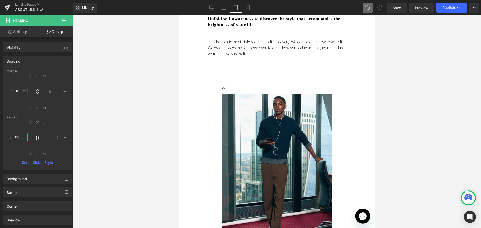
scroll to position [401, 0]
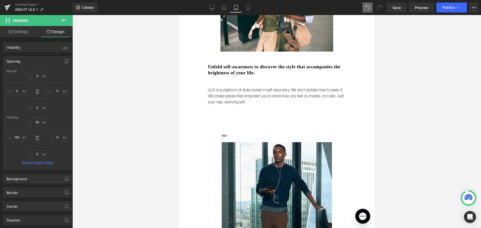
click at [206, 63] on div "Unfold self-awareness to discover the style that accompanies the brightness of …" at bounding box center [277, 64] width 188 height 24
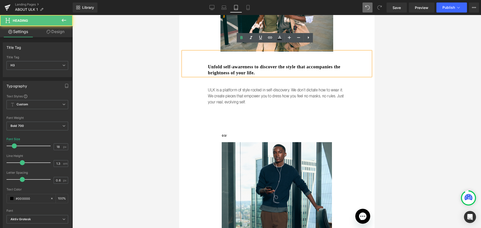
click at [200, 63] on div "Unfold self-awareness to discover the style that accompanies the brightness of …" at bounding box center [277, 64] width 188 height 24
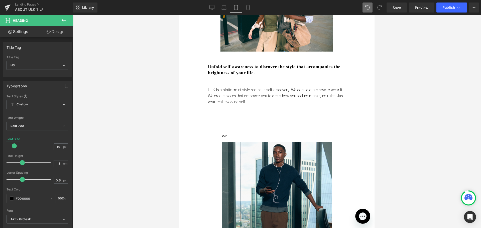
click at [60, 28] on link "Design" at bounding box center [55, 31] width 36 height 11
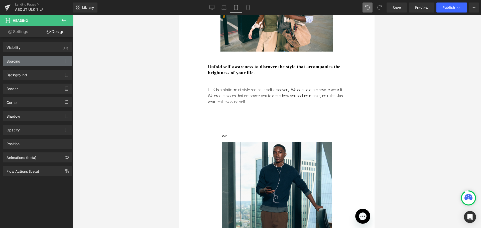
click at [18, 64] on div "Spacing" at bounding box center [37, 61] width 69 height 10
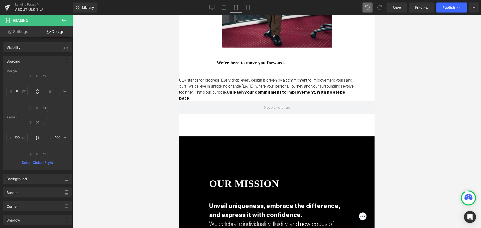
scroll to position [576, 0]
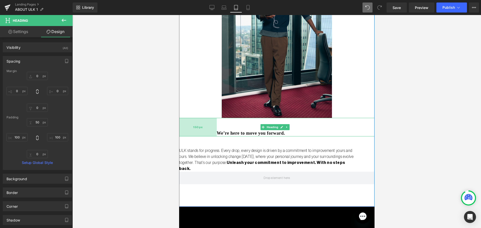
click at [206, 119] on div "150px" at bounding box center [198, 127] width 38 height 18
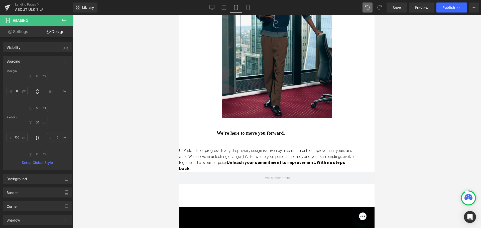
click at [52, 31] on link "Design" at bounding box center [55, 31] width 36 height 11
click at [20, 138] on input "150" at bounding box center [17, 137] width 21 height 8
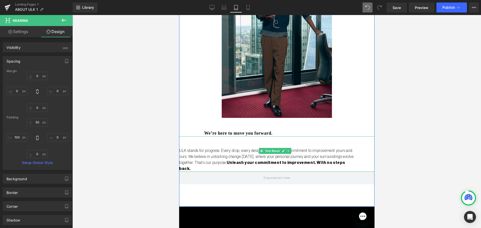
click at [229, 148] on p "ULK stands for progress. Every drop, every design is driven by a commitment to …" at bounding box center [266, 160] width 175 height 24
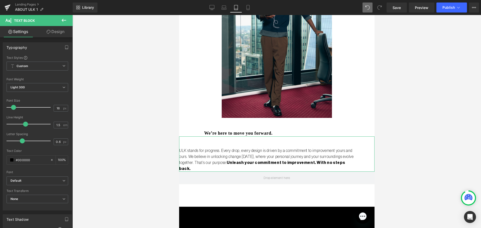
drag, startPoint x: 57, startPoint y: 33, endPoint x: 33, endPoint y: 74, distance: 48.0
click at [57, 33] on link "Design" at bounding box center [55, 31] width 36 height 11
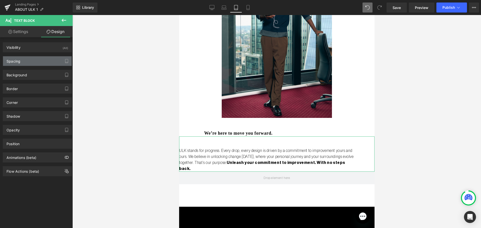
click at [31, 66] on div "Spacing" at bounding box center [37, 61] width 69 height 10
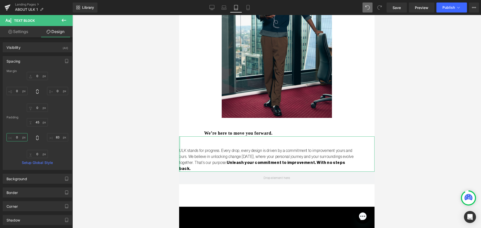
click at [19, 135] on input "0" at bounding box center [17, 137] width 21 height 8
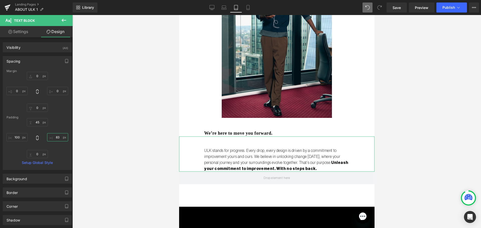
click at [54, 135] on input "83" at bounding box center [57, 137] width 21 height 8
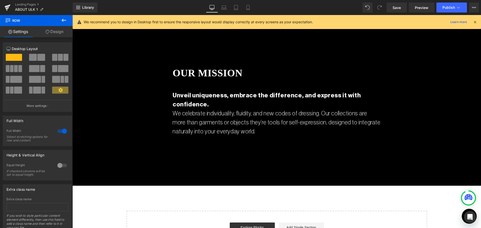
scroll to position [802, 0]
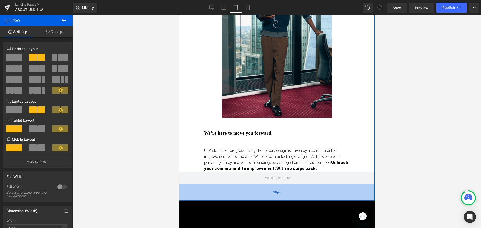
click at [258, 184] on div "66px" at bounding box center [277, 192] width 196 height 17
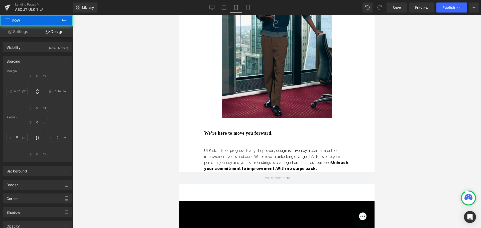
type input "75"
type input "0"
type input "30"
type input "0"
type input "66"
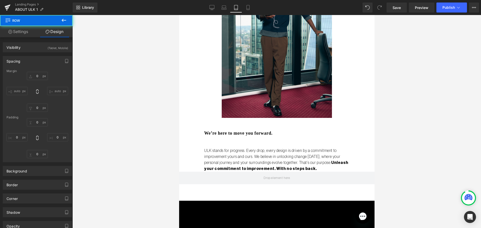
type input "0"
click at [135, 123] on div at bounding box center [276, 121] width 409 height 213
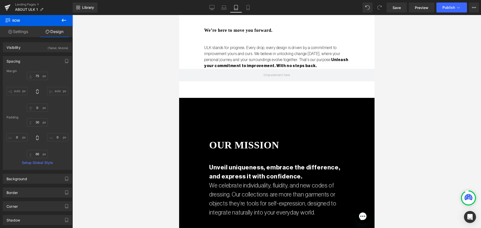
scroll to position [677, 0]
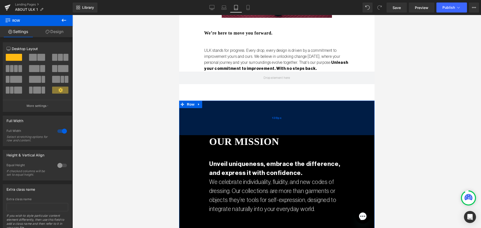
drag, startPoint x: 260, startPoint y: 117, endPoint x: 260, endPoint y: 111, distance: 6.3
click at [260, 111] on div "138px" at bounding box center [277, 118] width 196 height 35
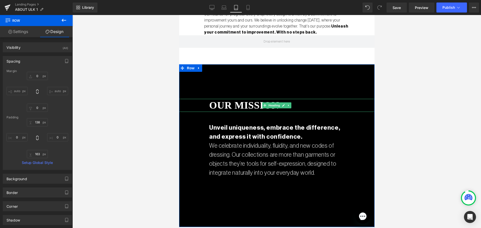
scroll to position [752, 0]
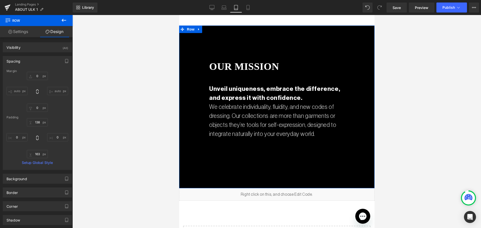
click at [254, 152] on div "our mission Heading 120px 100px Unveil uniqueness, embrace the difference, and …" at bounding box center [277, 107] width 196 height 163
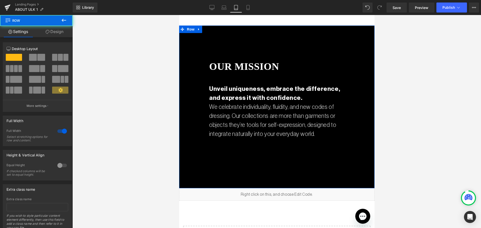
click at [57, 34] on link "Design" at bounding box center [54, 31] width 36 height 11
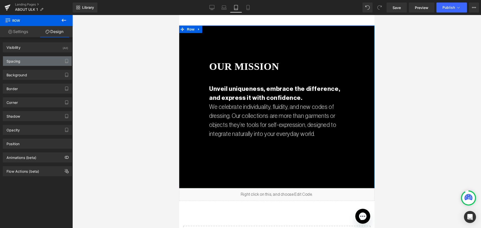
click at [29, 58] on div "Spacing" at bounding box center [37, 61] width 69 height 10
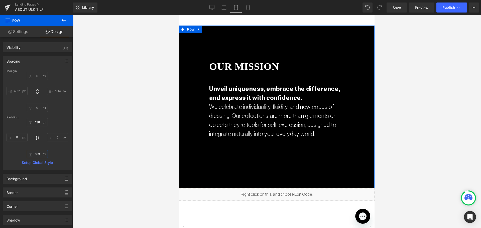
click at [36, 152] on input "163" at bounding box center [37, 154] width 21 height 8
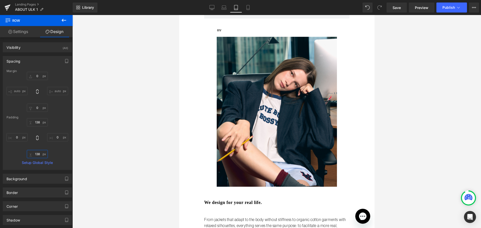
scroll to position [0, 0]
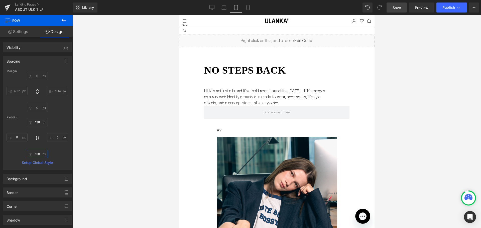
type input "138"
click at [394, 7] on span "Save" at bounding box center [397, 7] width 8 height 5
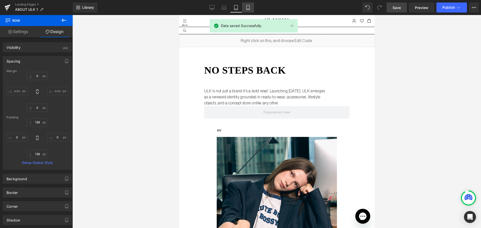
click at [247, 7] on icon at bounding box center [248, 7] width 3 height 5
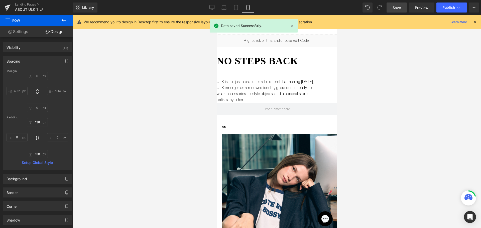
type input "0"
type input "163"
type input "0"
type input "163"
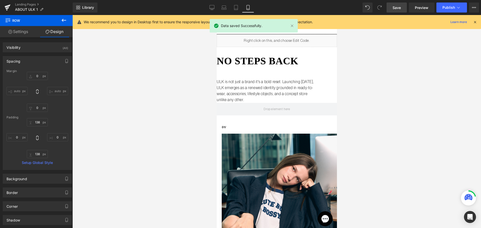
type input "0"
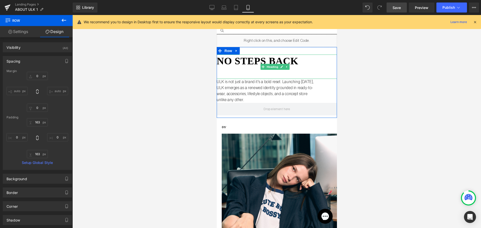
click at [259, 62] on h1 "no steps back" at bounding box center [277, 61] width 120 height 13
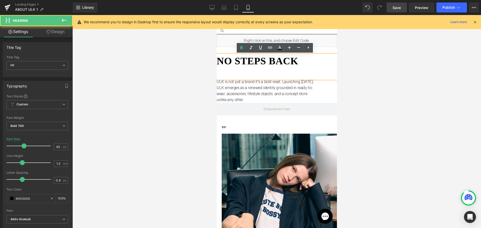
click at [271, 67] on h1 "no steps back" at bounding box center [277, 61] width 120 height 13
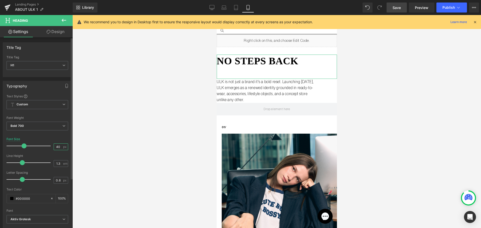
click at [56, 146] on input "40" at bounding box center [58, 147] width 9 height 6
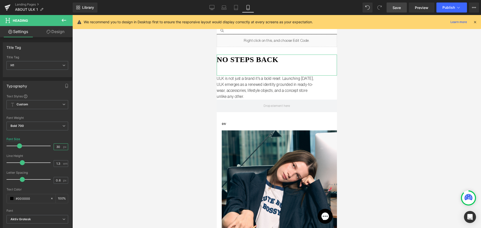
type input "30"
click at [63, 26] on link "Design" at bounding box center [55, 31] width 36 height 11
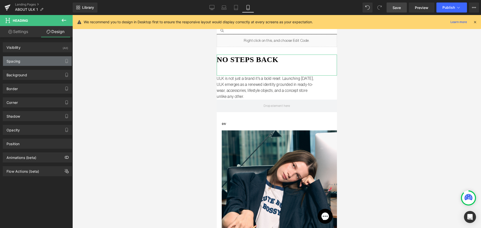
type input "0"
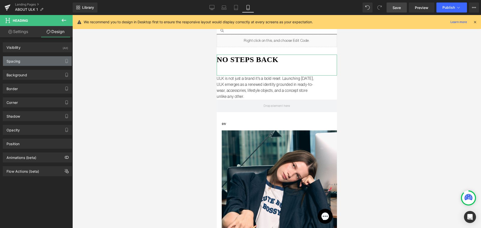
type input "0"
type input "45"
click at [20, 57] on div "Spacing" at bounding box center [14, 59] width 14 height 7
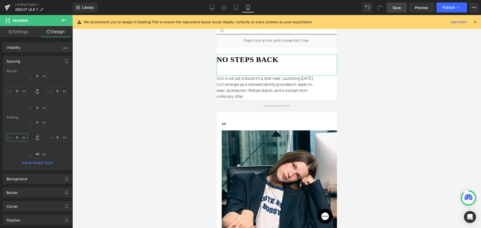
click at [19, 135] on input "0" at bounding box center [17, 137] width 21 height 8
type input "50"
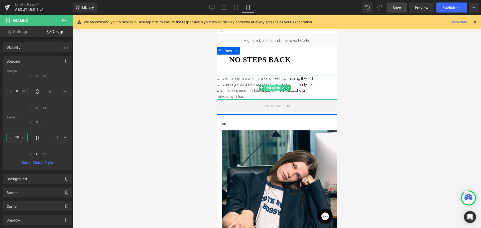
drag, startPoint x: 271, startPoint y: 88, endPoint x: 366, endPoint y: 118, distance: 99.3
click at [271, 88] on span "Text Block" at bounding box center [272, 88] width 17 height 6
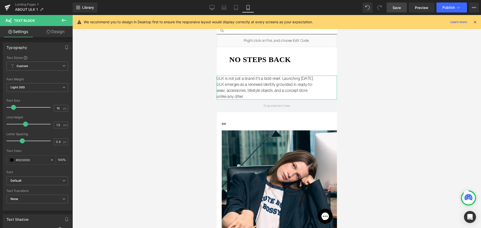
click at [49, 33] on icon at bounding box center [49, 32] width 4 height 4
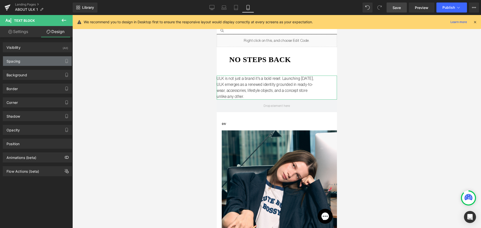
click at [47, 64] on div "Spacing" at bounding box center [37, 61] width 69 height 10
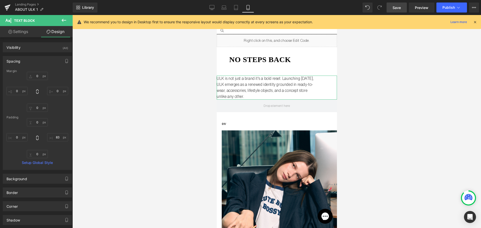
type input "0"
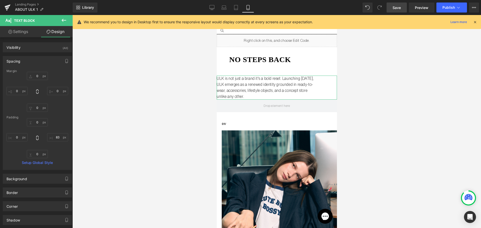
type input "83"
type input "0"
click at [18, 143] on div "0px 0 83px 83 0px 0 0px 0" at bounding box center [38, 138] width 62 height 40
click at [19, 138] on input "0" at bounding box center [17, 137] width 21 height 8
type input "50"
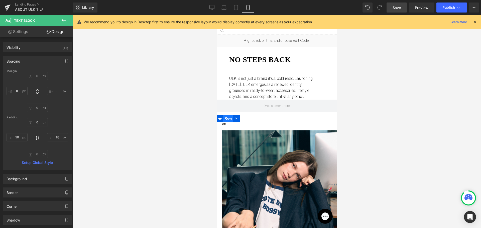
click at [229, 122] on span "Row" at bounding box center [228, 119] width 10 height 8
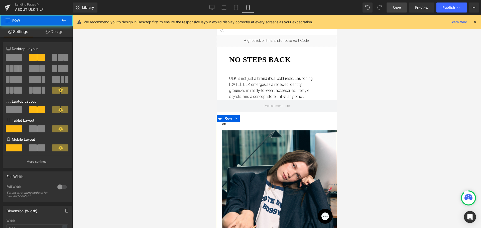
click at [54, 31] on link "Design" at bounding box center [54, 31] width 36 height 11
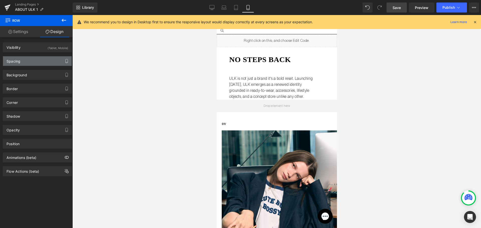
type input "0"
type input "30"
type input "0"
type input "10"
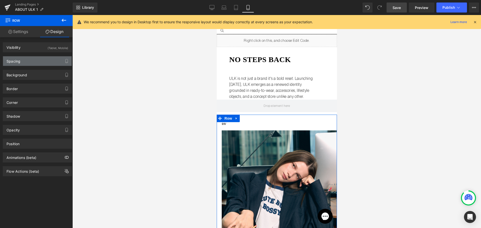
click at [21, 60] on div "Spacing" at bounding box center [37, 61] width 69 height 10
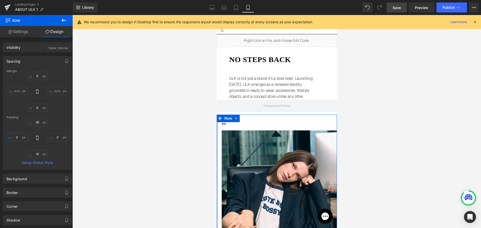
click at [22, 139] on input "0" at bounding box center [17, 137] width 21 height 8
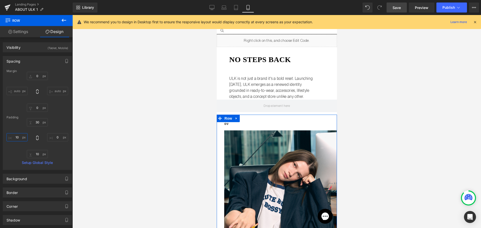
type input "1"
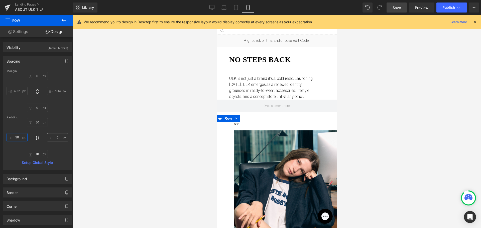
type input "50"
click at [56, 135] on input "0" at bounding box center [57, 137] width 21 height 8
type input "50"
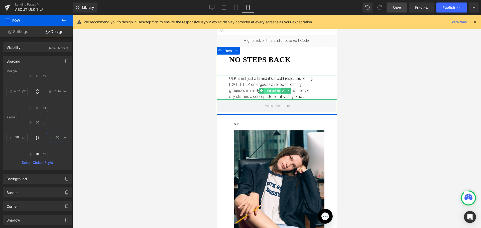
drag, startPoint x: 272, startPoint y: 90, endPoint x: 319, endPoint y: 103, distance: 48.6
click at [272, 90] on span "Text Block" at bounding box center [272, 91] width 17 height 6
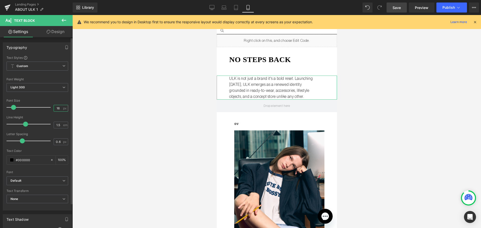
click at [55, 109] on input "16" at bounding box center [58, 108] width 9 height 6
type input "14"
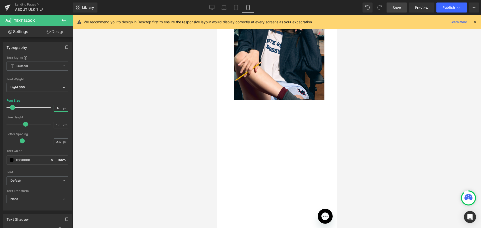
scroll to position [175, 0]
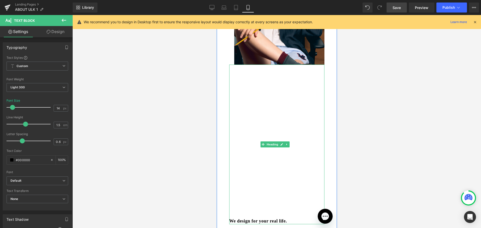
click at [265, 96] on div "We design for your real life." at bounding box center [276, 145] width 95 height 160
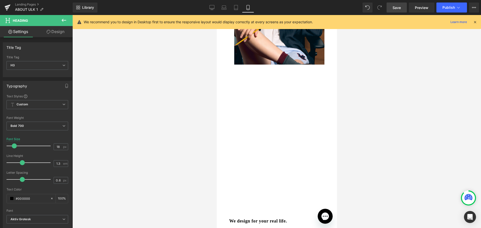
click at [61, 34] on link "Design" at bounding box center [55, 31] width 36 height 11
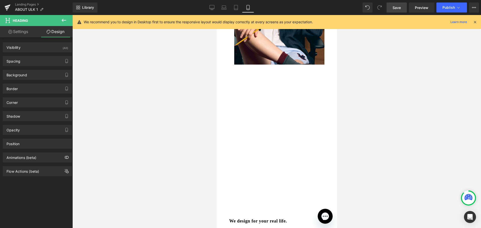
type input "0"
type input "614"
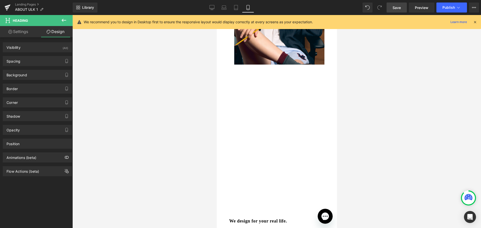
type input "0"
click at [30, 61] on div "Spacing" at bounding box center [37, 61] width 69 height 10
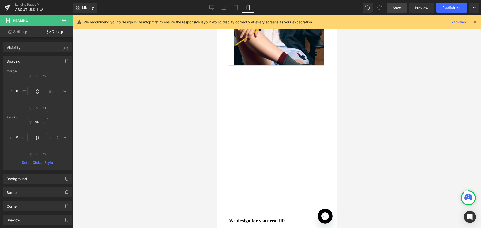
click at [39, 124] on input "614" at bounding box center [37, 122] width 21 height 8
type input "50"
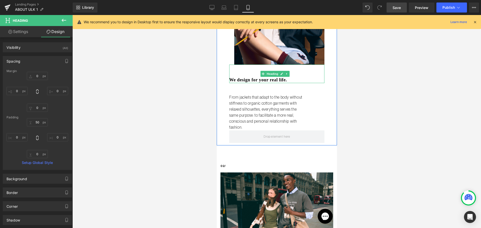
click at [265, 83] on div "From jackets that adapt to the body without stiffness to organic cotton garment…" at bounding box center [276, 106] width 95 height 47
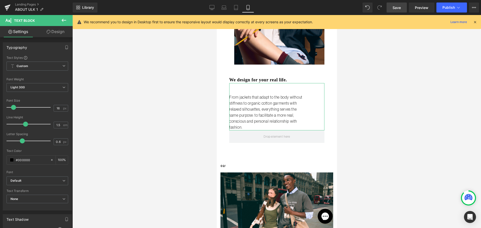
click at [56, 34] on link "Design" at bounding box center [55, 31] width 36 height 11
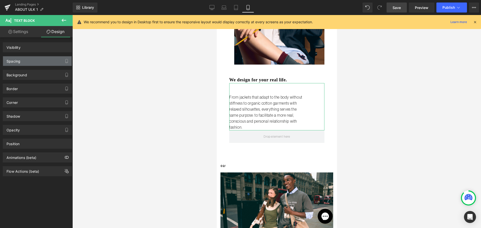
click at [35, 60] on div "Spacing" at bounding box center [37, 61] width 69 height 10
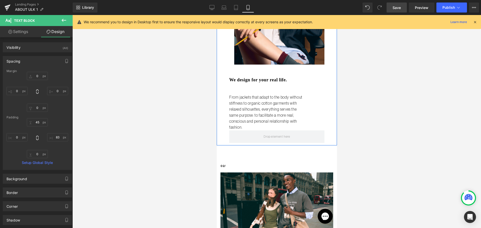
click at [261, 77] on h3 "We design for your real life." at bounding box center [276, 80] width 95 height 6
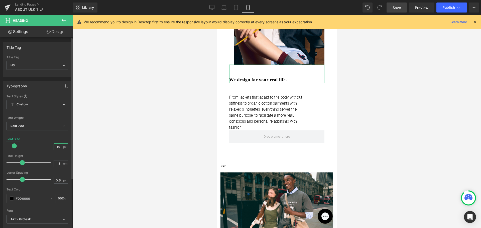
click at [55, 149] on input "18" at bounding box center [58, 147] width 9 height 6
click at [58, 147] on input "18" at bounding box center [58, 147] width 9 height 6
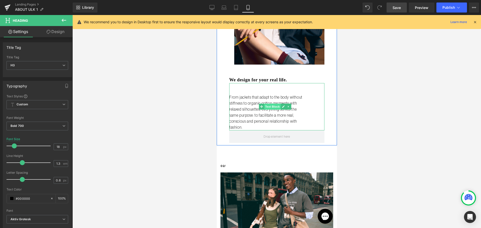
click at [268, 104] on span "Text Block" at bounding box center [272, 107] width 17 height 6
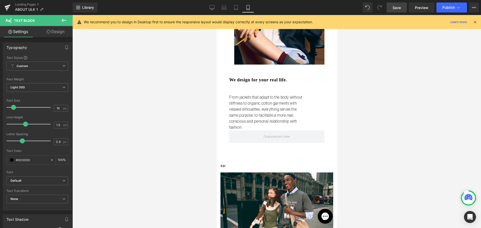
click at [55, 25] on span "Text Block" at bounding box center [30, 20] width 50 height 11
click at [58, 32] on link "Design" at bounding box center [55, 31] width 36 height 11
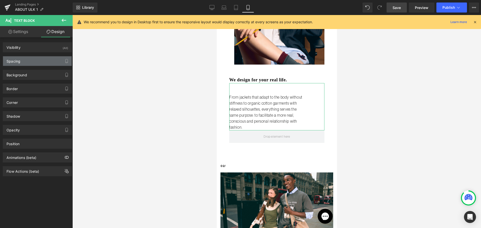
click at [36, 61] on div "Spacing" at bounding box center [37, 61] width 69 height 10
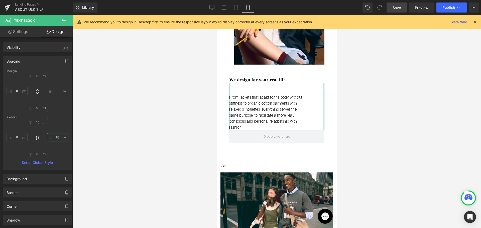
click at [57, 136] on input "83" at bounding box center [57, 137] width 21 height 8
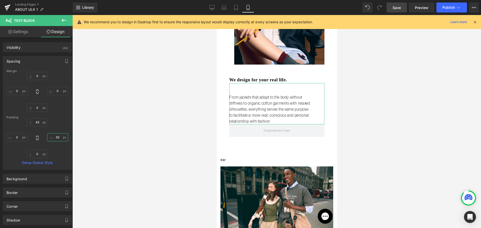
click at [57, 136] on input "50" at bounding box center [57, 137] width 21 height 8
type input "0"
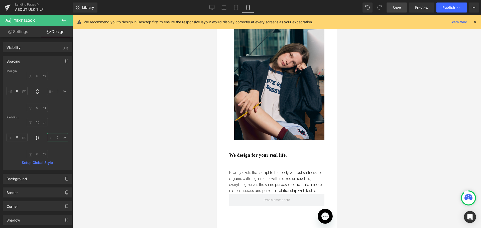
scroll to position [100, 0]
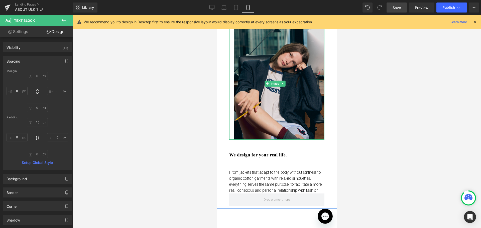
click at [240, 120] on img at bounding box center [276, 83] width 95 height 113
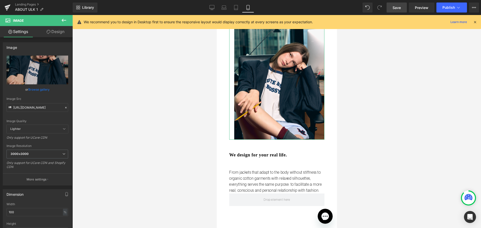
click at [51, 30] on link "Design" at bounding box center [55, 31] width 36 height 11
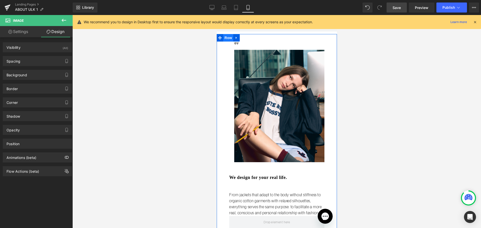
scroll to position [50, 0]
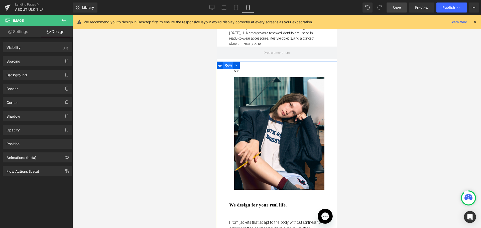
click at [226, 64] on span "Row" at bounding box center [228, 66] width 10 height 8
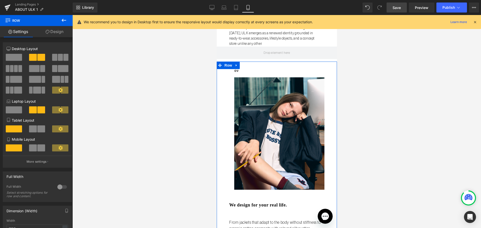
click at [53, 34] on link "Design" at bounding box center [54, 31] width 36 height 11
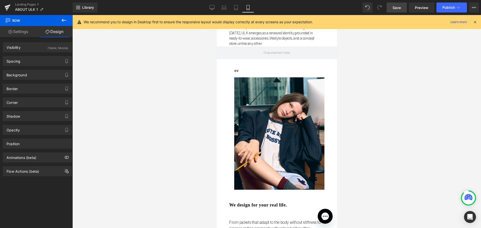
type input "0"
type input "30"
type input "50"
type input "10"
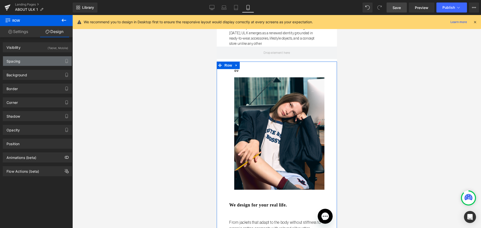
click at [37, 58] on div "Spacing" at bounding box center [37, 61] width 69 height 10
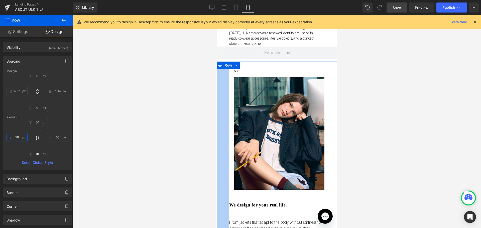
click at [18, 137] on input "50" at bounding box center [17, 137] width 21 height 8
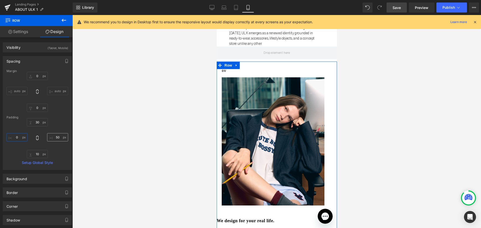
type input "0"
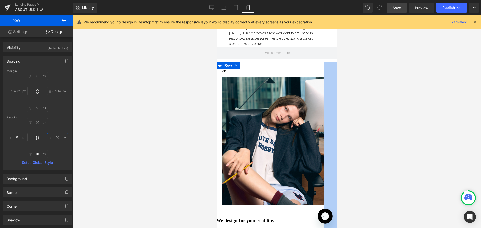
click at [56, 136] on input "50" at bounding box center [57, 137] width 21 height 8
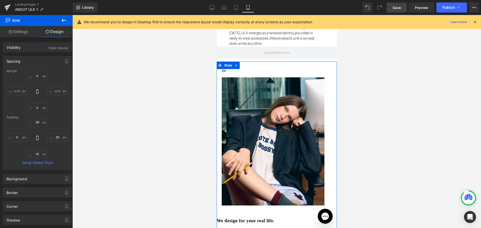
type input "0"
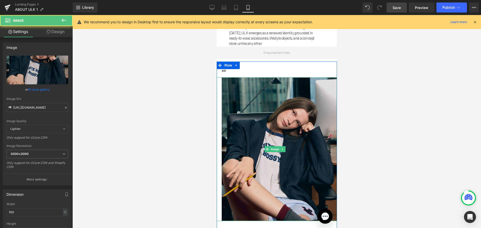
click at [222, 88] on img at bounding box center [277, 149] width 120 height 144
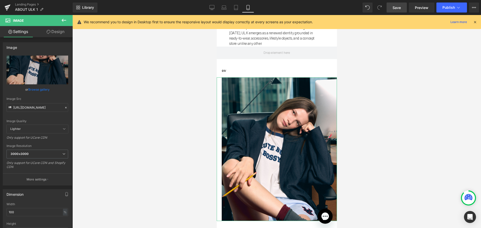
click at [56, 30] on link "Design" at bounding box center [55, 31] width 36 height 11
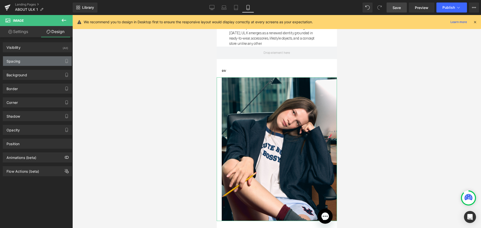
type input "0"
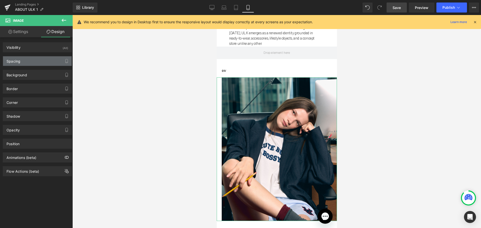
type input "0"
click at [32, 59] on div "Spacing" at bounding box center [37, 61] width 69 height 10
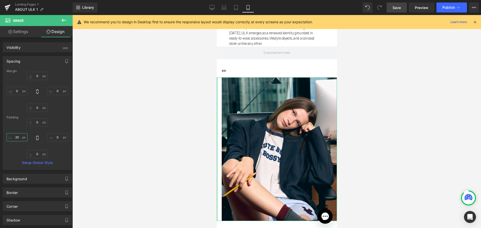
click at [17, 139] on input "20" at bounding box center [17, 137] width 21 height 8
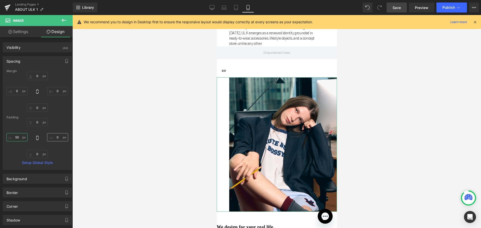
type input "50"
click at [57, 136] on input "0" at bounding box center [57, 137] width 21 height 8
type input "50"
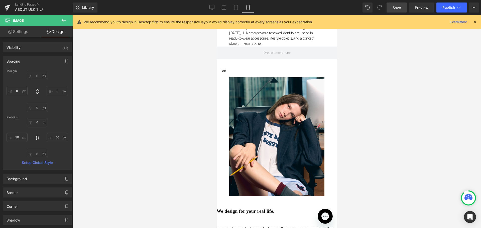
click at [222, 75] on p at bounding box center [279, 75] width 115 height 4
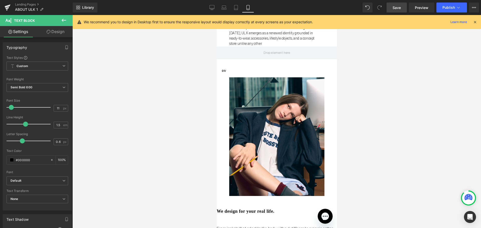
click at [54, 33] on link "Design" at bounding box center [55, 31] width 36 height 11
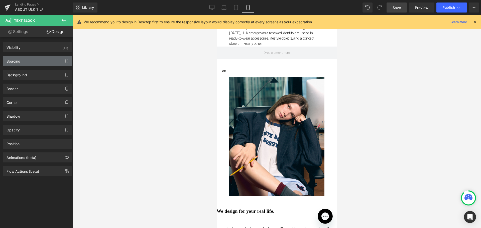
type input "0"
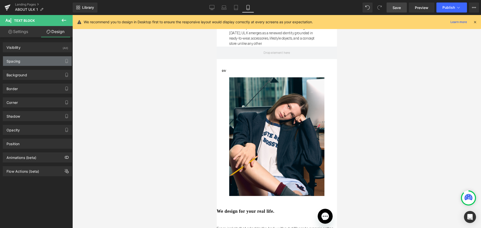
type input "0"
click at [40, 62] on div "Spacing" at bounding box center [37, 61] width 69 height 10
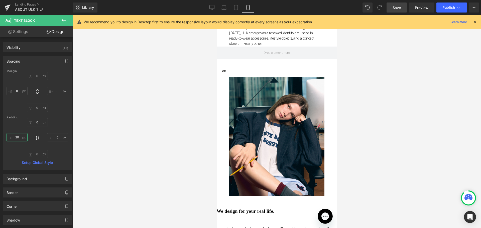
click at [12, 134] on input "20" at bounding box center [17, 137] width 21 height 8
type input "50"
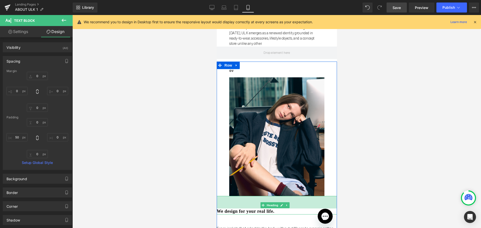
click at [240, 199] on div "50px" at bounding box center [277, 202] width 120 height 13
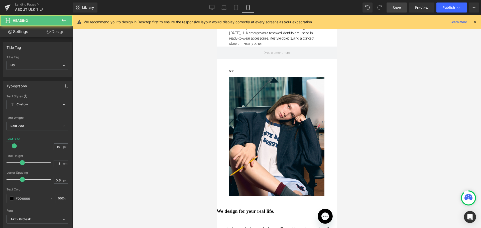
click at [60, 33] on link "Design" at bounding box center [55, 31] width 36 height 11
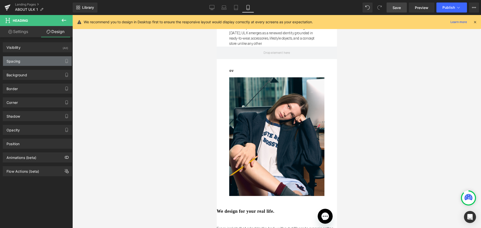
type input "0"
type input "50"
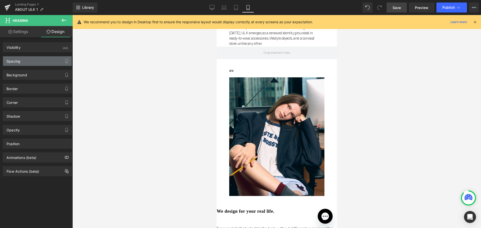
type input "0"
click at [25, 60] on div "Spacing" at bounding box center [37, 61] width 69 height 10
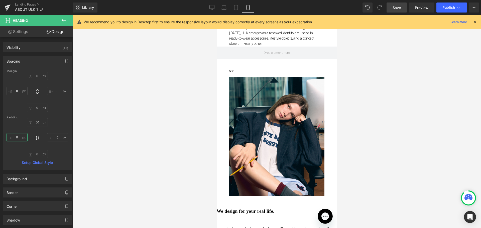
click at [20, 138] on input "0" at bounding box center [17, 137] width 21 height 8
type input "50"
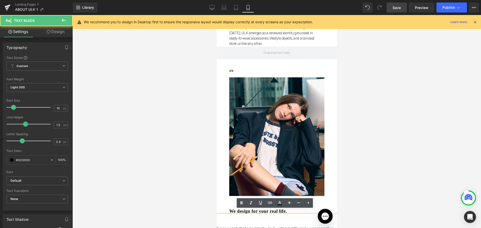
click at [58, 33] on link "Design" at bounding box center [55, 31] width 36 height 11
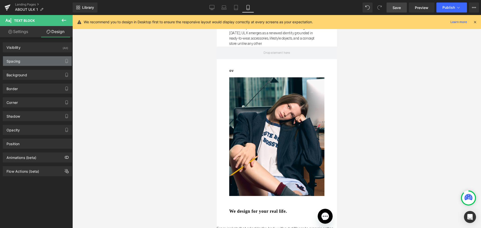
click at [15, 59] on div "Spacing" at bounding box center [14, 59] width 14 height 7
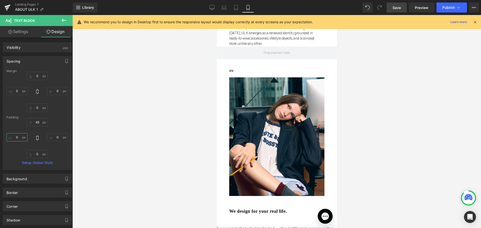
click at [18, 133] on input "0" at bounding box center [17, 137] width 21 height 8
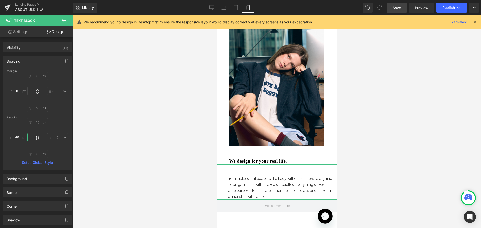
click at [16, 138] on input "40" at bounding box center [17, 137] width 21 height 8
type input "50"
click at [54, 136] on input "0" at bounding box center [57, 137] width 21 height 8
type input "50"
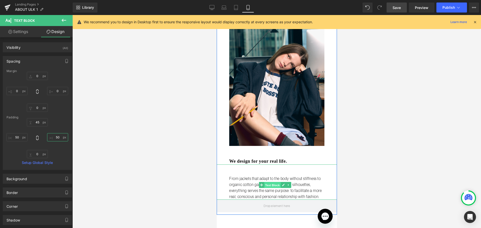
drag, startPoint x: 272, startPoint y: 182, endPoint x: 334, endPoint y: 153, distance: 69.2
click at [272, 182] on span "Text Block" at bounding box center [272, 185] width 17 height 6
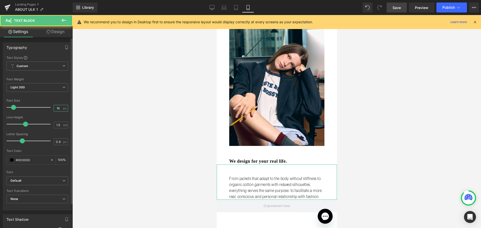
click at [54, 110] on input "16" at bounding box center [58, 108] width 9 height 6
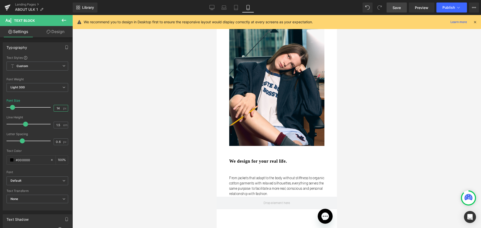
type input "14"
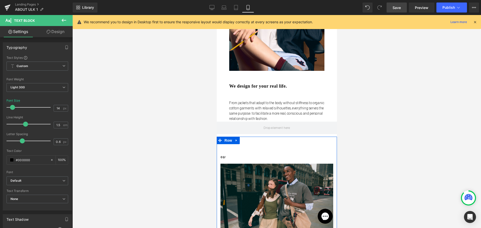
click at [272, 175] on img at bounding box center [276, 201] width 113 height 75
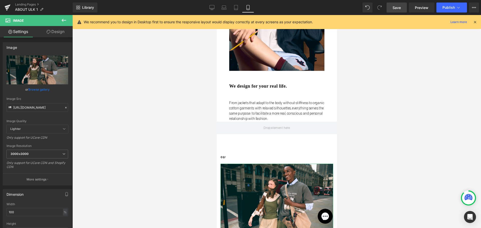
click at [44, 33] on link "Design" at bounding box center [55, 31] width 36 height 11
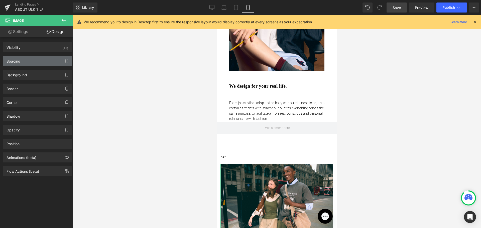
type input "0"
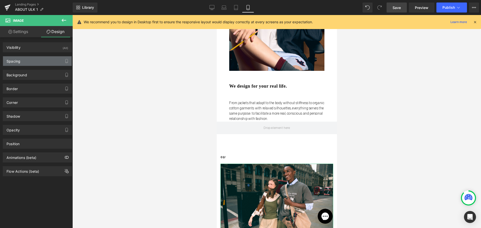
type input "0"
click at [38, 61] on div "Spacing" at bounding box center [37, 61] width 69 height 10
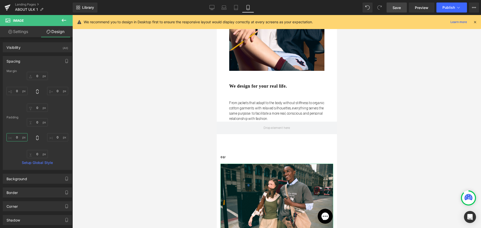
click at [14, 138] on input "0" at bounding box center [17, 137] width 21 height 8
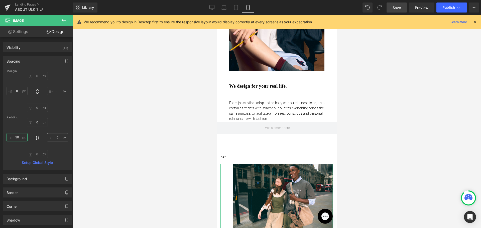
type input "50"
click at [54, 137] on input "0" at bounding box center [57, 137] width 21 height 8
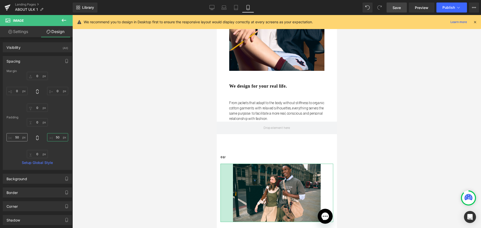
type input "50"
click at [20, 137] on input "50" at bounding box center [17, 137] width 21 height 8
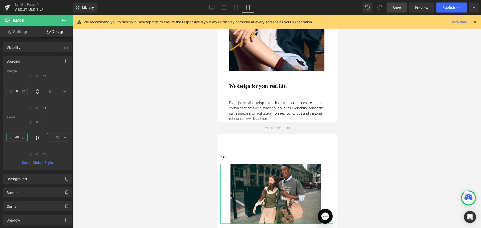
type input "40"
click at [54, 137] on input "50" at bounding box center [57, 137] width 21 height 8
type input "40"
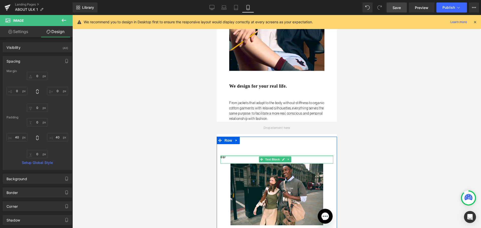
click at [223, 156] on div at bounding box center [276, 156] width 113 height 1
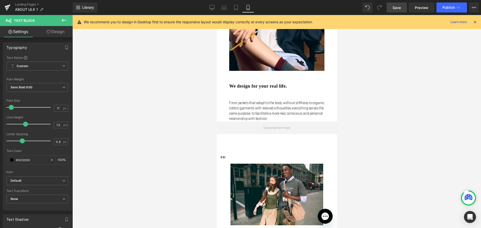
click at [57, 34] on link "Design" at bounding box center [55, 31] width 36 height 11
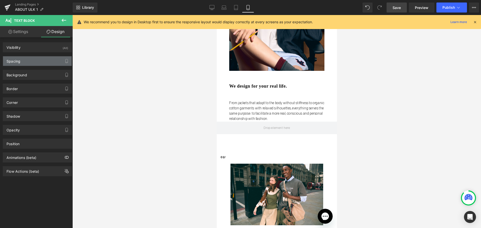
type input "0"
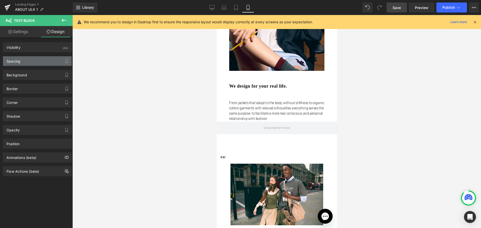
type input "0"
click at [21, 64] on div "Spacing" at bounding box center [37, 61] width 69 height 10
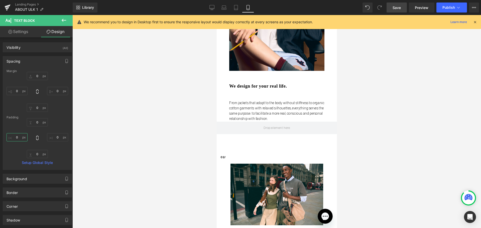
click at [16, 139] on input "0" at bounding box center [17, 137] width 21 height 8
type input "40"
drag, startPoint x: 11, startPoint y: 128, endPoint x: 177, endPoint y: 146, distance: 166.7
click at [177, 146] on div at bounding box center [276, 121] width 409 height 213
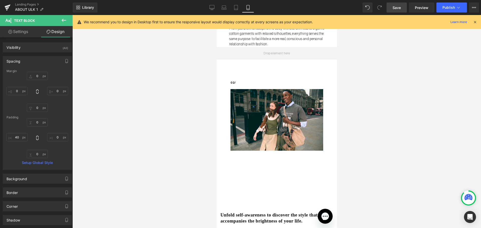
scroll to position [251, 0]
click at [260, 203] on div "Unfold self-awareness to discover the style that accompanies the brightness of …" at bounding box center [276, 186] width 113 height 73
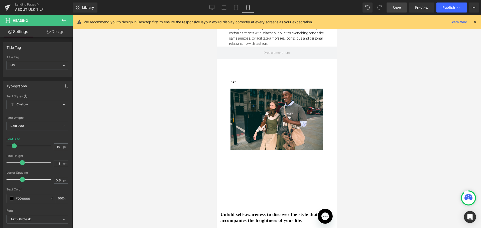
click at [53, 30] on link "Design" at bounding box center [55, 31] width 36 height 11
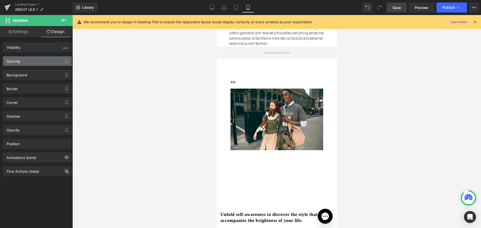
click at [39, 60] on div "Spacing" at bounding box center [37, 61] width 69 height 10
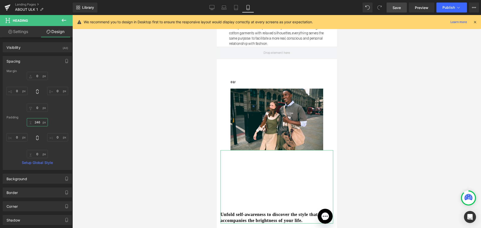
click at [35, 121] on input "246" at bounding box center [37, 122] width 21 height 8
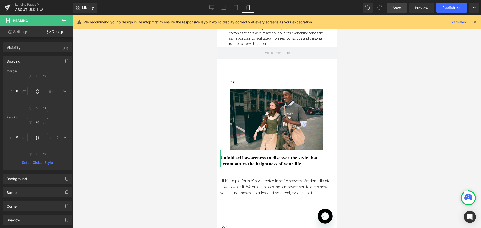
type input "2"
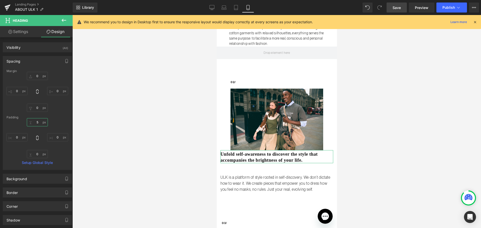
type input "50"
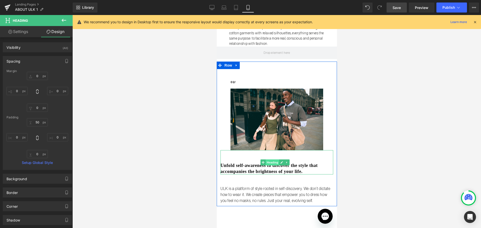
click at [270, 160] on span "Heading" at bounding box center [272, 163] width 14 height 6
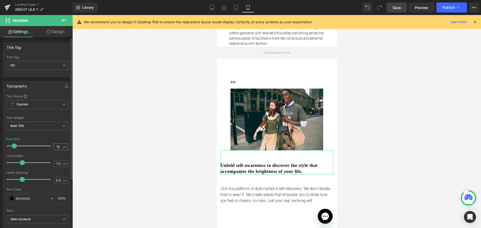
click at [58, 147] on input "18" at bounding box center [58, 147] width 9 height 6
click at [57, 146] on input "18" at bounding box center [58, 147] width 9 height 6
click at [54, 146] on input "18" at bounding box center [58, 147] width 9 height 6
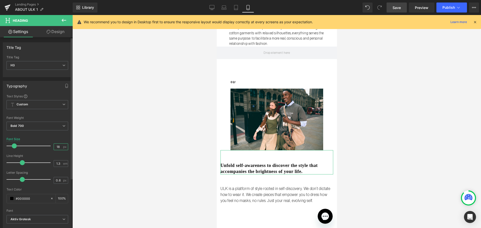
click at [54, 146] on input "18" at bounding box center [58, 147] width 9 height 6
type input "16"
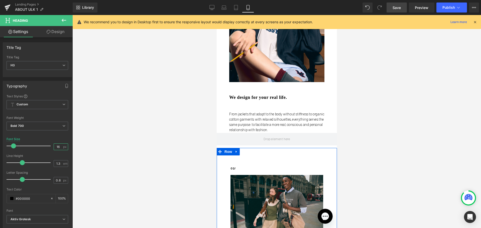
scroll to position [150, 0]
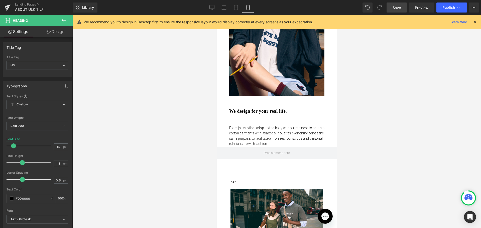
click at [217, 15] on div "50px" at bounding box center [217, 15] width 0 height 0
click at [55, 31] on link "Design" at bounding box center [55, 31] width 36 height 11
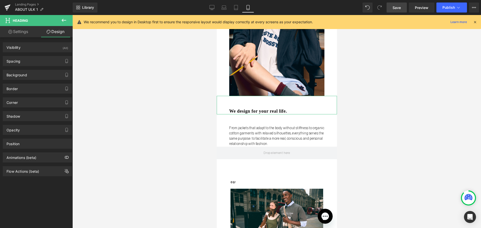
click at [27, 69] on div "Background Color & Image color transparent Color transparent 0 % Image Replace …" at bounding box center [37, 73] width 75 height 14
click at [29, 63] on div "Spacing" at bounding box center [37, 61] width 69 height 10
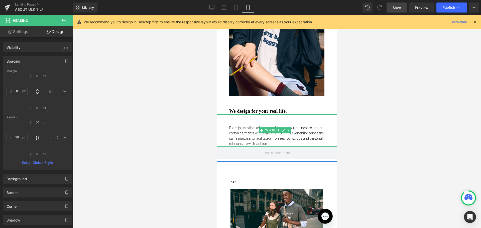
click at [265, 115] on div "From jackets that adapt to the body without stiffness to organic cotton garment…" at bounding box center [277, 131] width 120 height 32
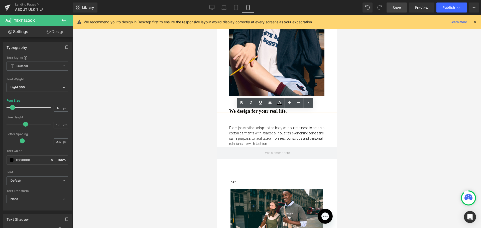
click at [230, 101] on div "50px" at bounding box center [277, 102] width 120 height 13
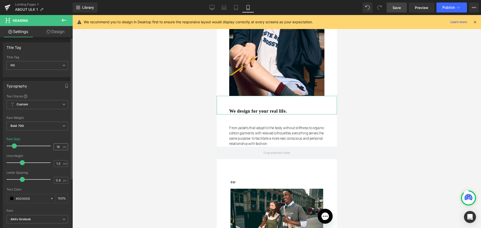
click at [54, 144] on div "18 px" at bounding box center [61, 147] width 15 height 7
click at [57, 148] on input "18" at bounding box center [58, 147] width 9 height 6
click at [58, 147] on input "18" at bounding box center [58, 147] width 9 height 6
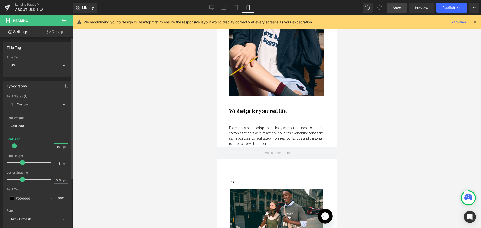
click at [54, 147] on input "18" at bounding box center [58, 147] width 9 height 6
type input "16"
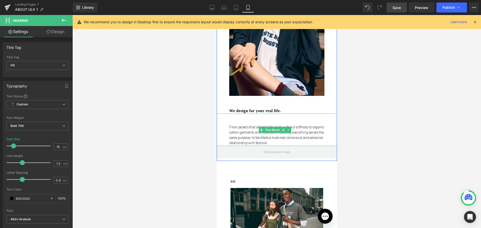
click at [273, 119] on div "From jackets that adapt to the body without stiffness to organic cotton garment…" at bounding box center [277, 130] width 120 height 32
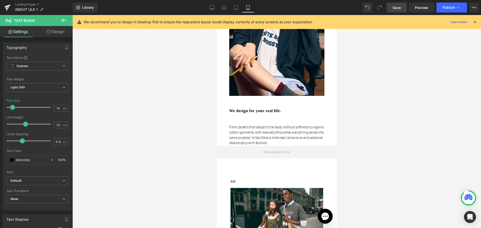
click at [53, 32] on link "Design" at bounding box center [55, 31] width 36 height 11
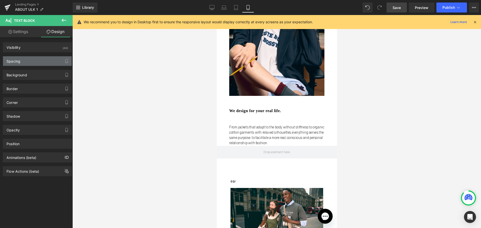
type input "0"
type input "45"
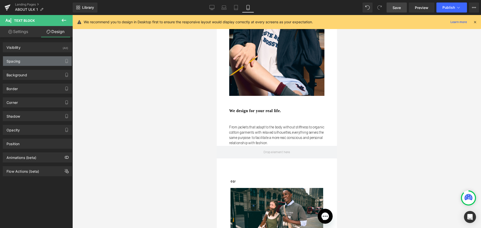
type input "50"
type input "0"
type input "50"
click at [45, 62] on div "Spacing" at bounding box center [37, 61] width 69 height 10
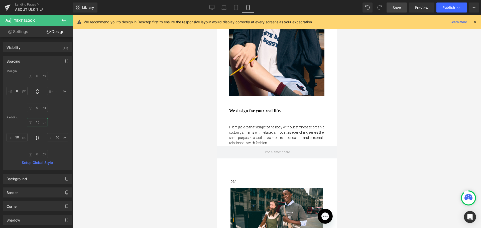
click at [37, 122] on input "45" at bounding box center [37, 122] width 21 height 8
type input "30"
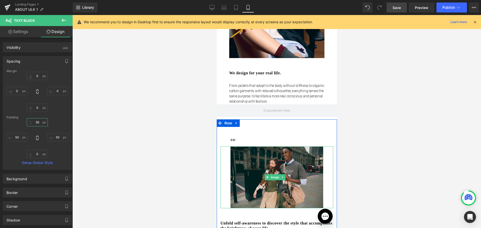
scroll to position [201, 0]
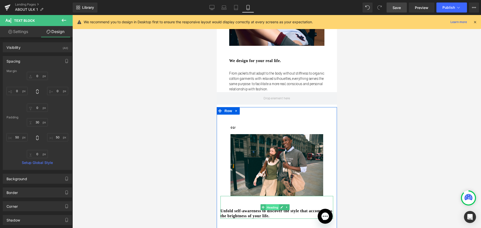
click at [269, 205] on span "Heading" at bounding box center [272, 208] width 14 height 6
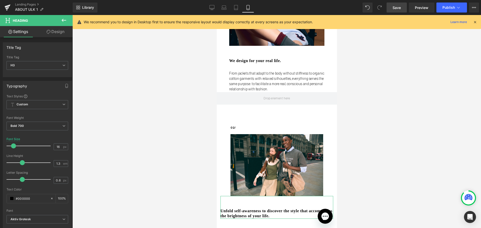
click at [55, 27] on link "Design" at bounding box center [55, 31] width 36 height 11
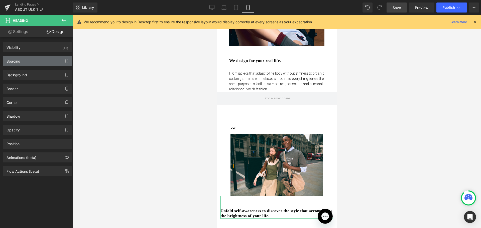
type input "0"
type input "50"
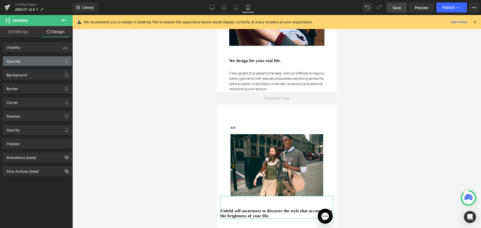
type input "0"
click at [22, 64] on div "Spacing" at bounding box center [37, 61] width 69 height 10
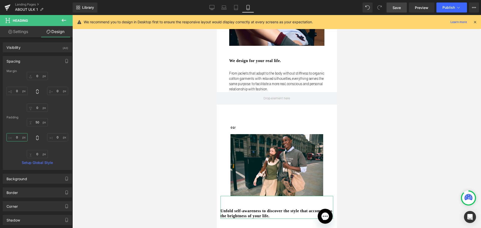
click at [18, 136] on input "0" at bounding box center [17, 137] width 21 height 8
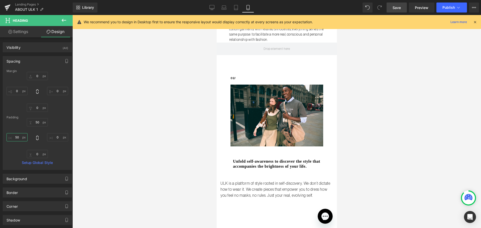
scroll to position [251, 0]
type input "50"
click at [58, 135] on input "0" at bounding box center [57, 137] width 21 height 8
type input "50"
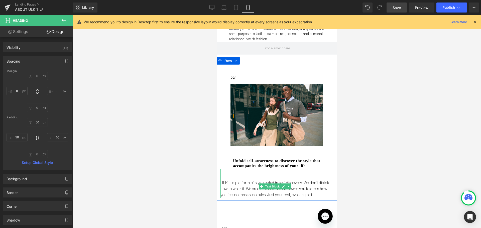
click at [243, 188] on p "ULK is a platform of style rooted in self-discovery. We don’t dictate how to we…" at bounding box center [276, 189] width 113 height 18
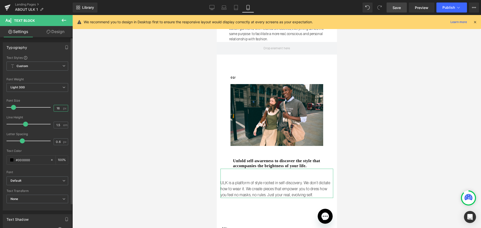
click at [58, 109] on input "16" at bounding box center [58, 108] width 9 height 6
click at [57, 109] on input "16" at bounding box center [58, 108] width 9 height 6
click at [54, 109] on input "16" at bounding box center [58, 108] width 9 height 6
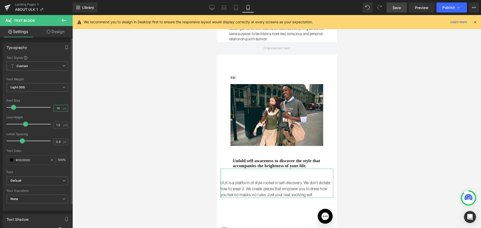
type input "14"
drag, startPoint x: 51, startPoint y: 33, endPoint x: 29, endPoint y: 72, distance: 44.8
click at [51, 33] on link "Design" at bounding box center [55, 31] width 36 height 11
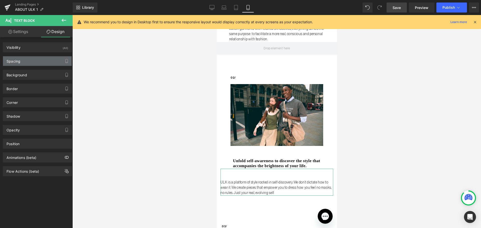
type input "0"
type input "45"
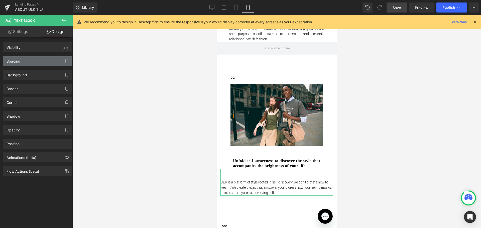
type input "0"
click at [29, 61] on div "Spacing" at bounding box center [37, 61] width 69 height 10
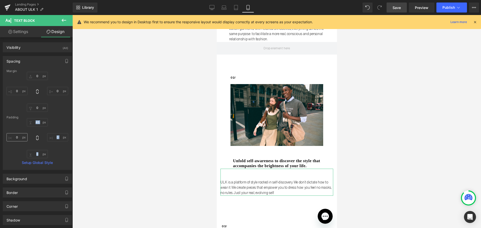
drag, startPoint x: 20, startPoint y: 131, endPoint x: 13, endPoint y: 139, distance: 11.4
click at [13, 138] on div "45px 45 0px 0 0px 0 0px 0" at bounding box center [38, 138] width 62 height 40
click at [13, 140] on input "0" at bounding box center [17, 137] width 21 height 8
click at [16, 138] on input "0" at bounding box center [17, 137] width 21 height 8
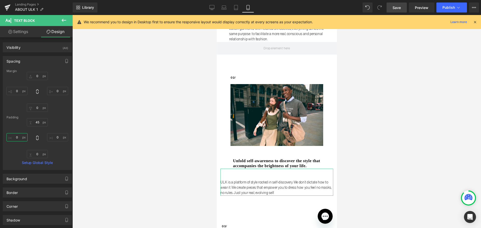
click at [16, 138] on input "0" at bounding box center [17, 137] width 21 height 8
type input "50"
click at [53, 141] on input "0" at bounding box center [57, 137] width 21 height 8
type input "50"
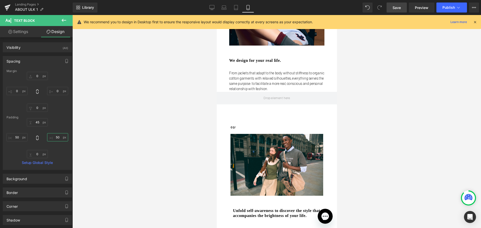
scroll to position [226, 0]
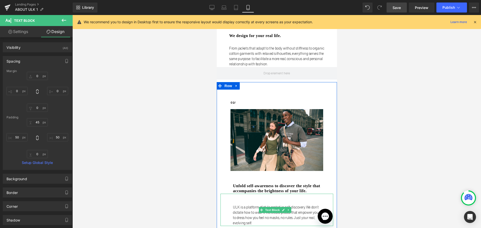
click at [255, 195] on div "ULK is a platform of style rooted in self-discovery. We don’t dictate how to we…" at bounding box center [276, 210] width 113 height 32
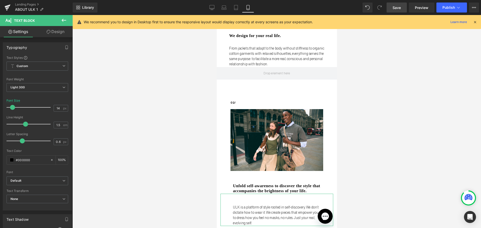
click at [58, 28] on link "Design" at bounding box center [55, 31] width 36 height 11
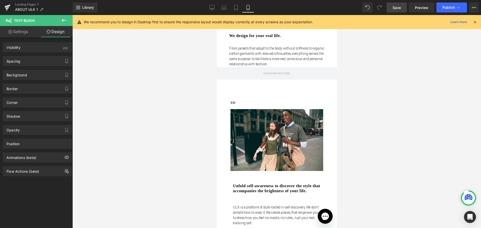
type input "0"
type input "45"
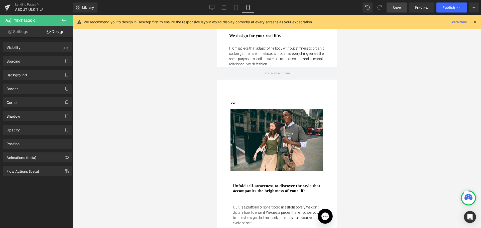
type input "50"
type input "0"
type input "50"
click at [45, 54] on div "Spacing Margin 0px 0 0px 0 0px 0 0px 0 Padding 45px 45 50px 50 0px 0 50px 50 Se…" at bounding box center [37, 59] width 75 height 14
click at [42, 63] on div "Spacing" at bounding box center [37, 61] width 69 height 10
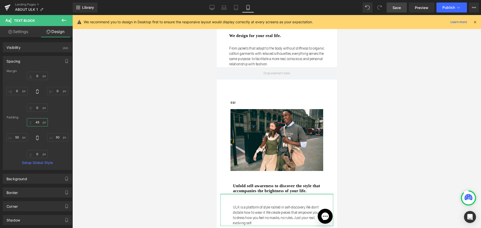
click at [35, 122] on input "45" at bounding box center [37, 122] width 21 height 8
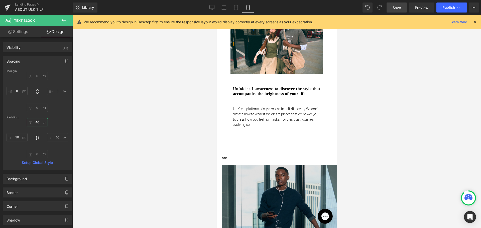
scroll to position [326, 0]
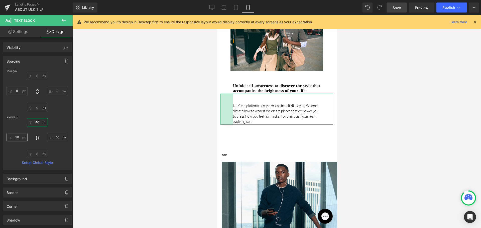
type input "40"
click at [16, 136] on input "50" at bounding box center [17, 137] width 21 height 8
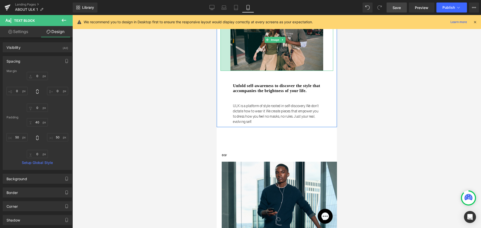
click at [225, 45] on div "40px" at bounding box center [225, 40] width 10 height 62
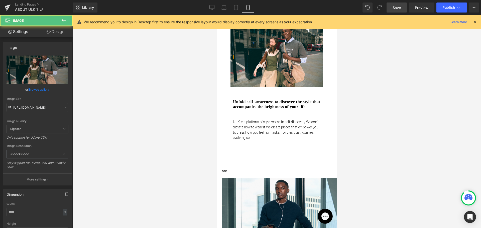
scroll to position [301, 0]
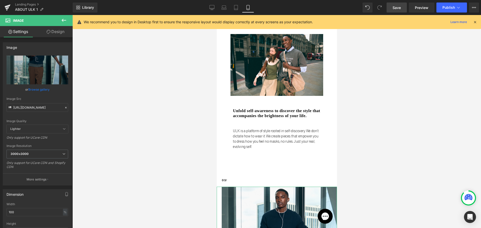
click at [51, 32] on link "Design" at bounding box center [55, 31] width 36 height 11
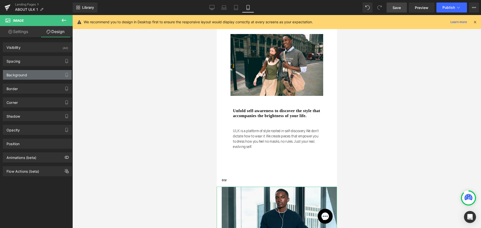
type input "0"
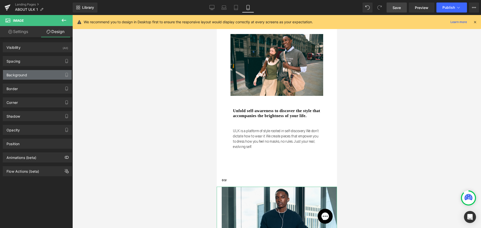
type input "0"
type input "20"
click at [19, 67] on div "Background Color & Image color transparent Color transparent 0 % Image Replace …" at bounding box center [37, 73] width 75 height 14
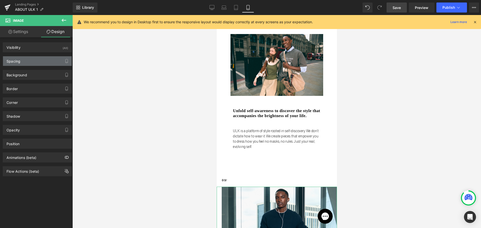
click at [20, 61] on div "Spacing" at bounding box center [14, 59] width 14 height 7
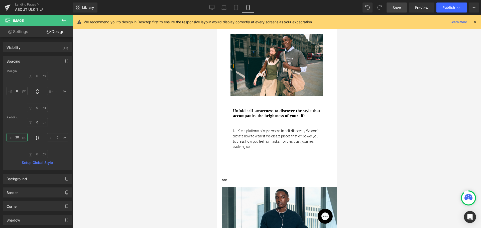
click at [21, 139] on input "20" at bounding box center [17, 137] width 21 height 8
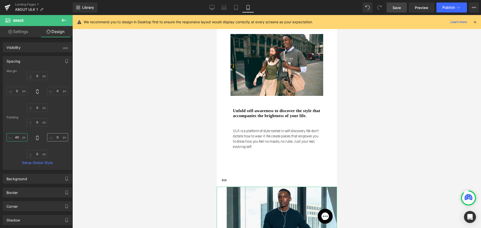
type input "40"
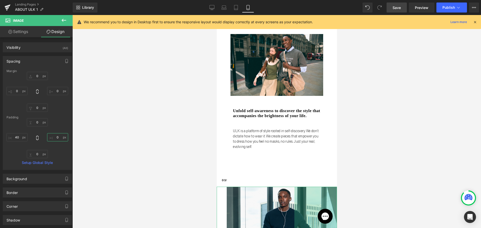
click at [59, 138] on input "0" at bounding box center [57, 137] width 21 height 8
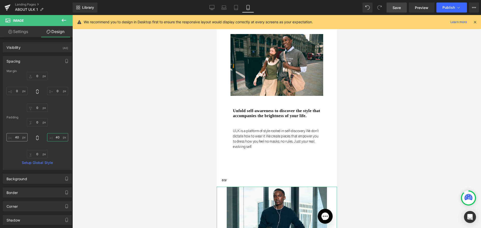
type input "40"
click at [16, 140] on input "40" at bounding box center [17, 137] width 21 height 8
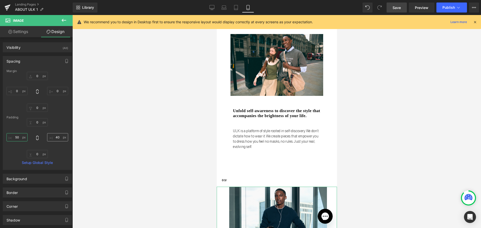
type input "50"
click at [57, 138] on input "40" at bounding box center [57, 137] width 21 height 8
type input "50"
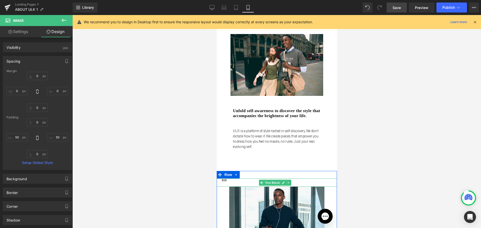
click at [220, 180] on div "03/" at bounding box center [277, 183] width 120 height 8
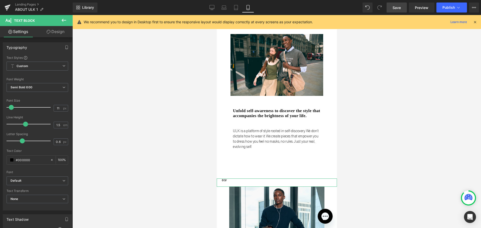
click at [53, 34] on link "Design" at bounding box center [55, 31] width 36 height 11
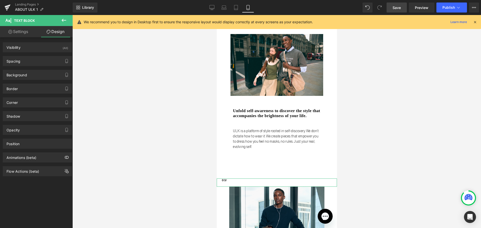
type input "0"
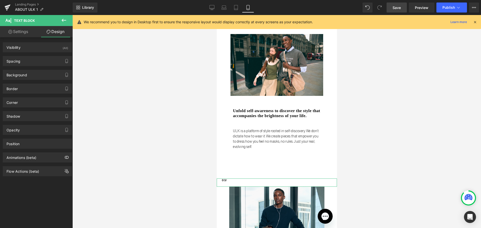
type input "0"
click at [22, 59] on div "Spacing" at bounding box center [37, 61] width 69 height 10
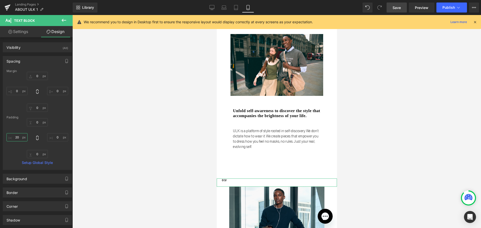
click at [16, 139] on input "20" at bounding box center [17, 137] width 21 height 8
type input "50"
click at [217, 15] on div at bounding box center [217, 15] width 0 height 0
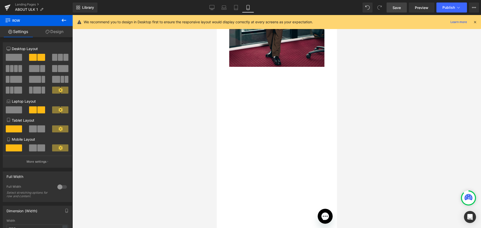
scroll to position [627, 0]
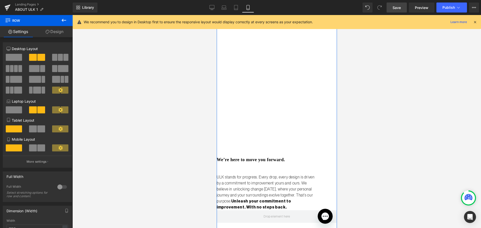
drag, startPoint x: 52, startPoint y: 30, endPoint x: 55, endPoint y: 116, distance: 85.3
click at [52, 30] on link "Design" at bounding box center [54, 31] width 36 height 11
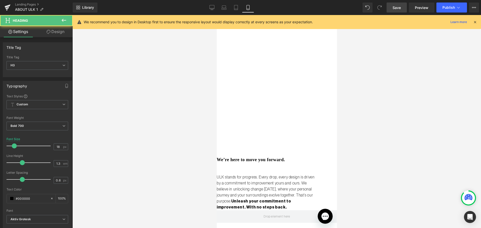
click at [276, 130] on div "We’re here to move you forward." at bounding box center [277, 77] width 120 height 171
click at [44, 28] on link "Design" at bounding box center [55, 31] width 36 height 11
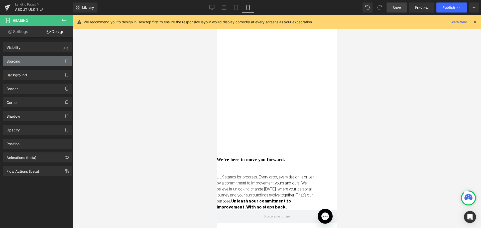
type input "0"
type input "660"
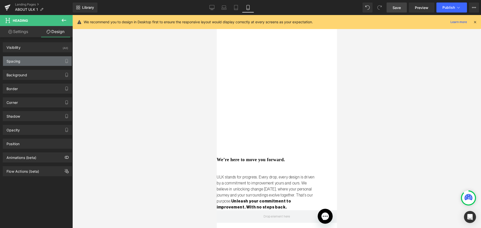
type input "0"
click at [19, 56] on div "Spacing" at bounding box center [14, 59] width 14 height 7
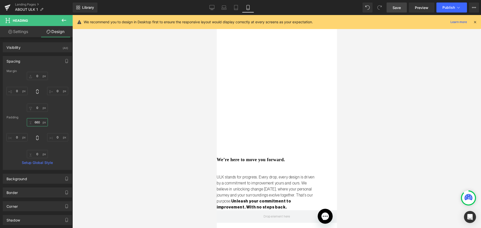
click at [34, 124] on input "660" at bounding box center [37, 122] width 21 height 8
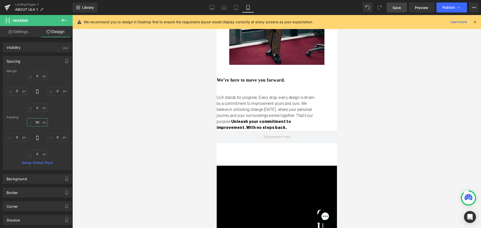
scroll to position [501, 0]
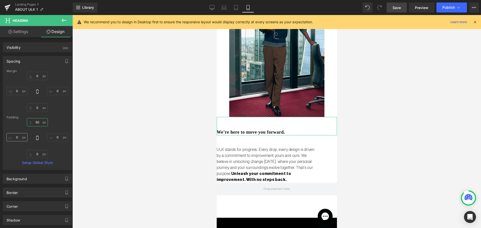
type input "50"
click at [20, 134] on input "0" at bounding box center [17, 137] width 21 height 8
type input "50"
click at [242, 158] on p "ULK stands for progress. Every drop, every design is driven by a commitment to …" at bounding box center [267, 165] width 100 height 36
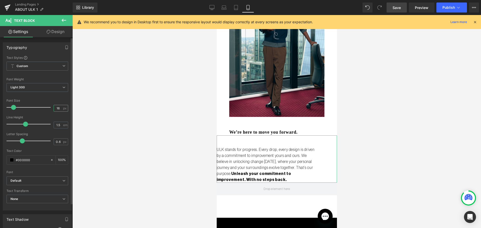
click at [56, 111] on input "16" at bounding box center [58, 108] width 9 height 6
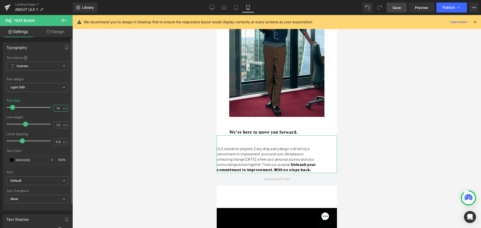
type input "14"
click at [51, 116] on div "Line Height" at bounding box center [38, 118] width 62 height 4
click at [56, 32] on link "Design" at bounding box center [55, 31] width 36 height 11
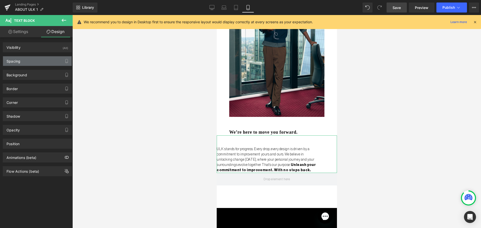
click at [45, 62] on div "Spacing" at bounding box center [37, 61] width 69 height 10
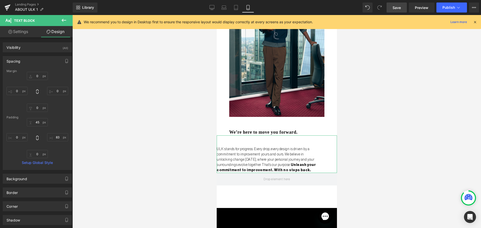
type input "0"
type input "45"
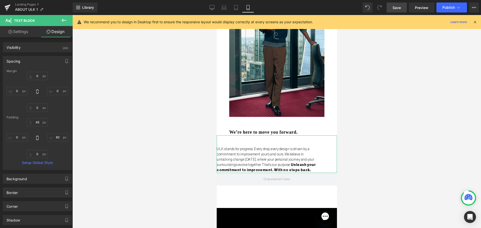
type input "83"
type input "0"
click at [13, 139] on input "0" at bounding box center [17, 137] width 21 height 8
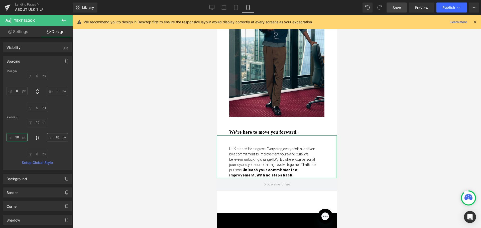
type input "50"
click at [60, 137] on input "83" at bounding box center [57, 137] width 21 height 8
type input "50"
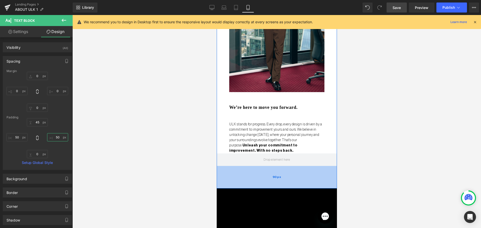
scroll to position [526, 0]
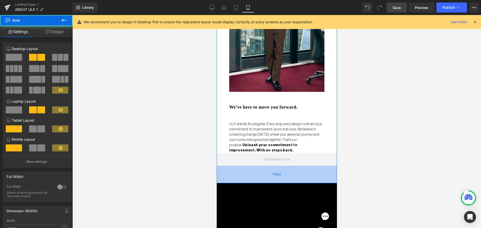
drag, startPoint x: 237, startPoint y: 166, endPoint x: 237, endPoint y: 161, distance: 5.0
click at [237, 166] on div "70px" at bounding box center [277, 175] width 120 height 18
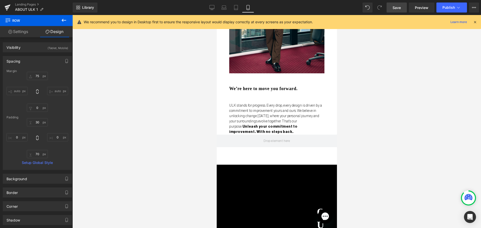
scroll to position [627, 0]
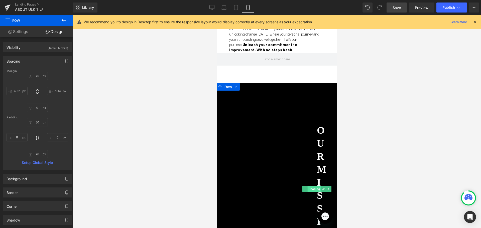
click at [314, 186] on span "Heading" at bounding box center [315, 189] width 14 height 6
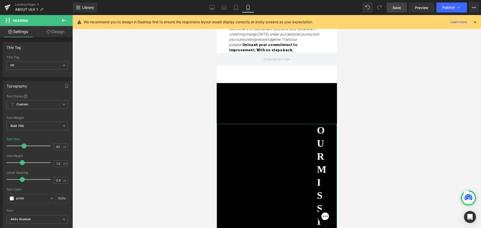
click at [55, 36] on link "Design" at bounding box center [55, 31] width 36 height 11
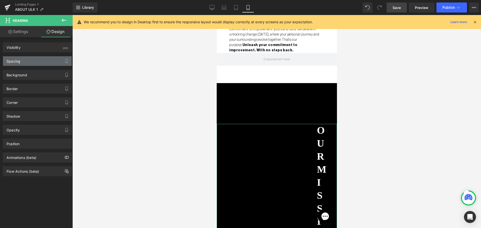
type input "0"
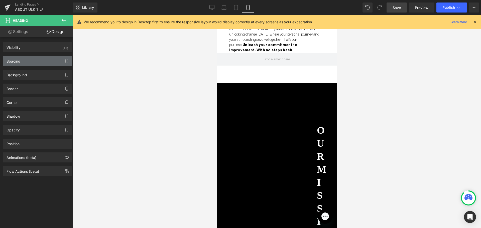
type input "400"
type input "0"
click at [28, 62] on div "Spacing" at bounding box center [37, 61] width 69 height 10
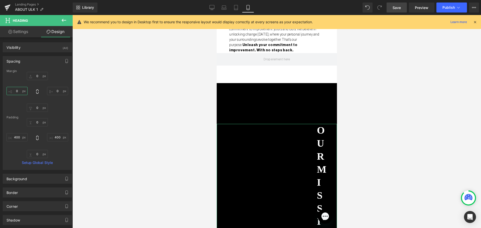
click at [16, 92] on input "0" at bounding box center [17, 91] width 21 height 8
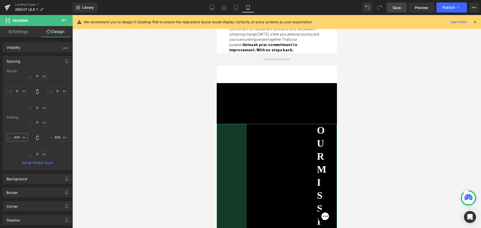
click at [16, 135] on input "400" at bounding box center [17, 137] width 21 height 8
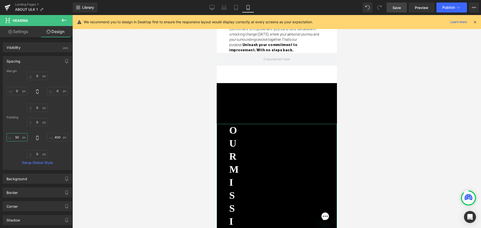
click at [16, 135] on input "50" at bounding box center [17, 137] width 21 height 8
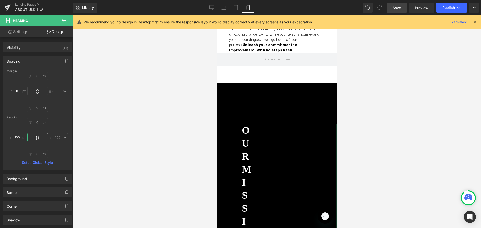
type input "100"
click at [56, 136] on input "400" at bounding box center [57, 137] width 21 height 8
type input "100"
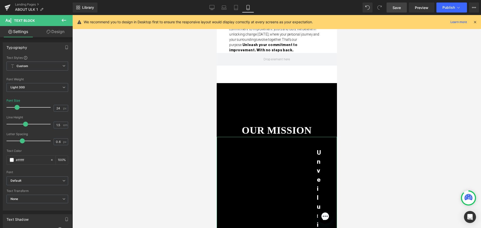
drag, startPoint x: 53, startPoint y: 33, endPoint x: 19, endPoint y: 108, distance: 82.2
click at [53, 33] on link "Design" at bounding box center [55, 31] width 36 height 11
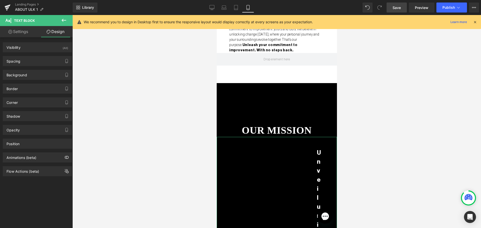
type input "0"
type input "45"
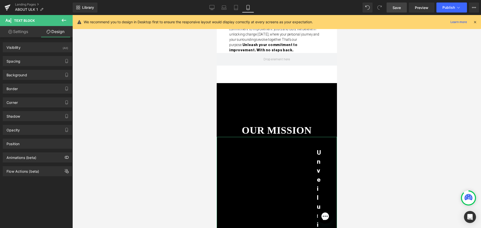
type input "400"
type input "0"
click at [40, 57] on div "Spacing" at bounding box center [37, 61] width 69 height 10
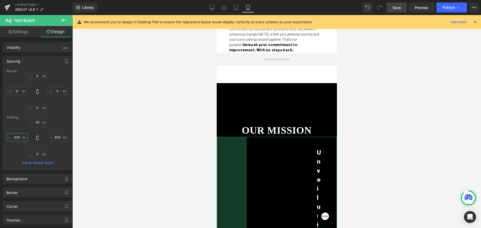
click at [14, 134] on input "400" at bounding box center [17, 137] width 21 height 8
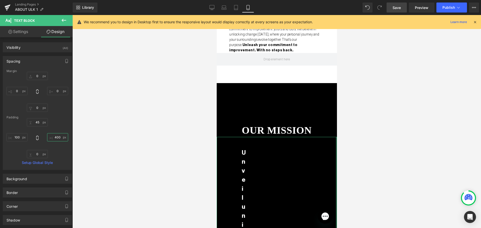
click at [53, 136] on input "400" at bounding box center [57, 137] width 21 height 8
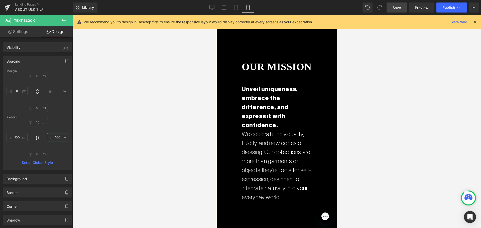
scroll to position [702, 0]
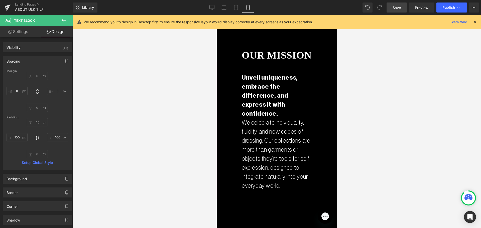
click at [25, 30] on link "Settings" at bounding box center [18, 31] width 36 height 11
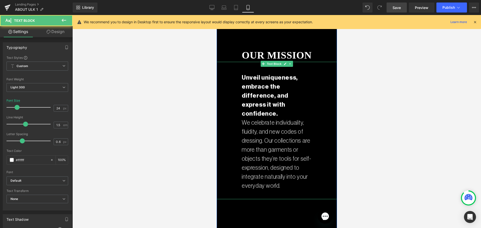
click at [267, 118] on p "We celebrate individuality, fluidity, and new codes of dressing. Our collection…" at bounding box center [277, 154] width 70 height 72
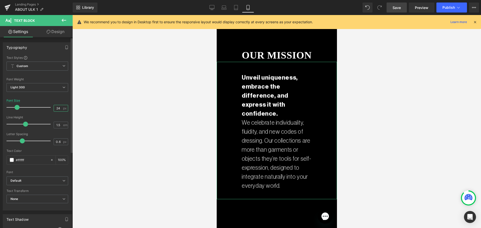
click at [57, 108] on input "24" at bounding box center [58, 108] width 9 height 6
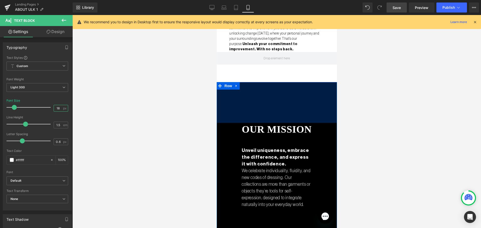
scroll to position [627, 0]
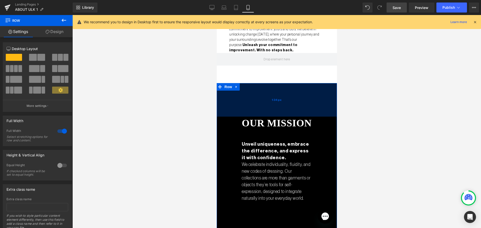
drag, startPoint x: 288, startPoint y: 98, endPoint x: 288, endPoint y: 91, distance: 7.3
click at [288, 91] on div "134px" at bounding box center [277, 100] width 120 height 34
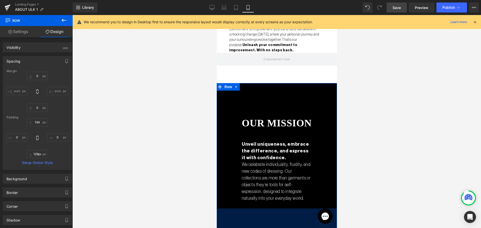
drag, startPoint x: 277, startPoint y: 209, endPoint x: 279, endPoint y: 201, distance: 8.8
click at [279, 201] on div "our mission Heading 100px 100px Unveil uniqueness, embrace the difference, and …" at bounding box center [277, 162] width 120 height 158
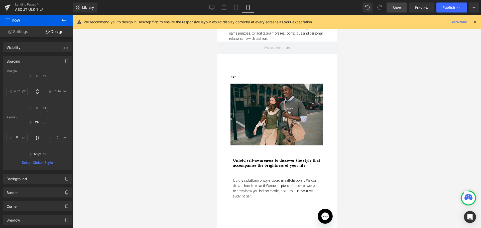
scroll to position [251, 0]
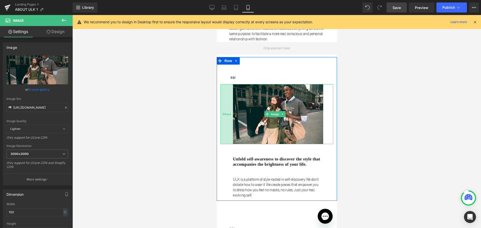
drag, startPoint x: 224, startPoint y: 112, endPoint x: 226, endPoint y: 111, distance: 2.5
click at [226, 111] on div "50px" at bounding box center [226, 114] width 13 height 60
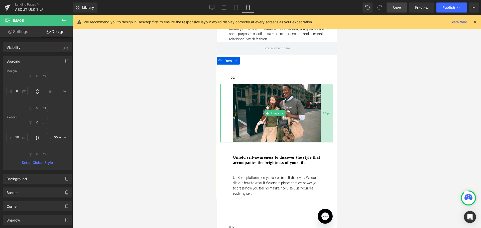
drag, startPoint x: 326, startPoint y: 110, endPoint x: 323, endPoint y: 110, distance: 2.6
click at [323, 110] on div "50px" at bounding box center [327, 113] width 13 height 58
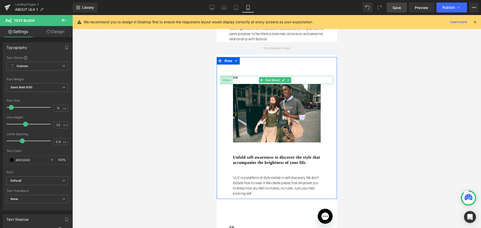
drag, startPoint x: 226, startPoint y: 74, endPoint x: 400, endPoint y: 78, distance: 174.2
click at [228, 78] on span "50px" at bounding box center [227, 80] width 8 height 5
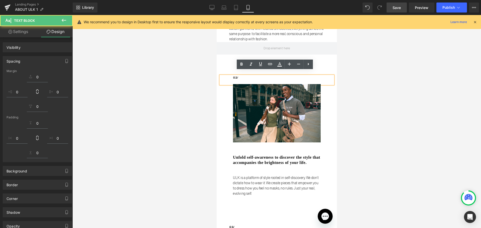
click at [176, 61] on div at bounding box center [276, 121] width 409 height 213
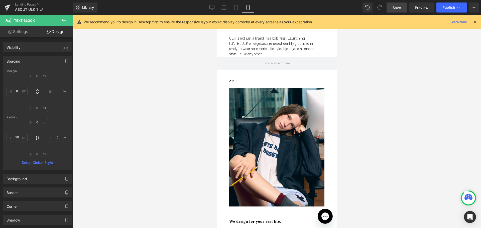
scroll to position [0, 0]
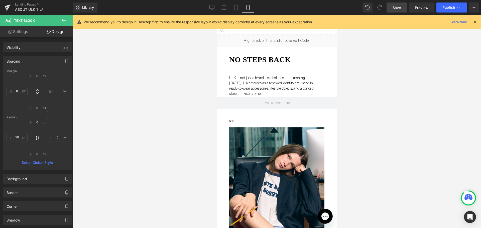
click at [392, 10] on link "Save" at bounding box center [397, 8] width 20 height 10
click at [232, 7] on icon at bounding box center [230, 7] width 5 height 5
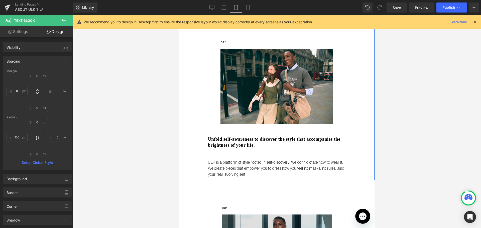
scroll to position [351, 0]
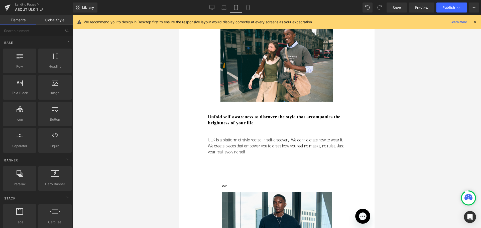
click at [249, 157] on div "Liquid no steps back Heading 50px ULK is not just a brand it's a bold reset. La…" at bounding box center [277, 173] width 196 height 978
click at [413, 6] on link "Preview" at bounding box center [422, 8] width 26 height 10
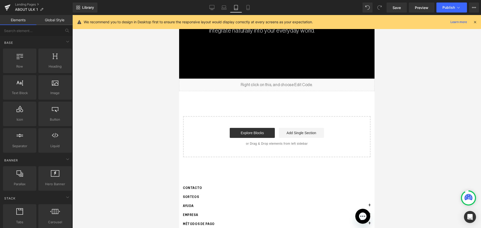
scroll to position [803, 0]
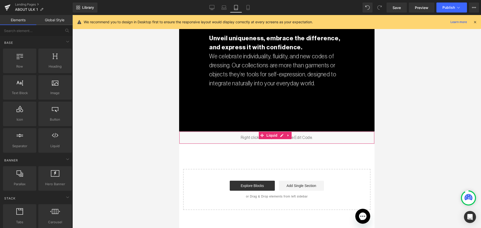
click at [281, 132] on div "Liquid" at bounding box center [277, 138] width 196 height 13
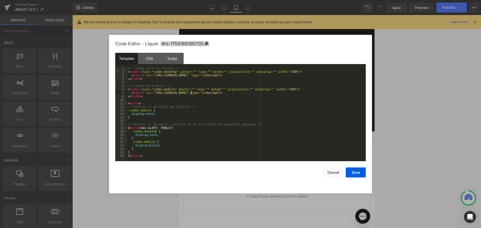
click at [191, 93] on div "<!-- Video para escritorio --> < video class = "video-desktop" poster = "" loop…" at bounding box center [246, 118] width 239 height 102
click at [154, 93] on div "<!-- Video para escritorio --> < video class = "video-desktop" poster = "" loop…" at bounding box center [246, 118] width 239 height 102
drag, startPoint x: 153, startPoint y: 93, endPoint x: 274, endPoint y: 93, distance: 120.8
click at [274, 93] on div "<!-- Video para escritorio --> < video class = "video-desktop" poster = "" loop…" at bounding box center [246, 118] width 239 height 102
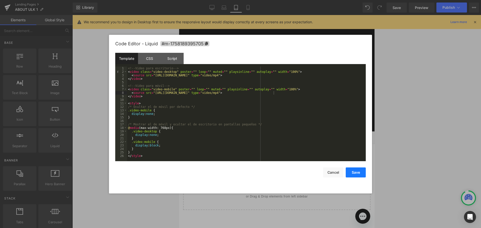
click at [353, 171] on button "Save" at bounding box center [356, 173] width 20 height 10
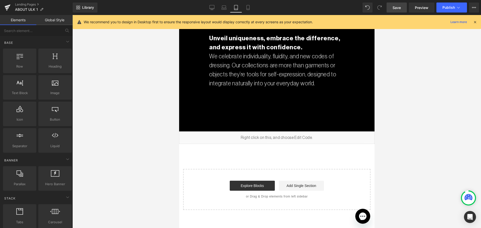
click at [395, 6] on span "Save" at bounding box center [397, 7] width 8 height 5
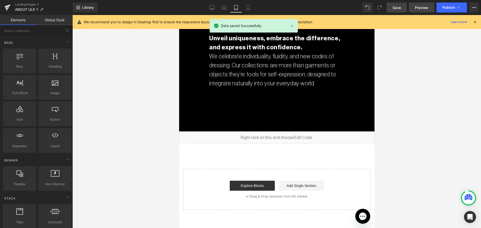
click at [412, 6] on link "Preview" at bounding box center [422, 8] width 26 height 10
